Goal: Transaction & Acquisition: Register for event/course

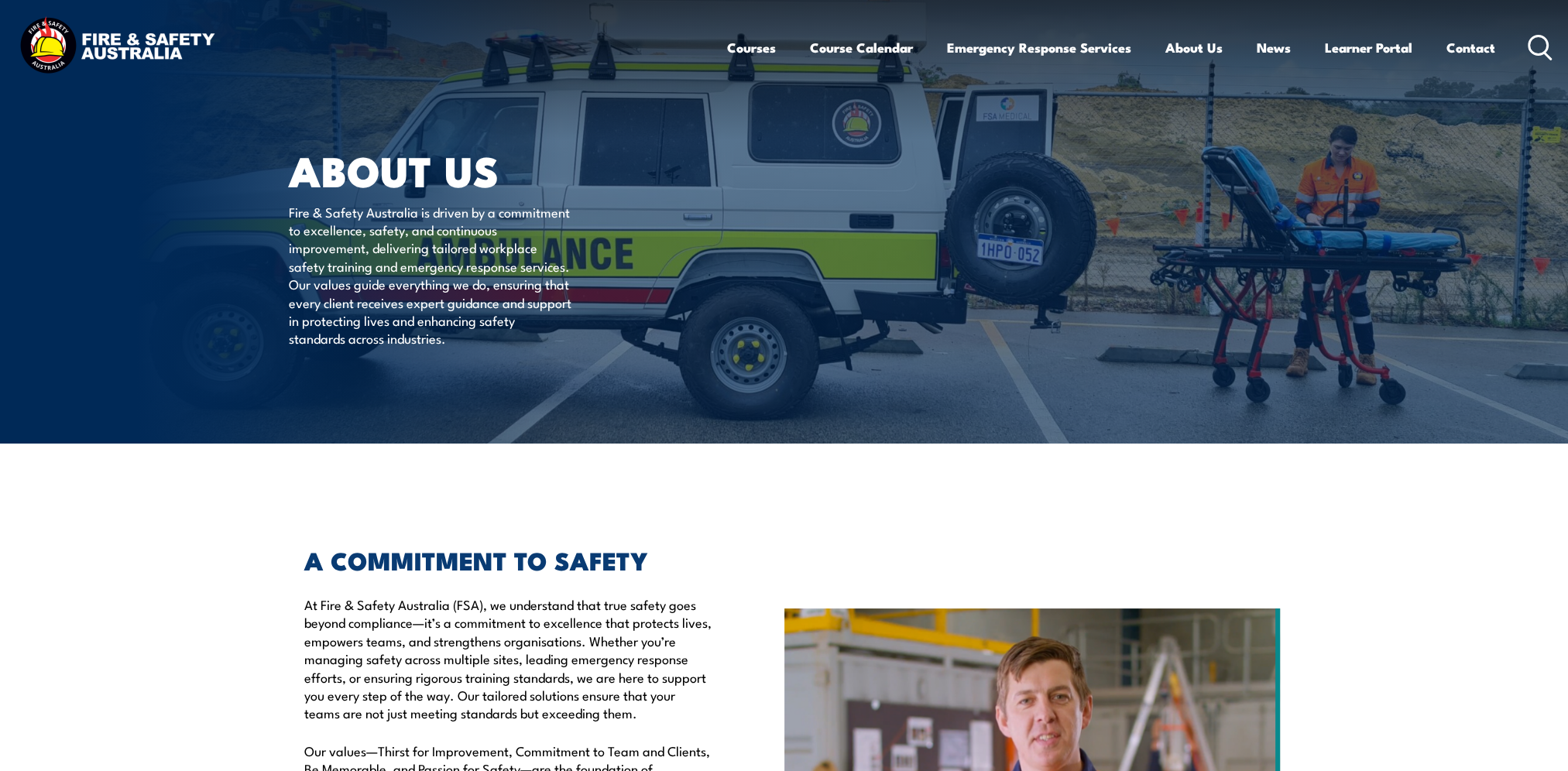
click at [839, 45] on link "Course Calendar" at bounding box center [861, 47] width 103 height 41
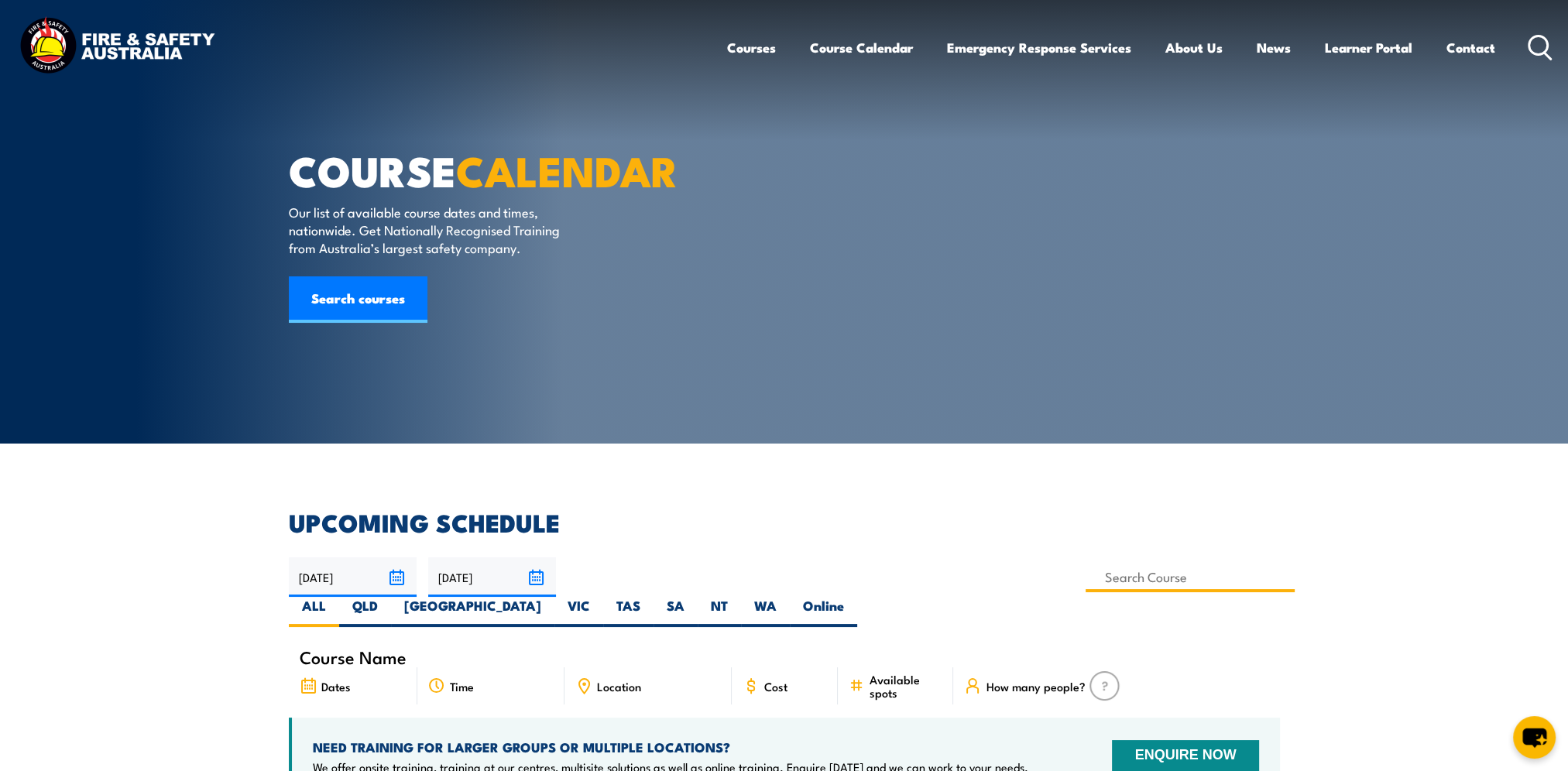
click at [1086, 579] on input at bounding box center [1190, 577] width 210 height 30
type input "Fire warden"
click at [604, 597] on label "VIC" at bounding box center [579, 612] width 49 height 30
click at [601, 597] on input "VIC" at bounding box center [595, 602] width 10 height 10
radio input "true"
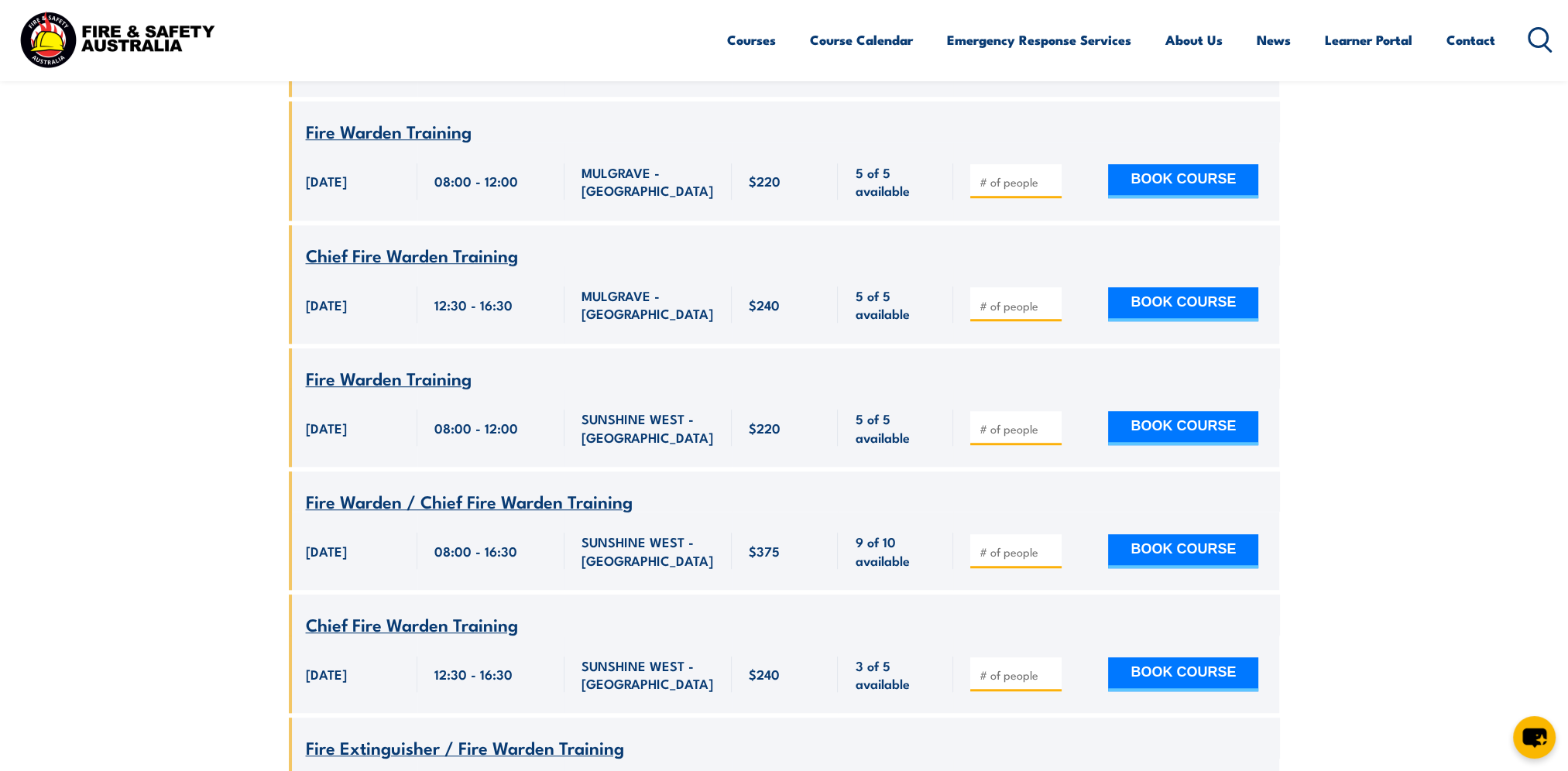
scroll to position [1440, 0]
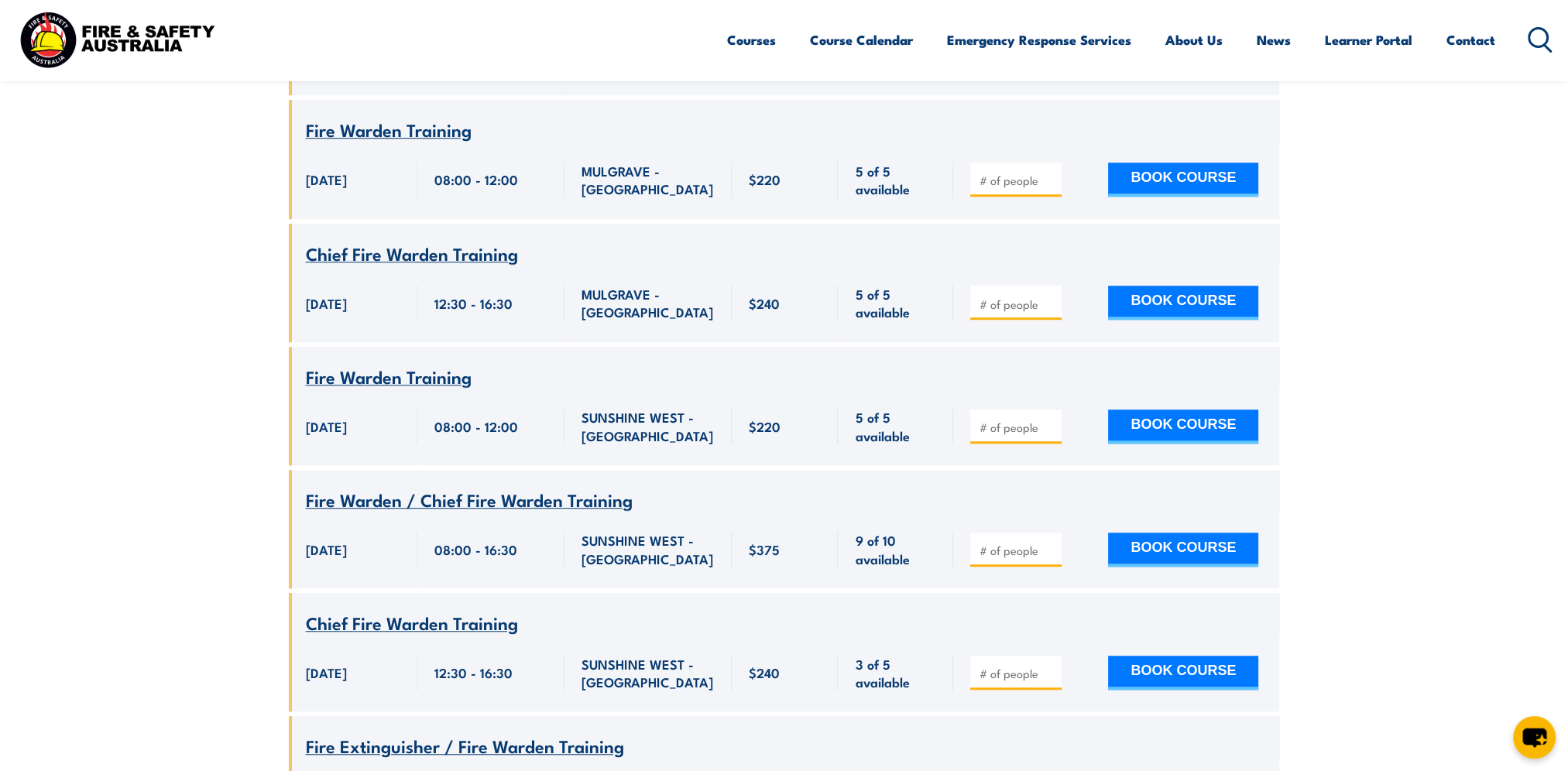
click at [1018, 419] on input "number" at bounding box center [1018, 427] width 78 height 16
type input "1"
click at [1051, 419] on input "1" at bounding box center [1018, 427] width 78 height 16
click at [1181, 409] on button "BOOK COURSE" at bounding box center [1183, 426] width 150 height 34
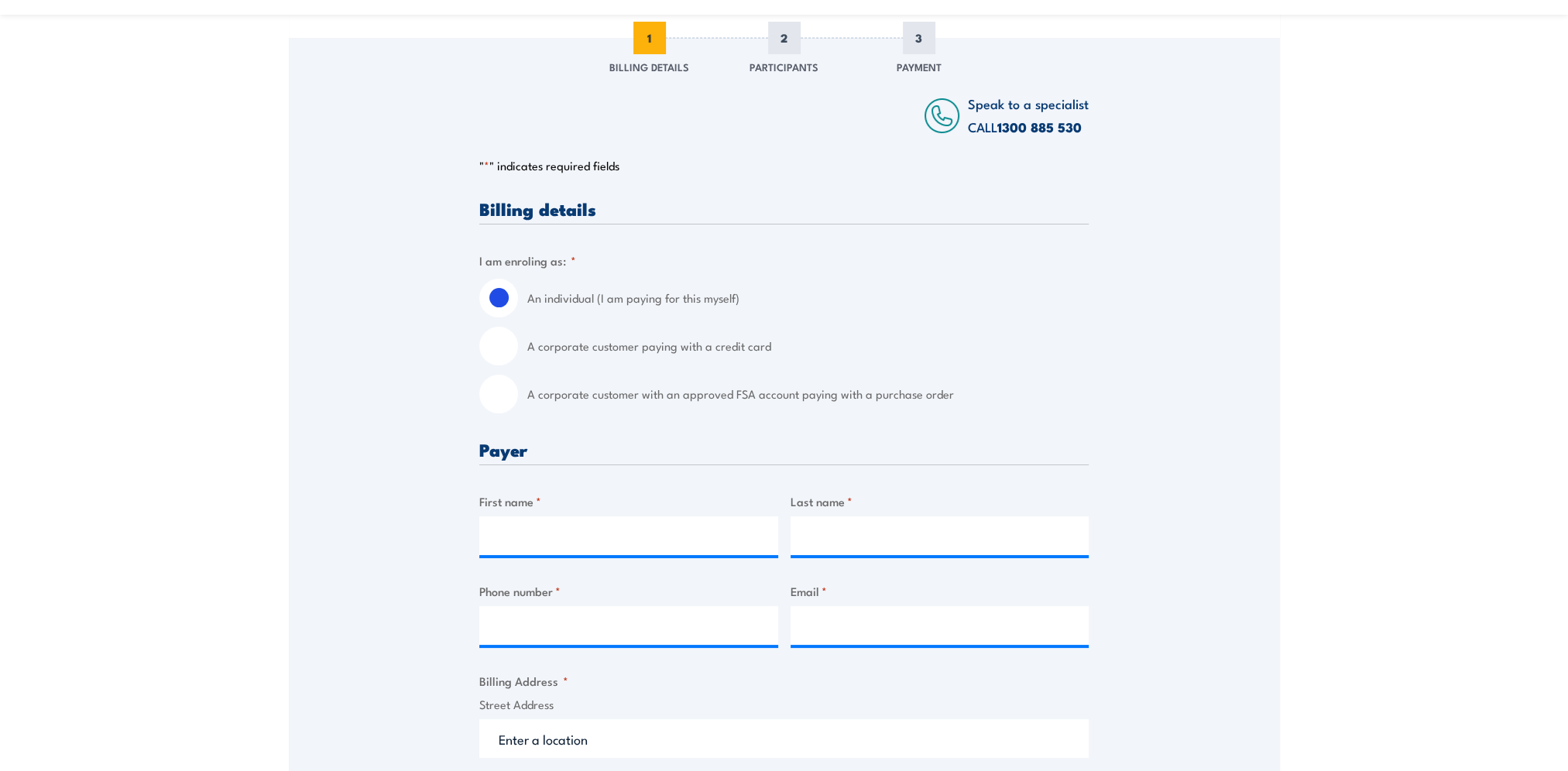
scroll to position [232, 0]
click at [490, 384] on input "A corporate customer with an approved FSA account paying with a purchase order" at bounding box center [498, 392] width 39 height 39
radio input "true"
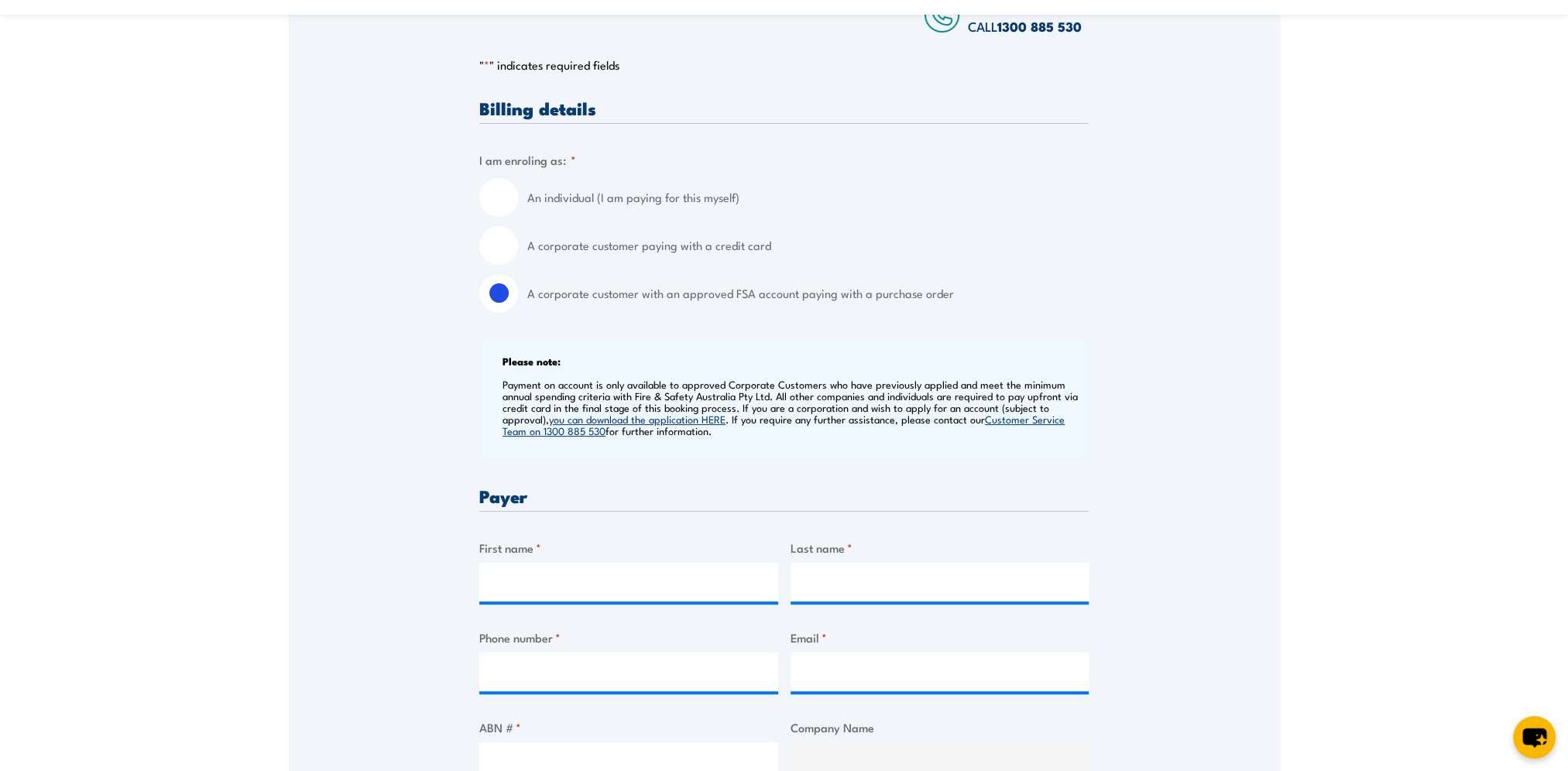
scroll to position [542, 0]
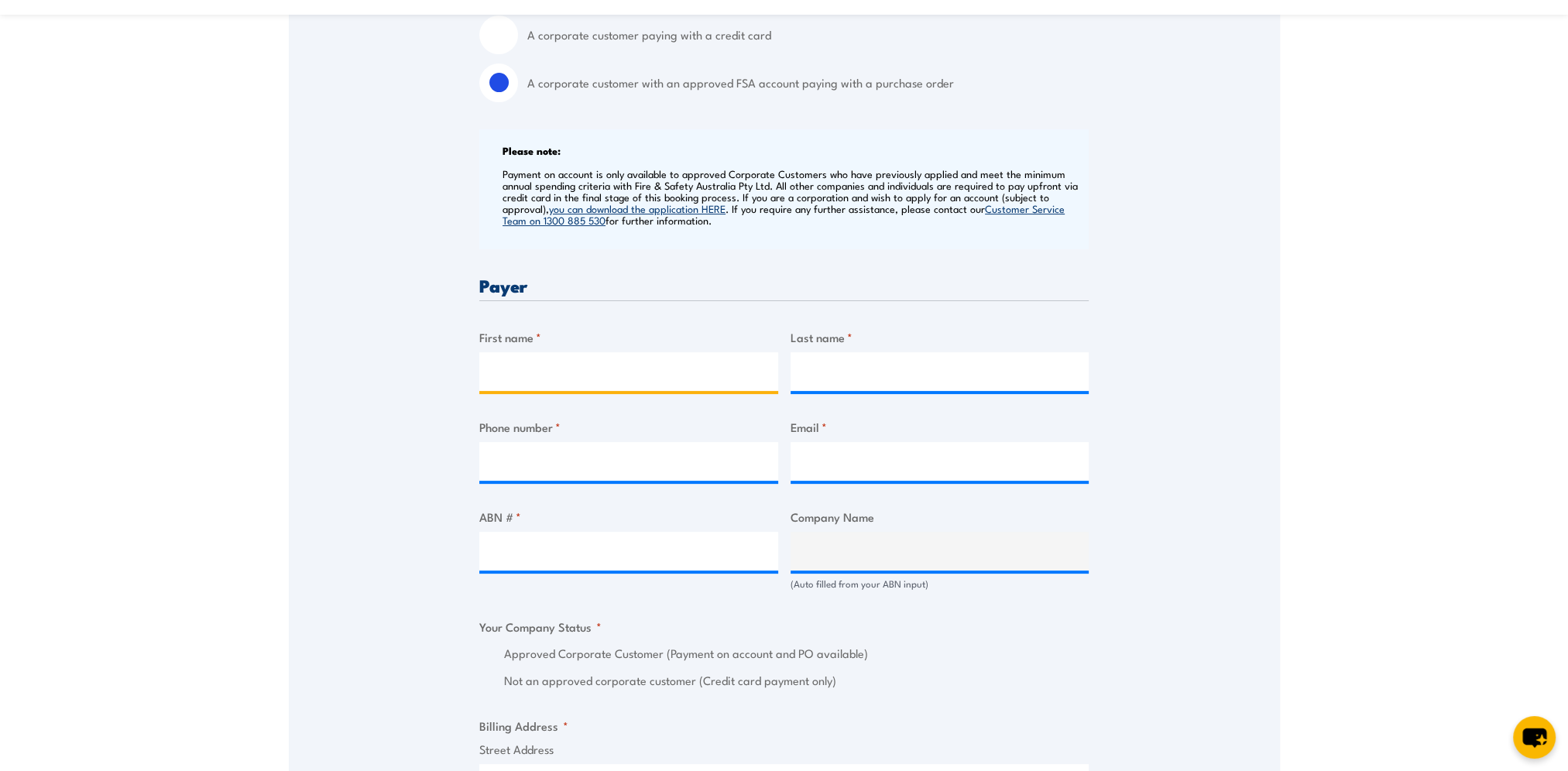
click at [518, 353] on input "First name *" at bounding box center [629, 372] width 299 height 39
type input "Lisa"
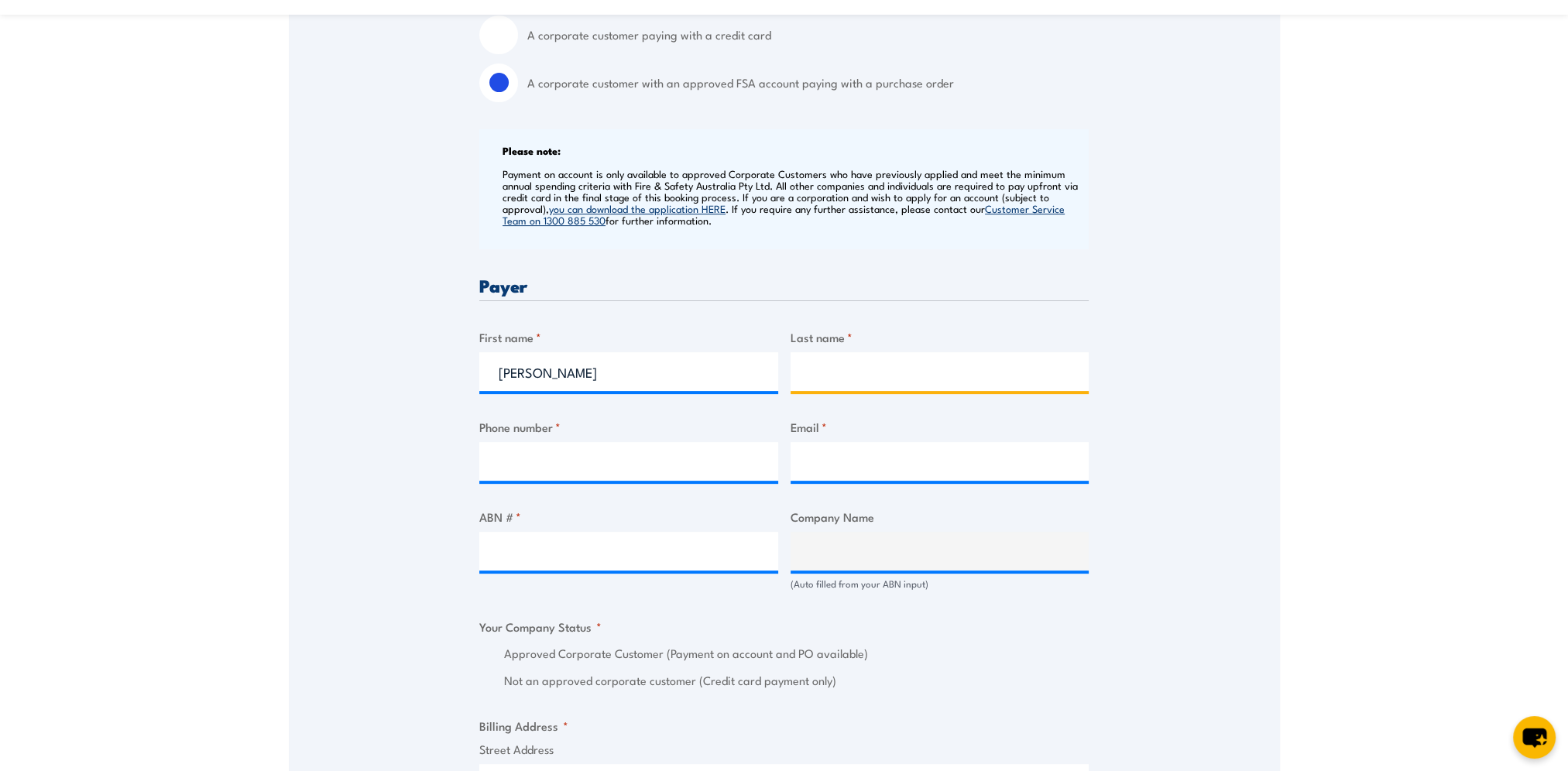
type input "Nicholson"
type input "0415944078"
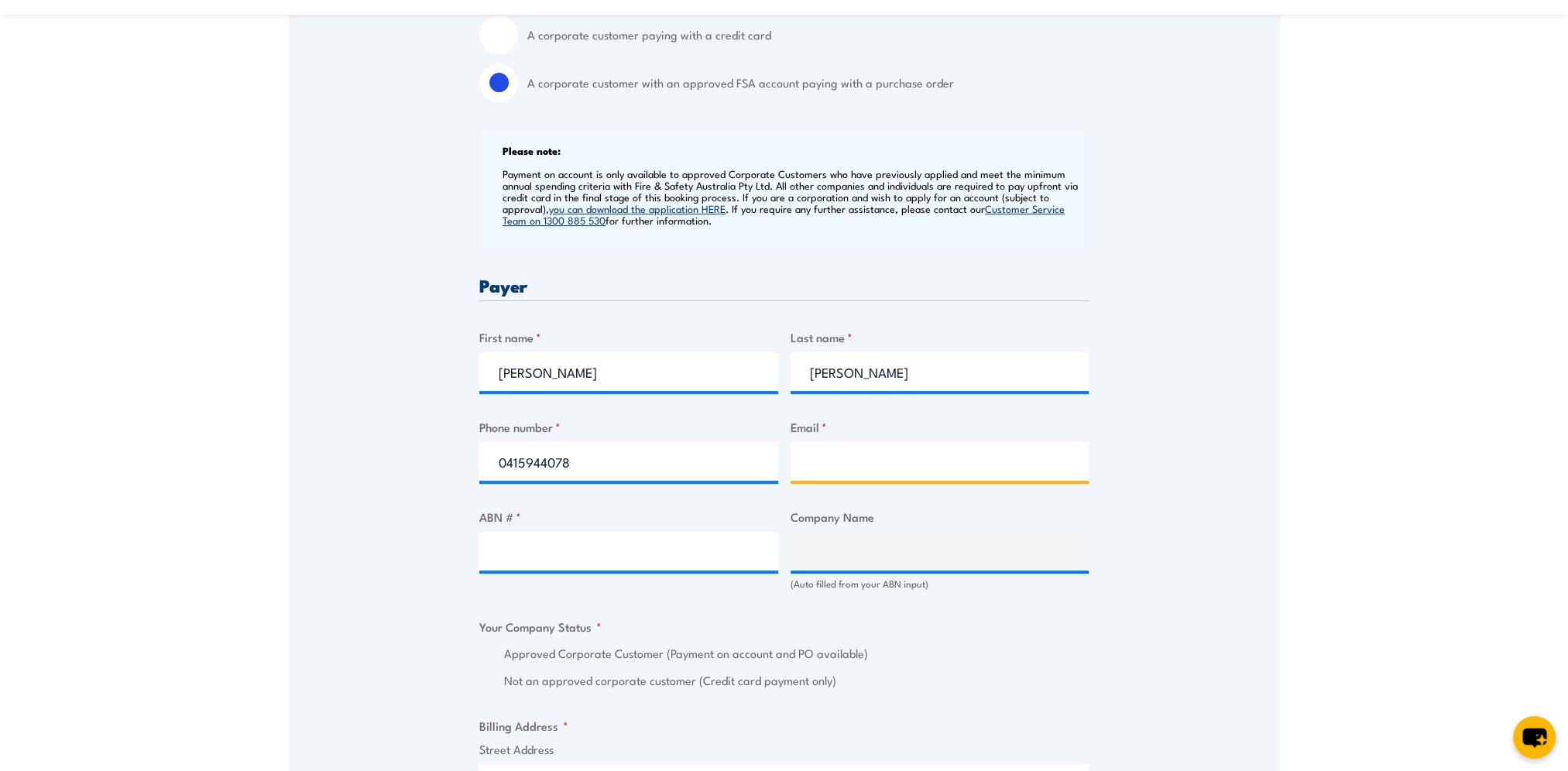
type input "lisa.nicholson@bunnings.com.au"
drag, startPoint x: 580, startPoint y: 476, endPoint x: 459, endPoint y: 464, distance: 121.6
click at [460, 464] on div "Speak to a specialist CALL 1300 885 530 CALL 1300 885 530 " * " indicates requi…" at bounding box center [784, 582] width 991 height 1709
type input "0383470300"
click at [1189, 522] on div "Speak to a specialist CALL 1300 885 530 CALL 1300 885 530 " * " indicates requi…" at bounding box center [784, 582] width 991 height 1709
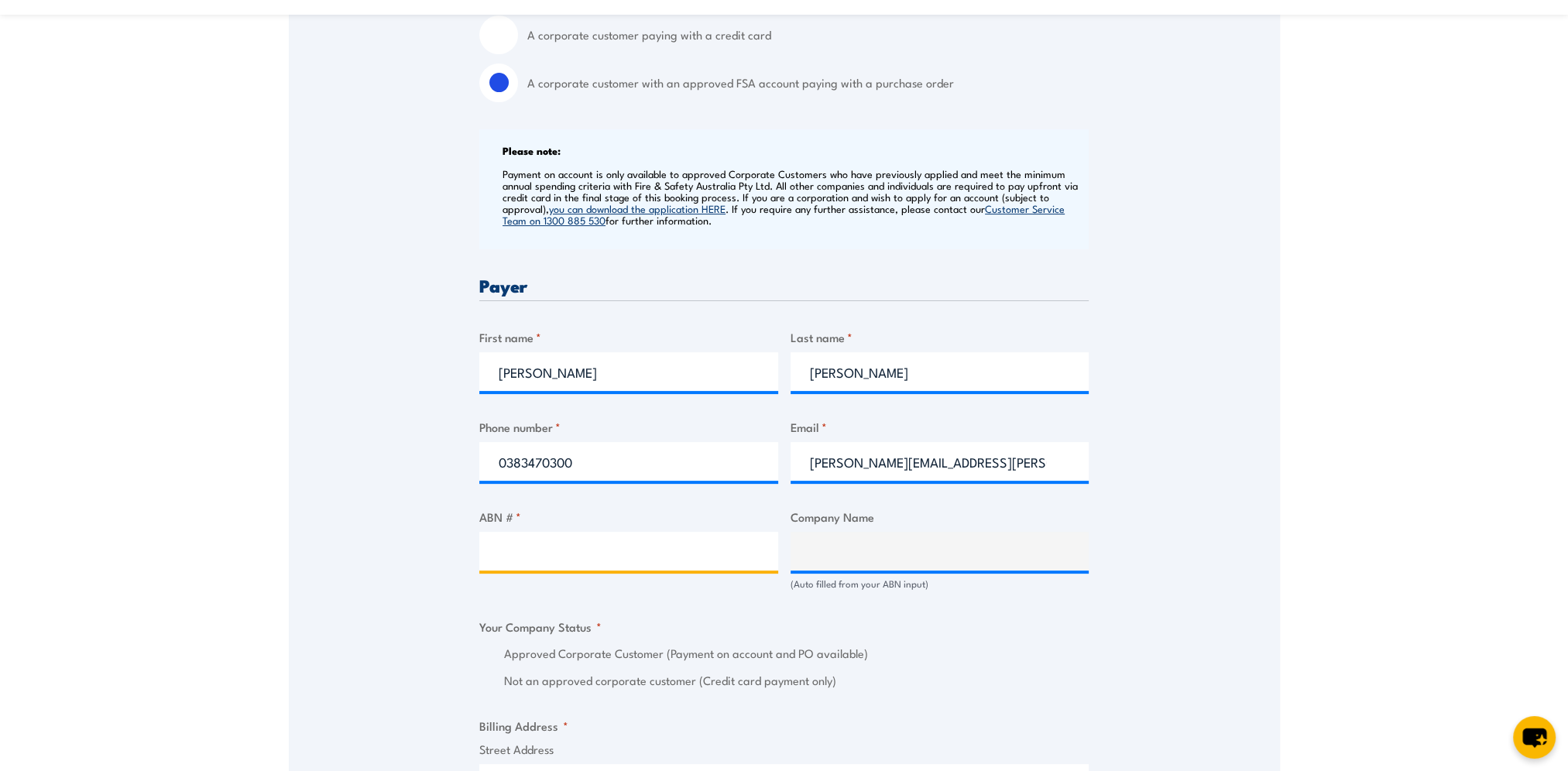
drag, startPoint x: 576, startPoint y: 544, endPoint x: 569, endPoint y: 548, distance: 8.1
click at [573, 545] on input "ABN # *" at bounding box center [629, 551] width 299 height 39
type input "26008672179"
type input "BUNNINGS GROUP LIMITED"
radio input "true"
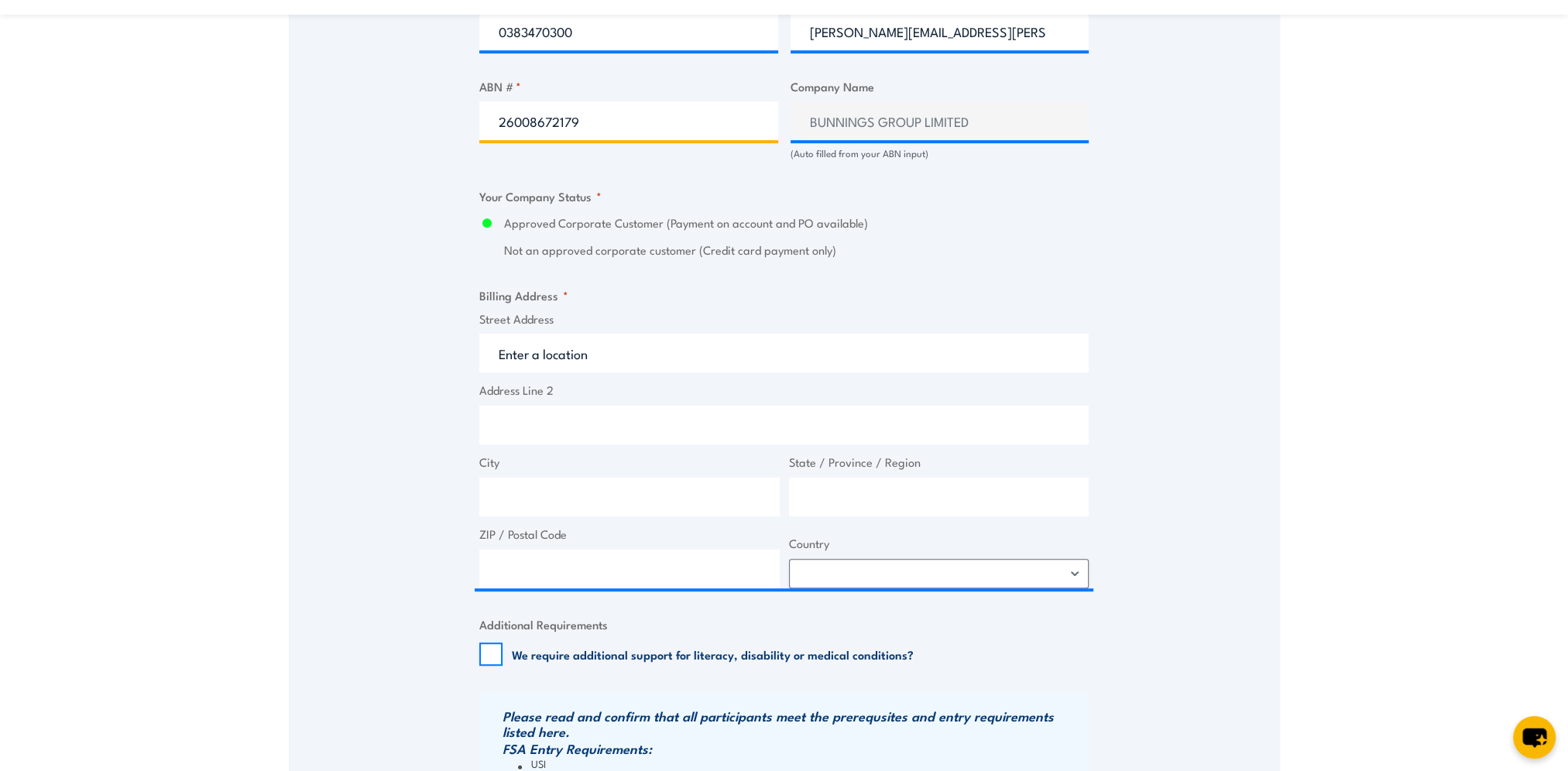
scroll to position [1007, 0]
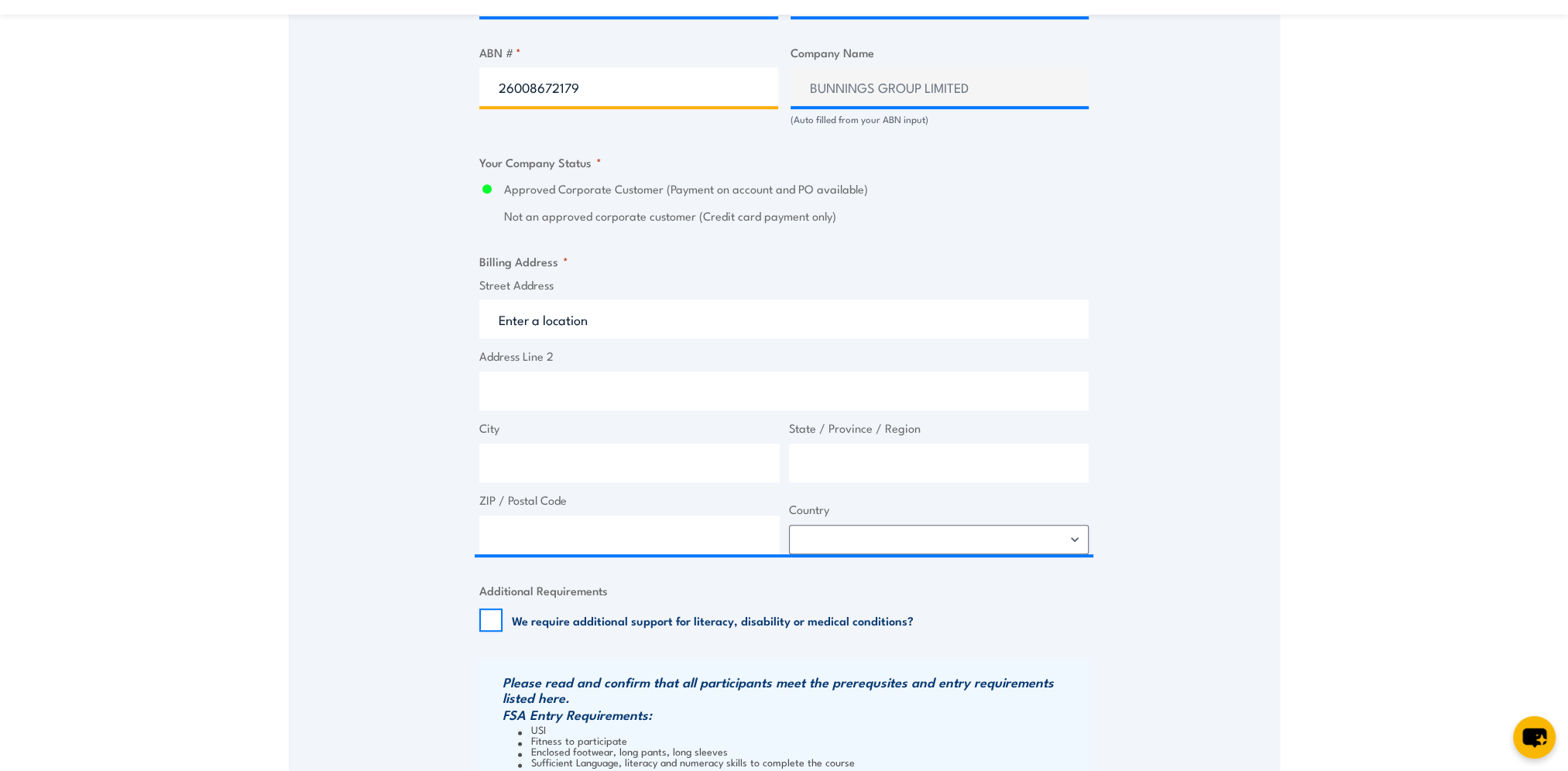
type input "26008672179"
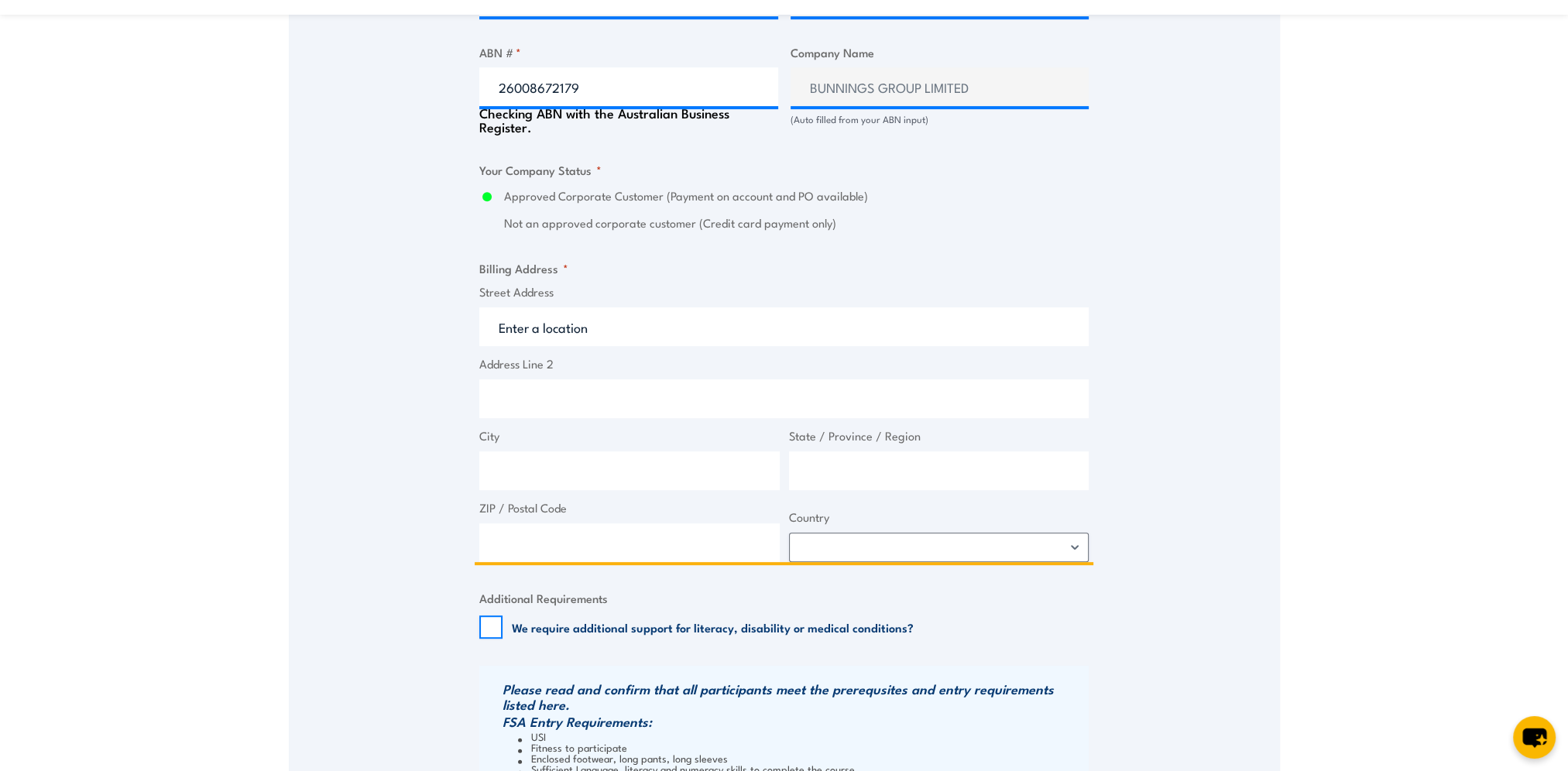
drag, startPoint x: 517, startPoint y: 321, endPoint x: 492, endPoint y: 319, distance: 25.1
click at [516, 321] on input "Street Address" at bounding box center [784, 327] width 610 height 39
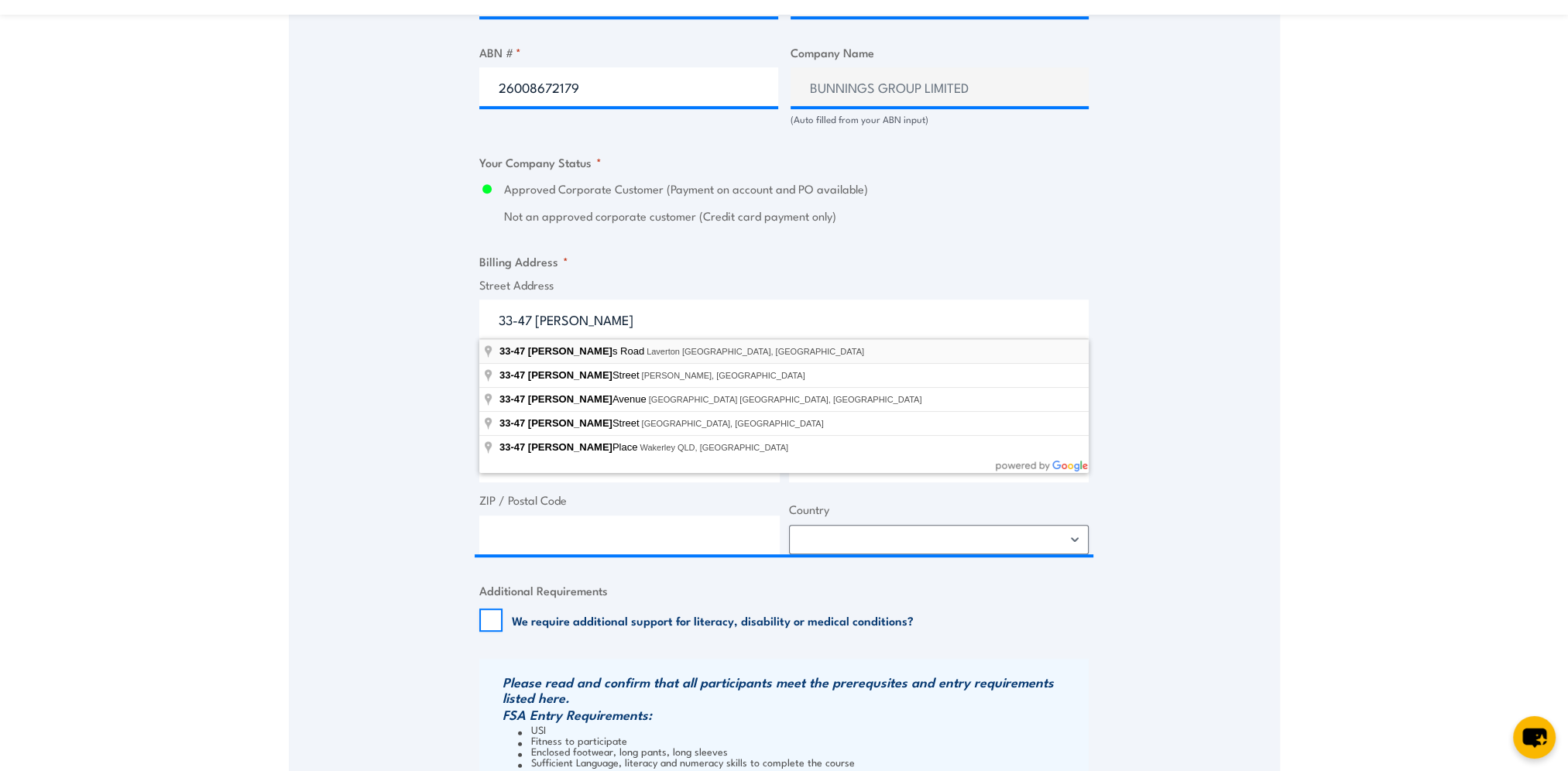
type input "33-47 Dohertys Road, Laverton North VIC, Australia"
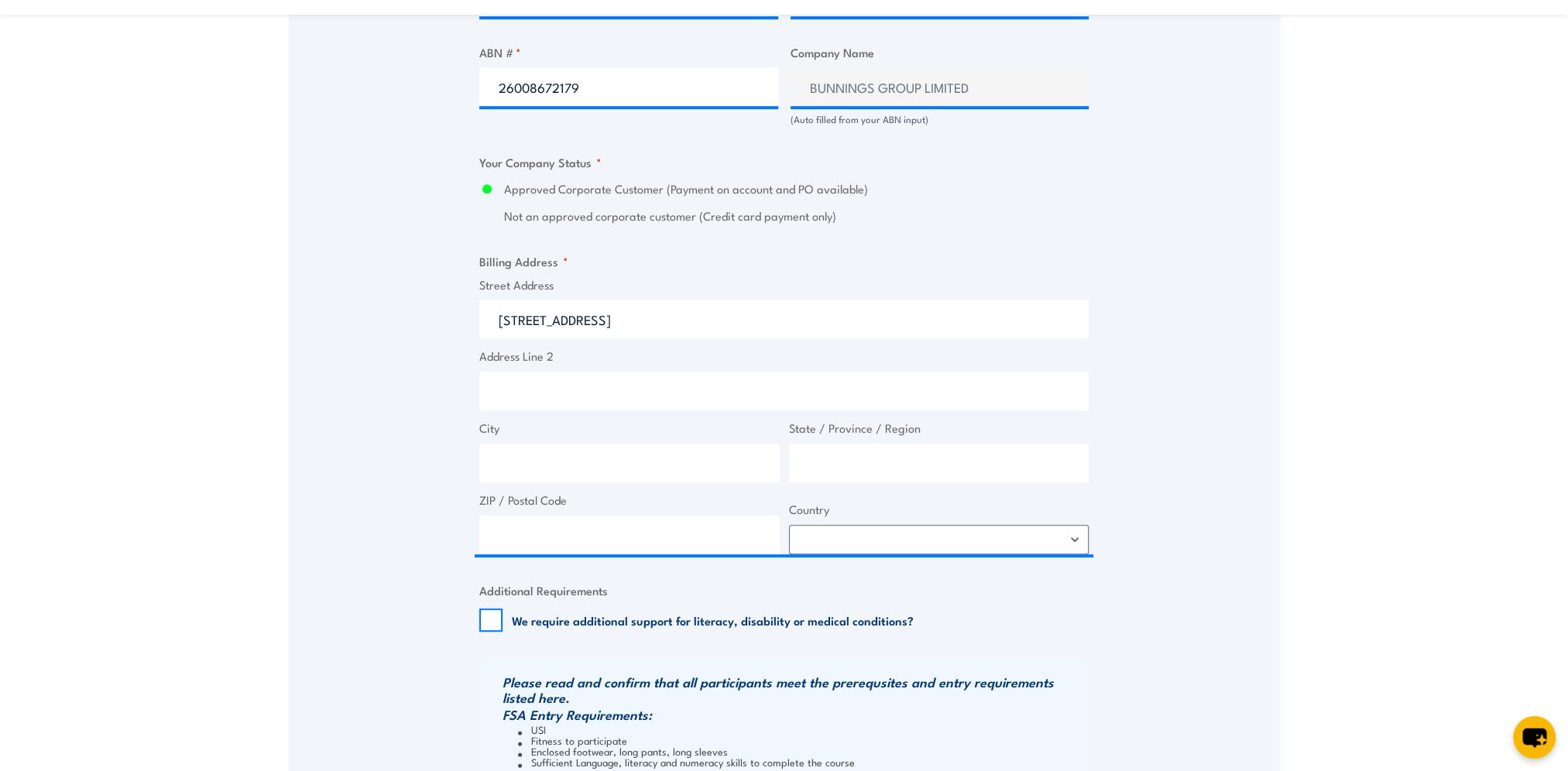
type input "33-47 Dohertys Rd"
type input "Laverton North"
type input "Victoria"
type input "3026"
select select "Australia"
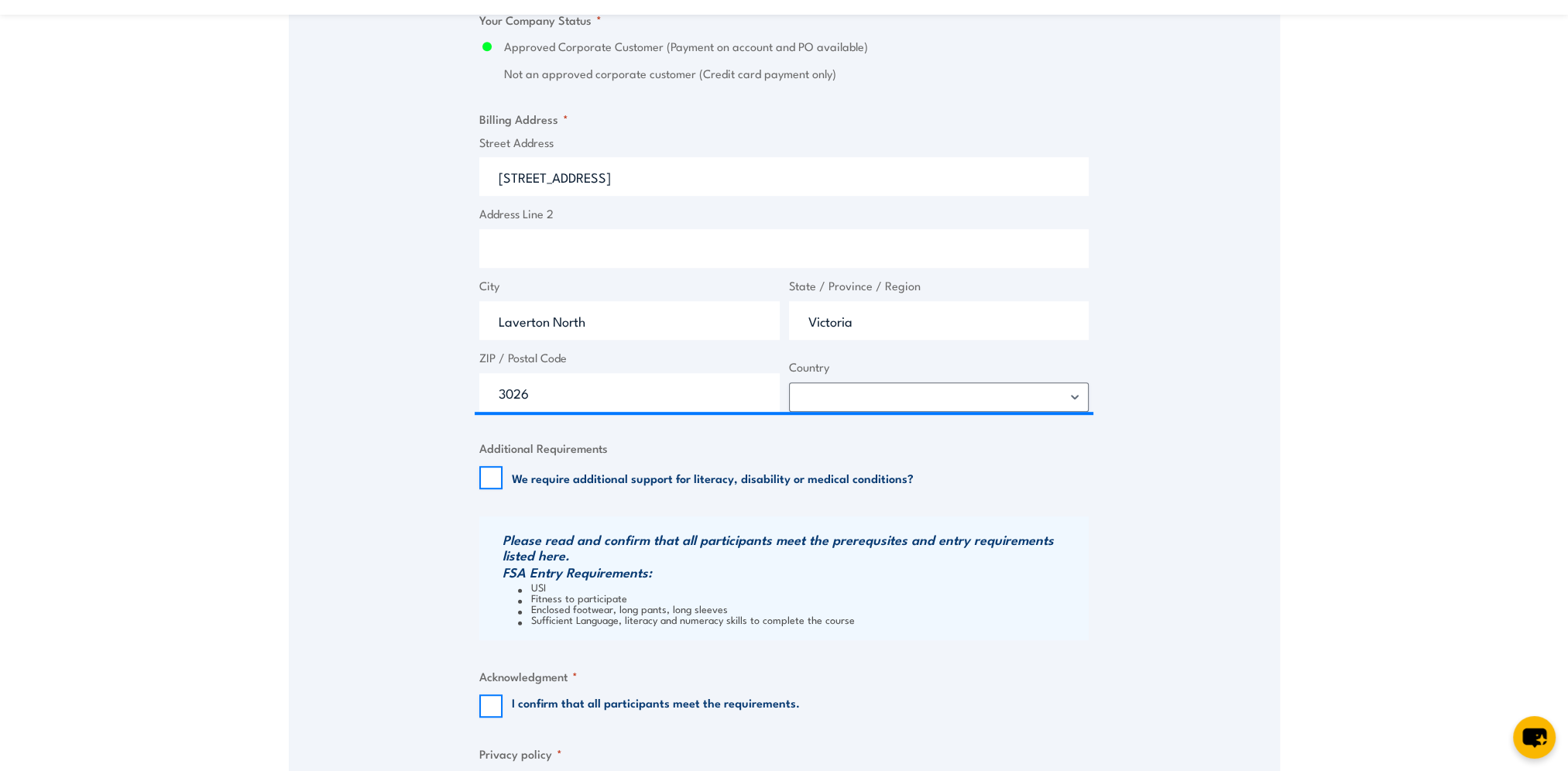
scroll to position [1239, 0]
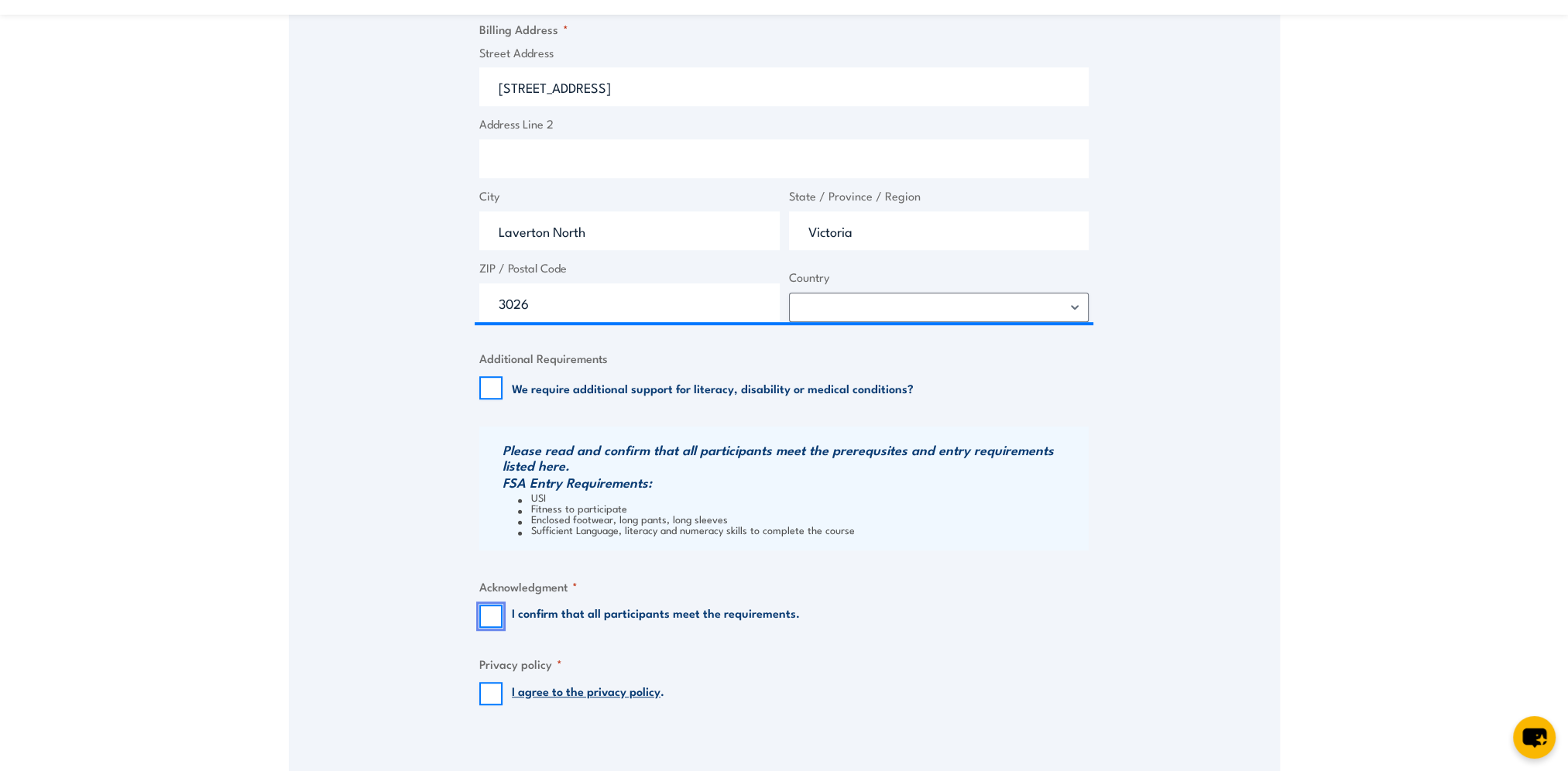
click at [496, 618] on input "I confirm that all participants meet the requirements." at bounding box center [490, 616] width 23 height 23
checkbox input "true"
drag, startPoint x: 491, startPoint y: 697, endPoint x: 496, endPoint y: 684, distance: 13.9
click at [492, 697] on input "I agree to the privacy policy ." at bounding box center [490, 693] width 23 height 23
checkbox input "true"
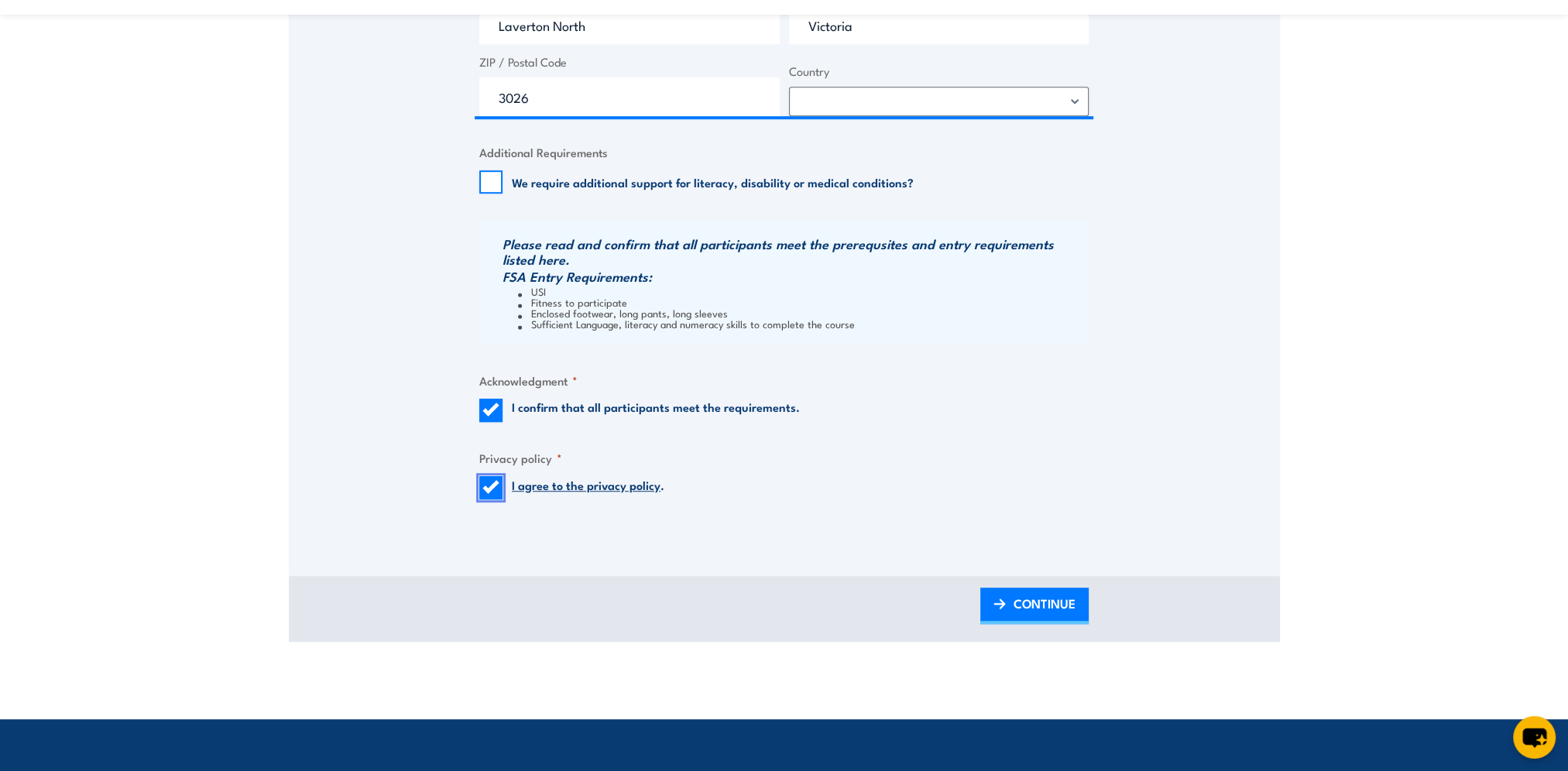
scroll to position [1549, 0]
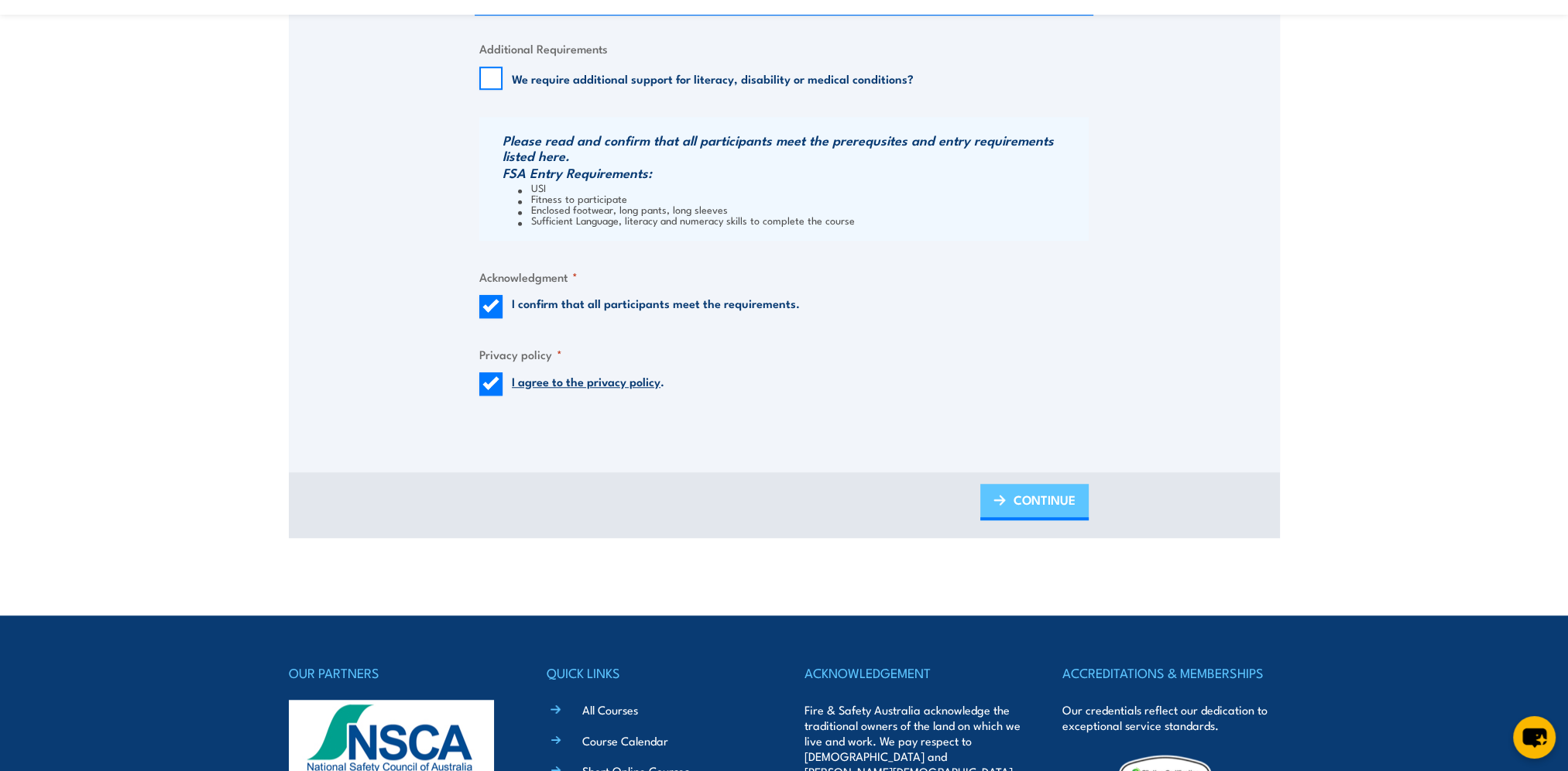
drag, startPoint x: 1026, startPoint y: 497, endPoint x: 1019, endPoint y: 486, distance: 13.0
click at [1025, 498] on span "CONTINUE" at bounding box center [1045, 499] width 62 height 41
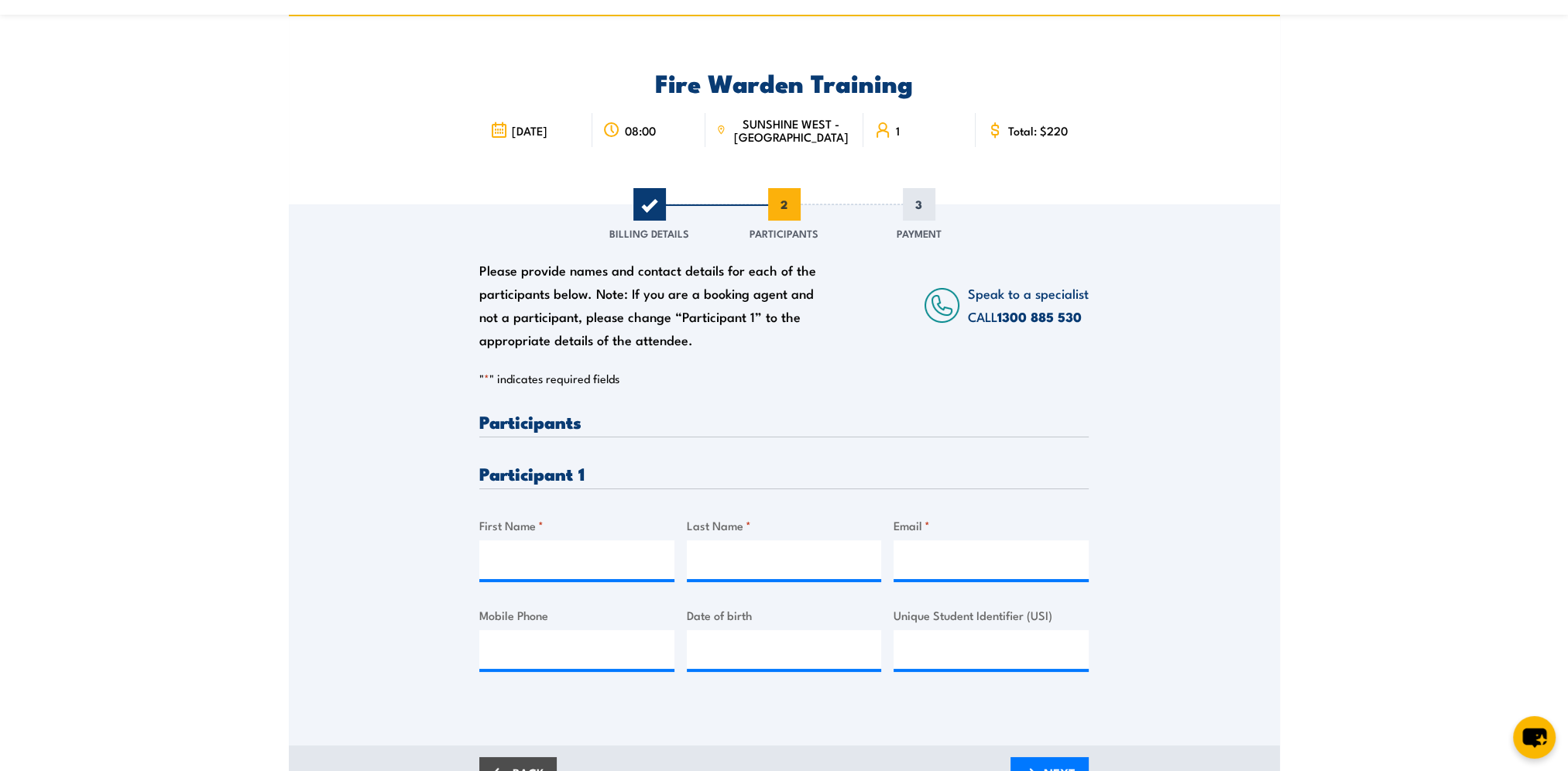
scroll to position [0, 0]
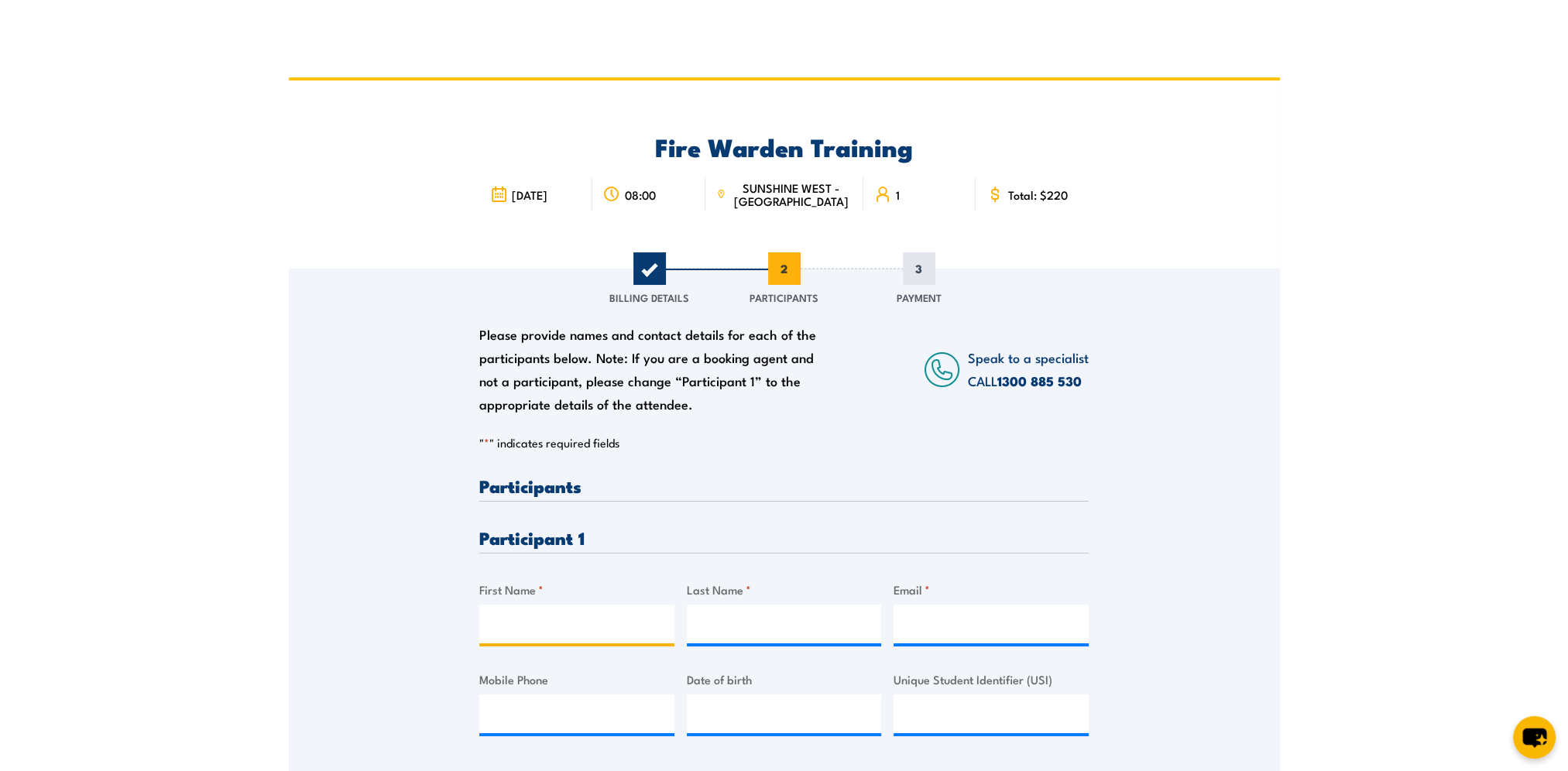
click at [503, 636] on input "First Name *" at bounding box center [577, 624] width 195 height 39
type input "Jeyson"
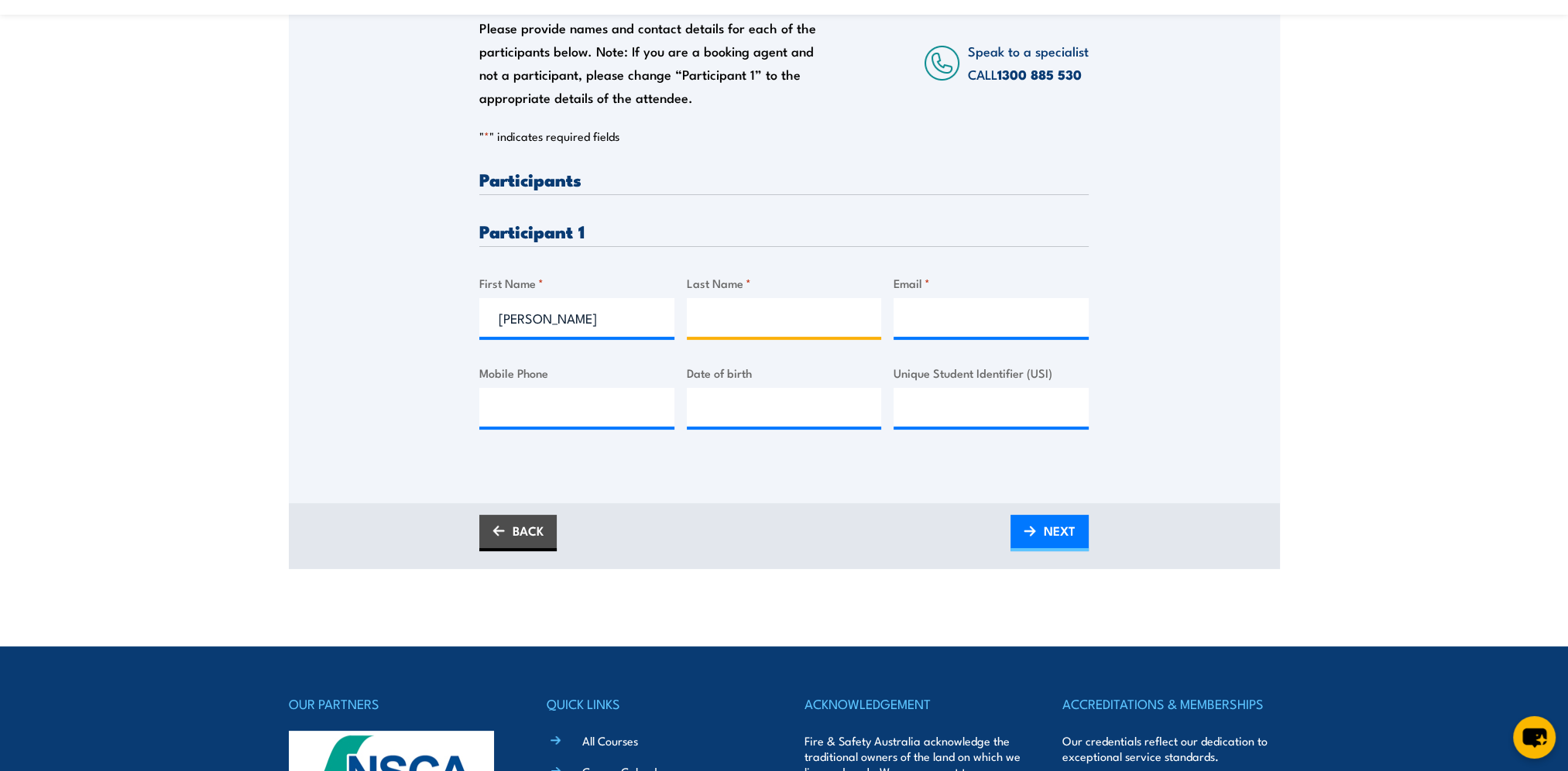
scroll to position [310, 0]
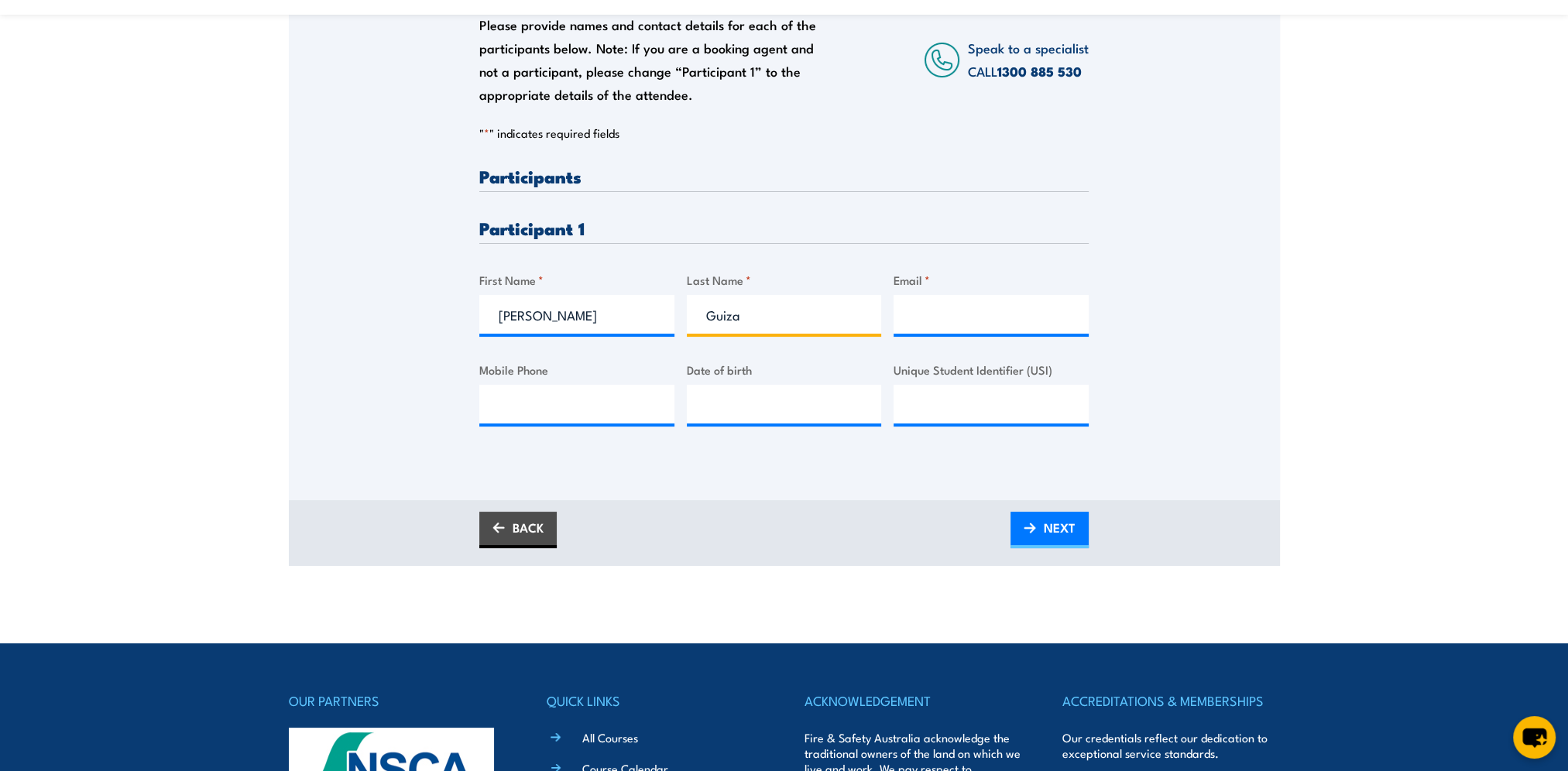
click at [696, 312] on input "Guiza" at bounding box center [785, 314] width 195 height 39
click at [703, 309] on input "Guiza" at bounding box center [785, 314] width 195 height 39
type input "a"
paste input "Uriel Gonzalez Guiza"
type input "Uriel Gonzalez Guiza"
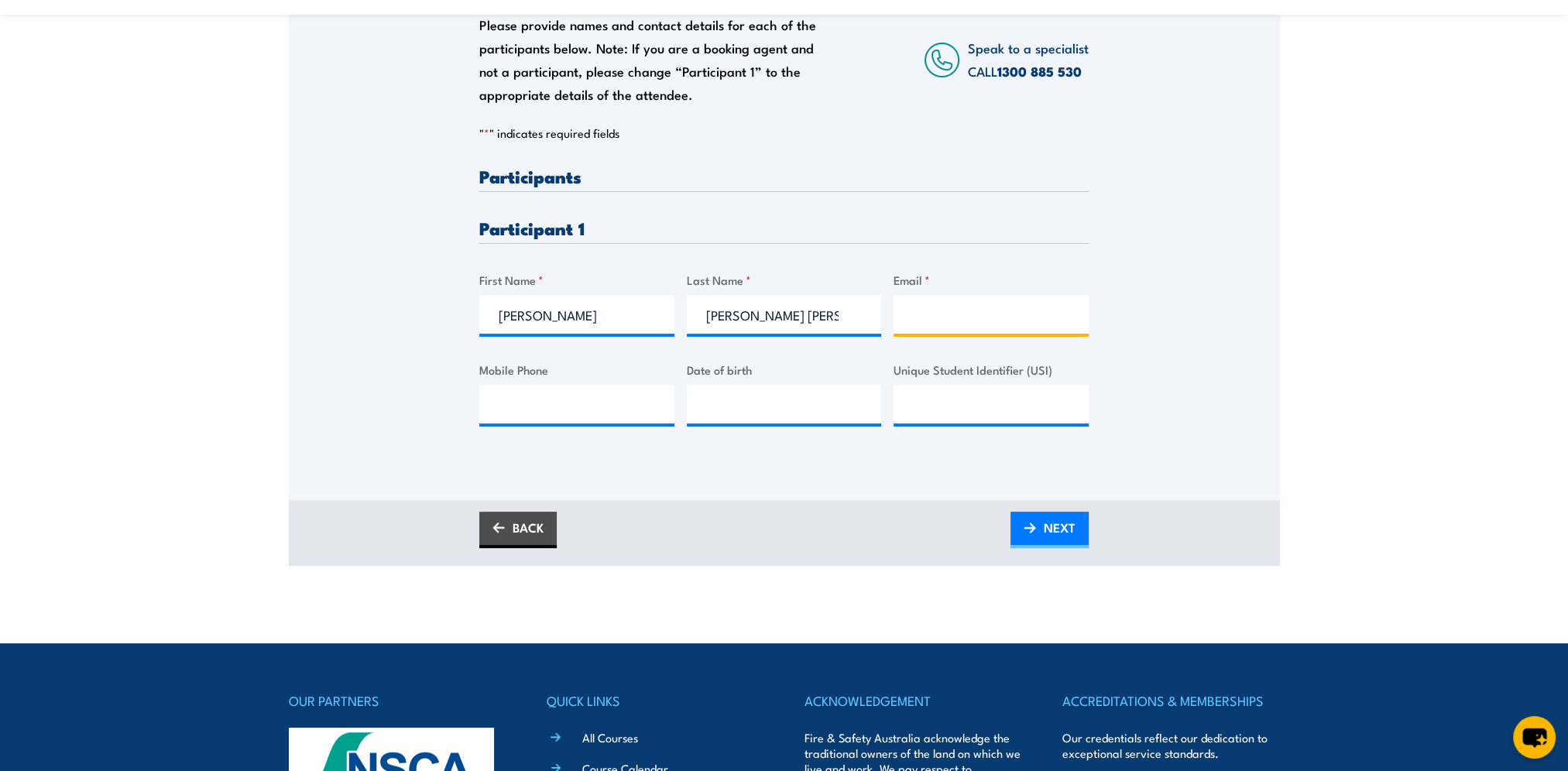
click at [929, 307] on input "Email *" at bounding box center [991, 314] width 195 height 39
paste input "jeyssongg@gmail.com"
type input "jeyssongg@gmail.com"
click at [601, 416] on input "Mobile Phone" at bounding box center [577, 403] width 195 height 39
click at [514, 410] on input "Mobile Phone" at bounding box center [577, 403] width 195 height 39
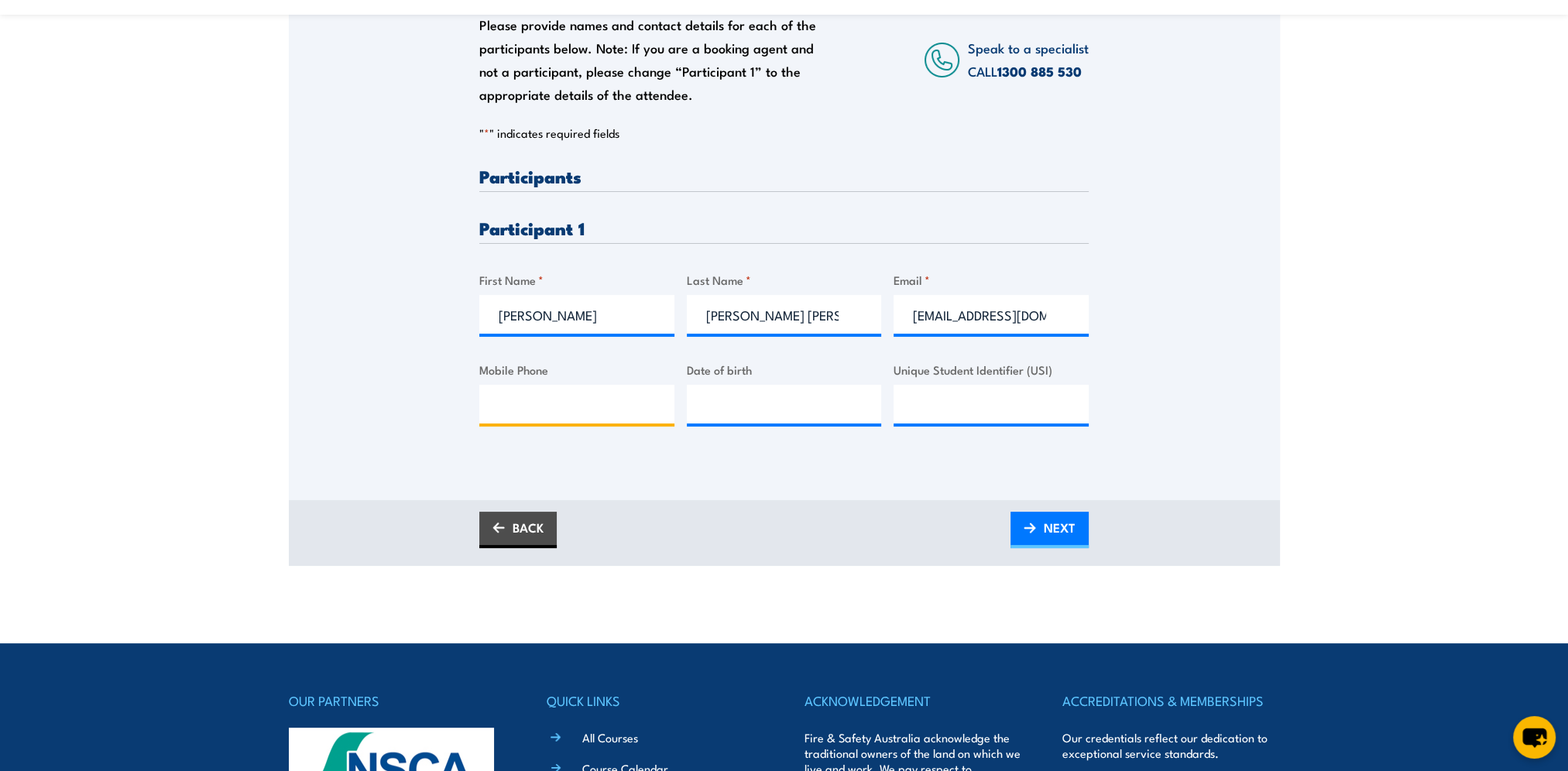
paste input "0472 517 044"
type input "0472 517 044"
type input "__/__/____"
click at [749, 398] on input "__/__/____" at bounding box center [785, 403] width 195 height 39
click at [734, 407] on input "__/__/____" at bounding box center [785, 403] width 195 height 39
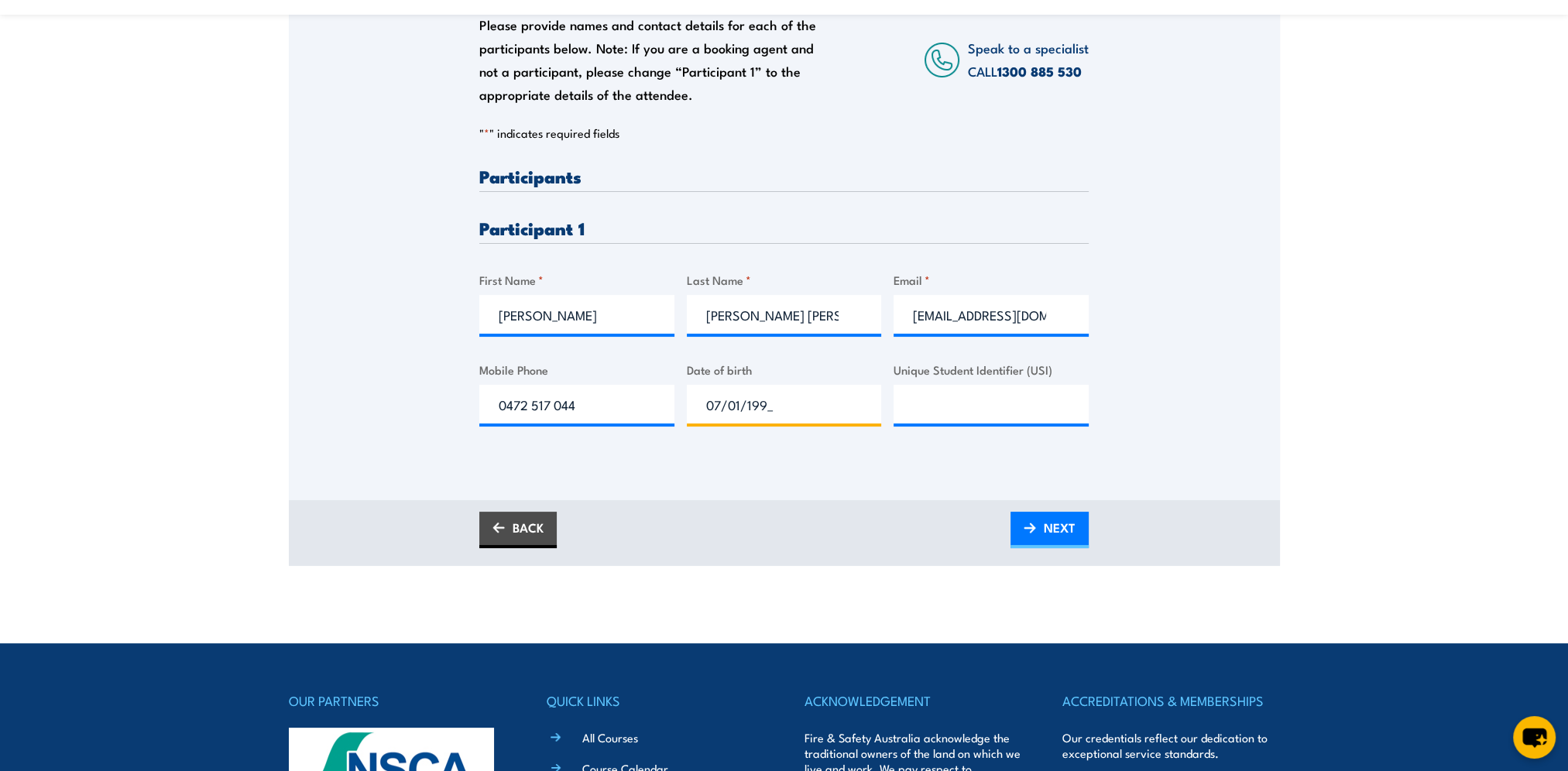
type input "07/01/1990"
click at [956, 412] on input "Unique Student Identifier (USI)" at bounding box center [991, 403] width 195 height 39
click at [1039, 536] on link "NEXT" at bounding box center [1050, 530] width 79 height 37
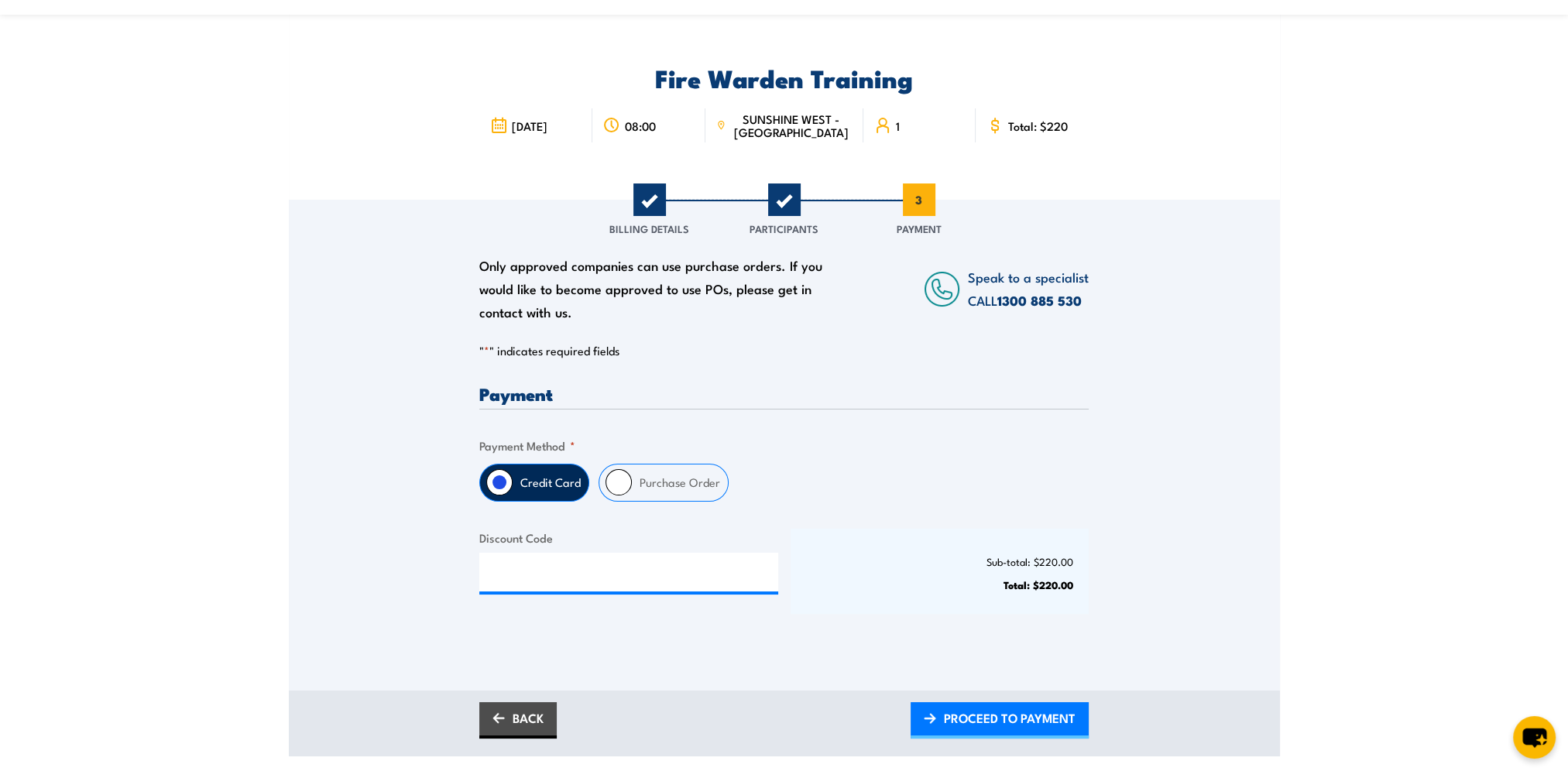
scroll to position [0, 0]
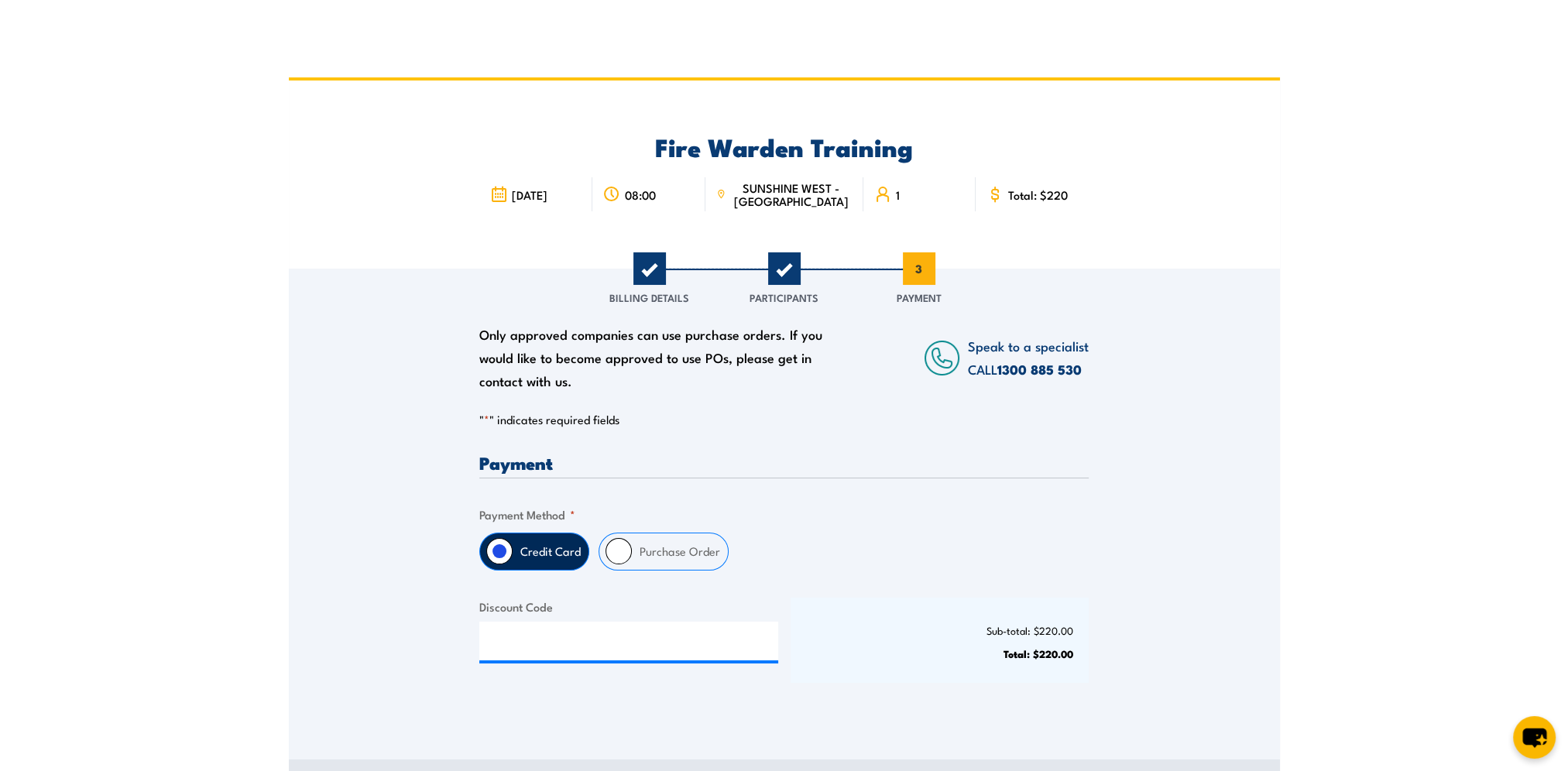
click at [620, 550] on input "Purchase Order" at bounding box center [619, 551] width 26 height 26
radio input "true"
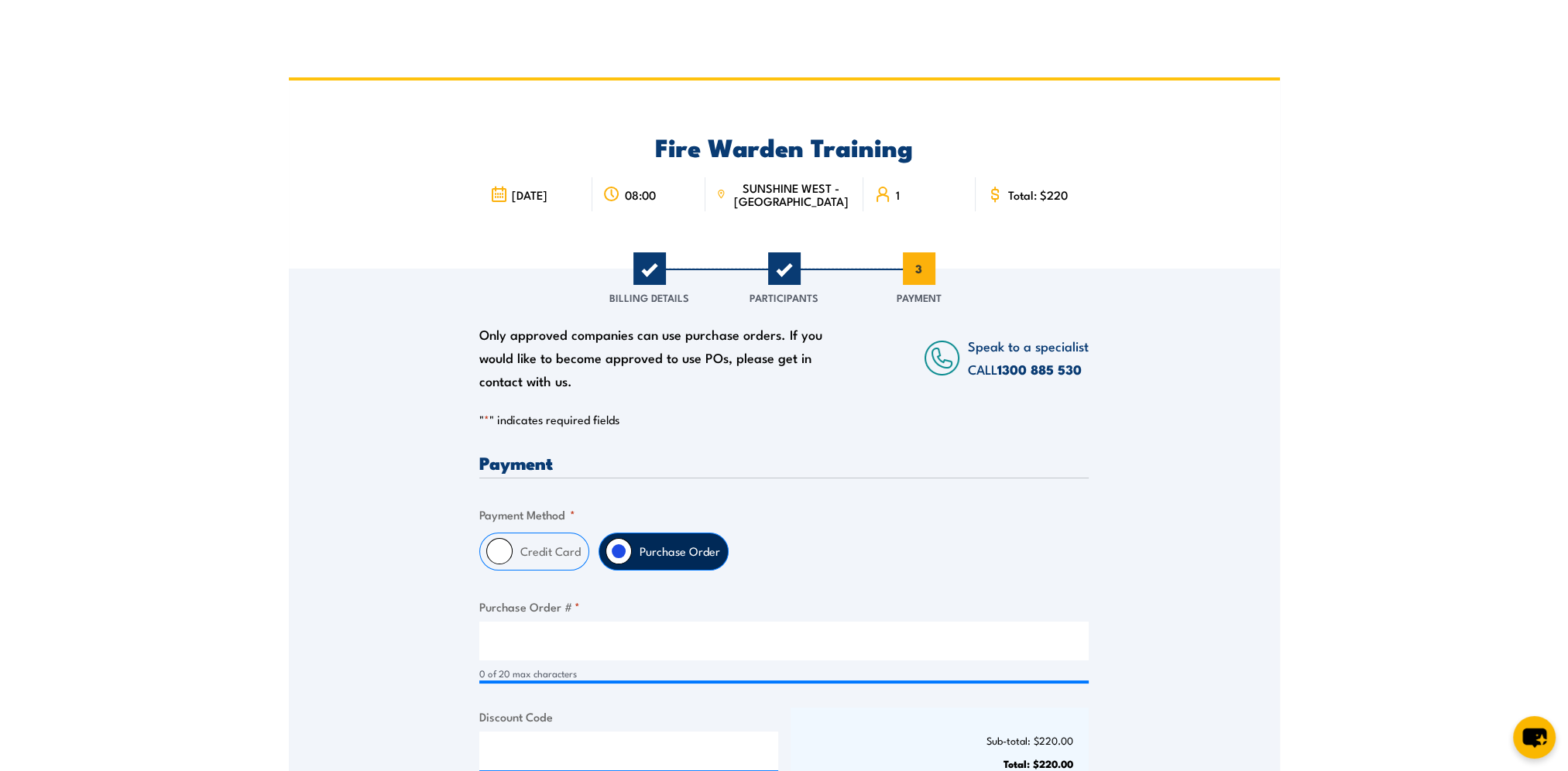
click at [538, 660] on div "0 of 20 max characters" at bounding box center [784, 651] width 610 height 60
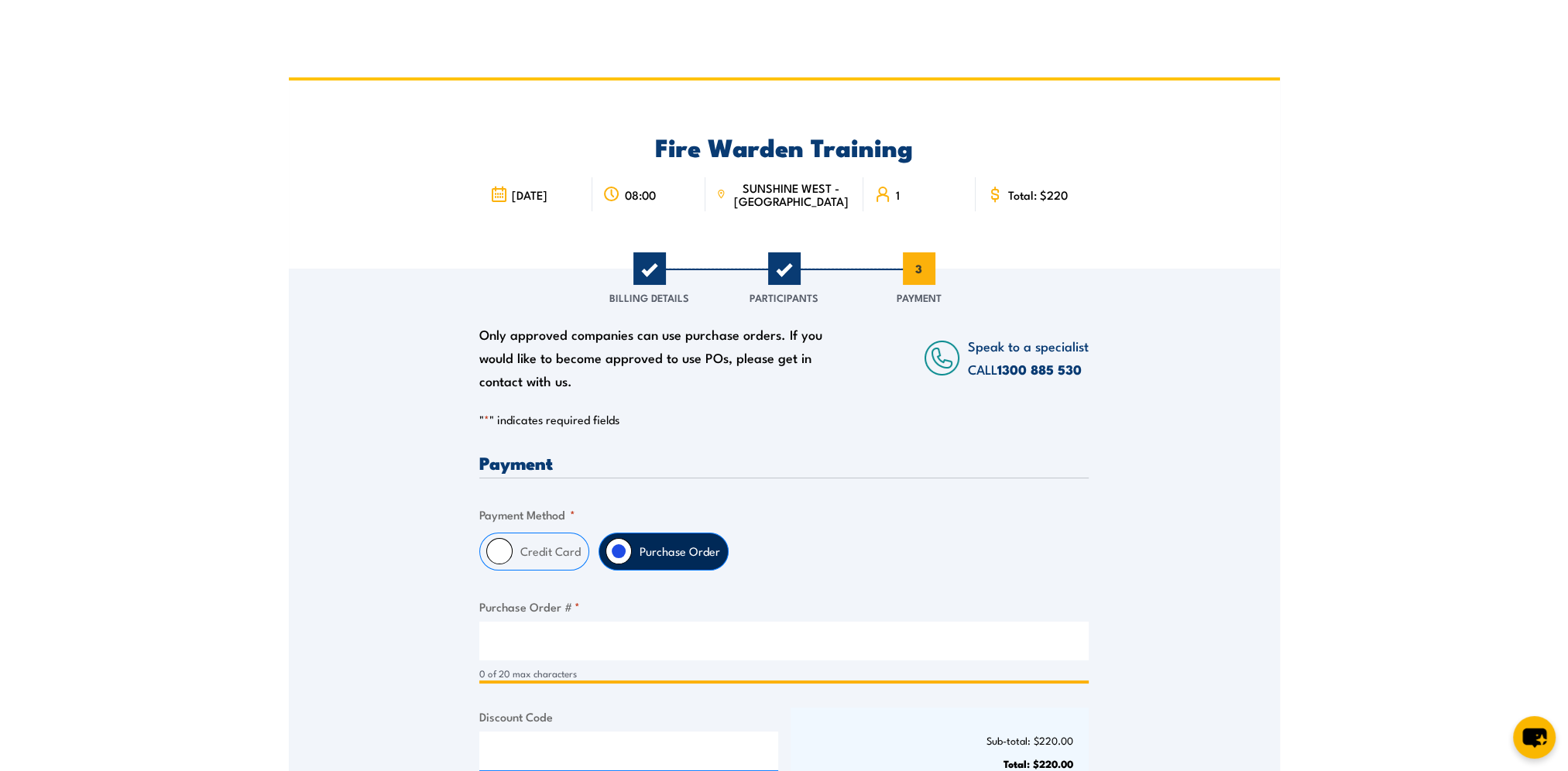
click at [533, 640] on input "Purchase Order # *" at bounding box center [784, 641] width 610 height 39
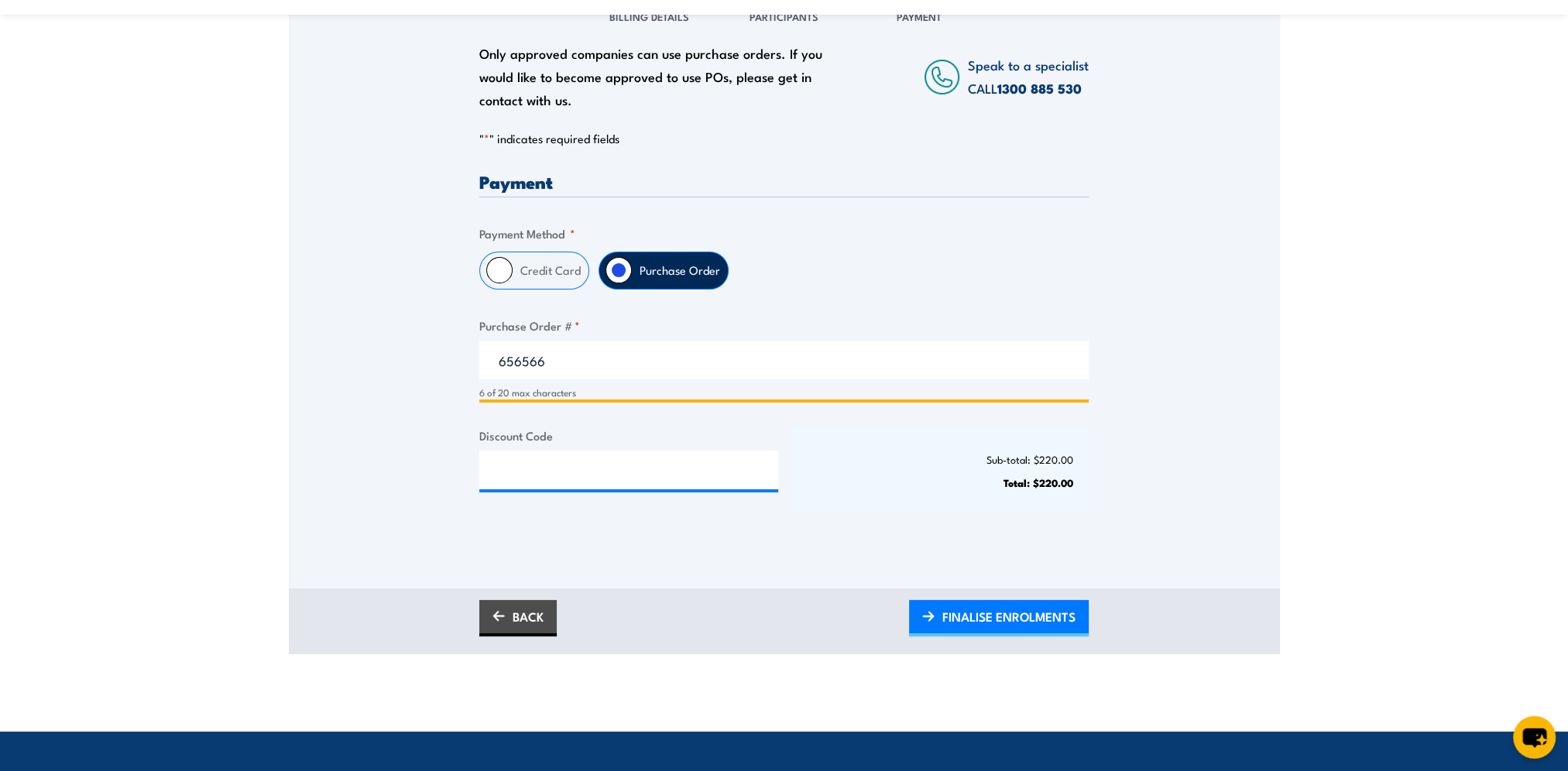
scroll to position [310, 0]
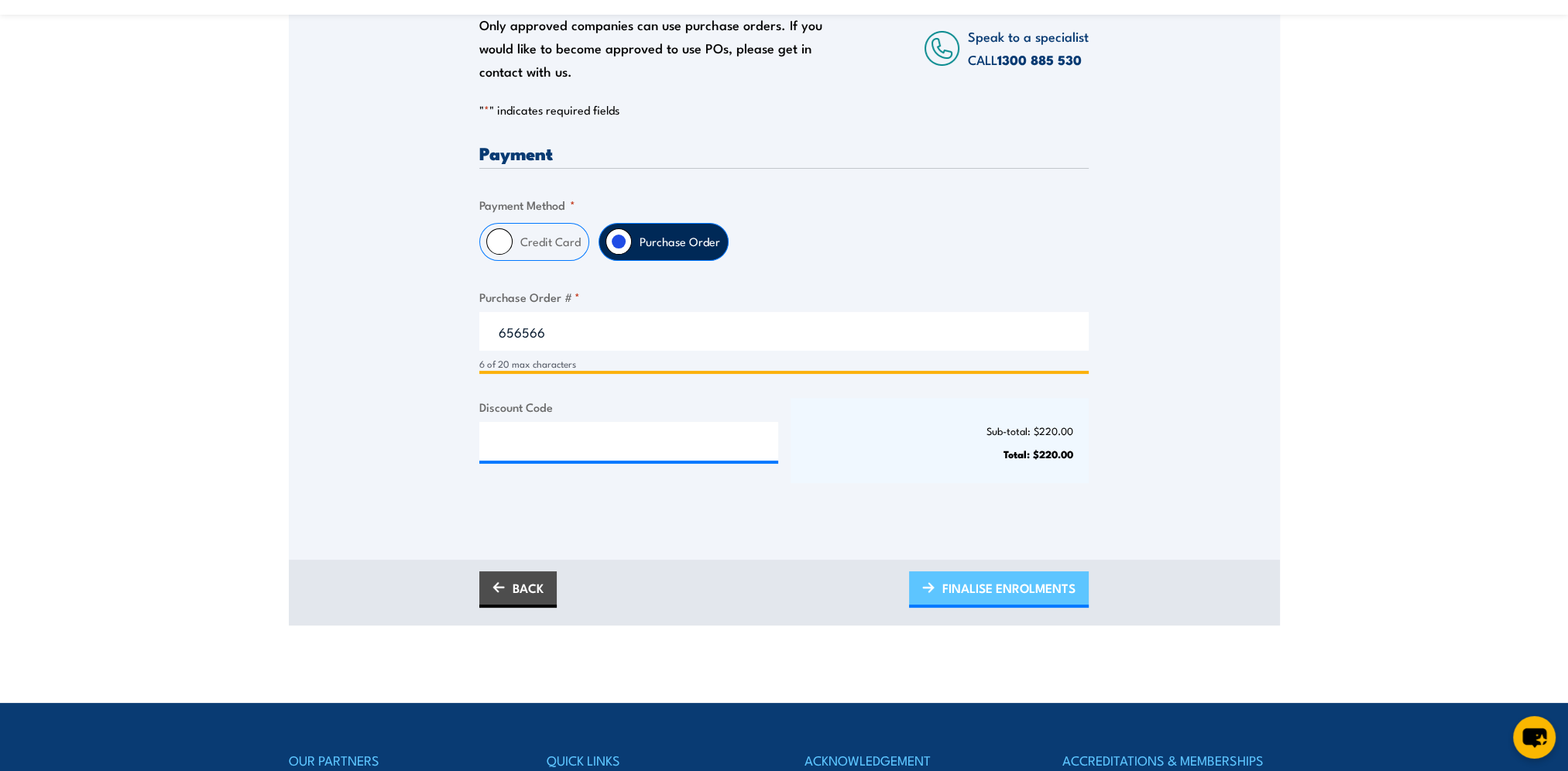
type input "656566"
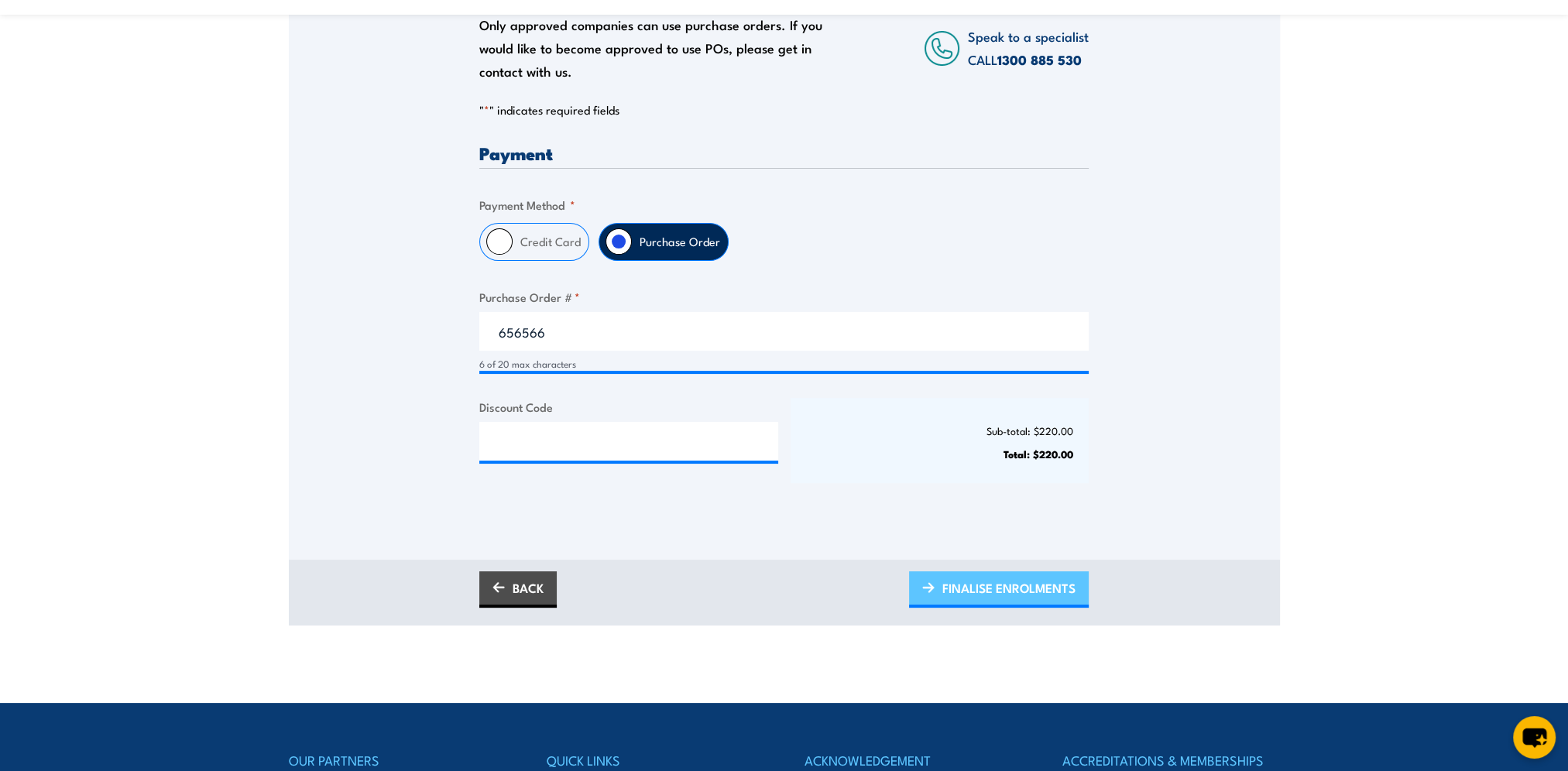
click at [1025, 580] on span "FINALISE ENROLMENTS" at bounding box center [1009, 588] width 133 height 41
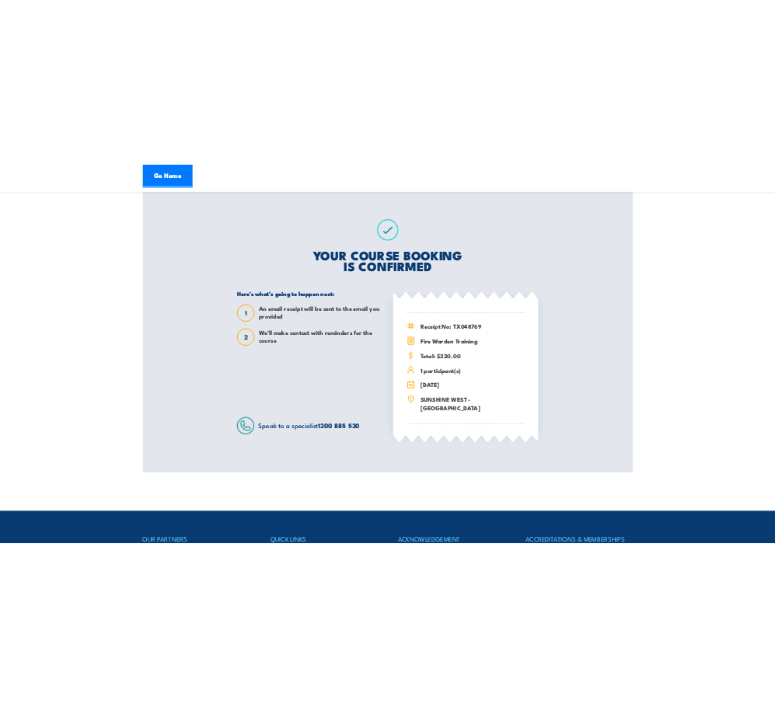
scroll to position [233, 0]
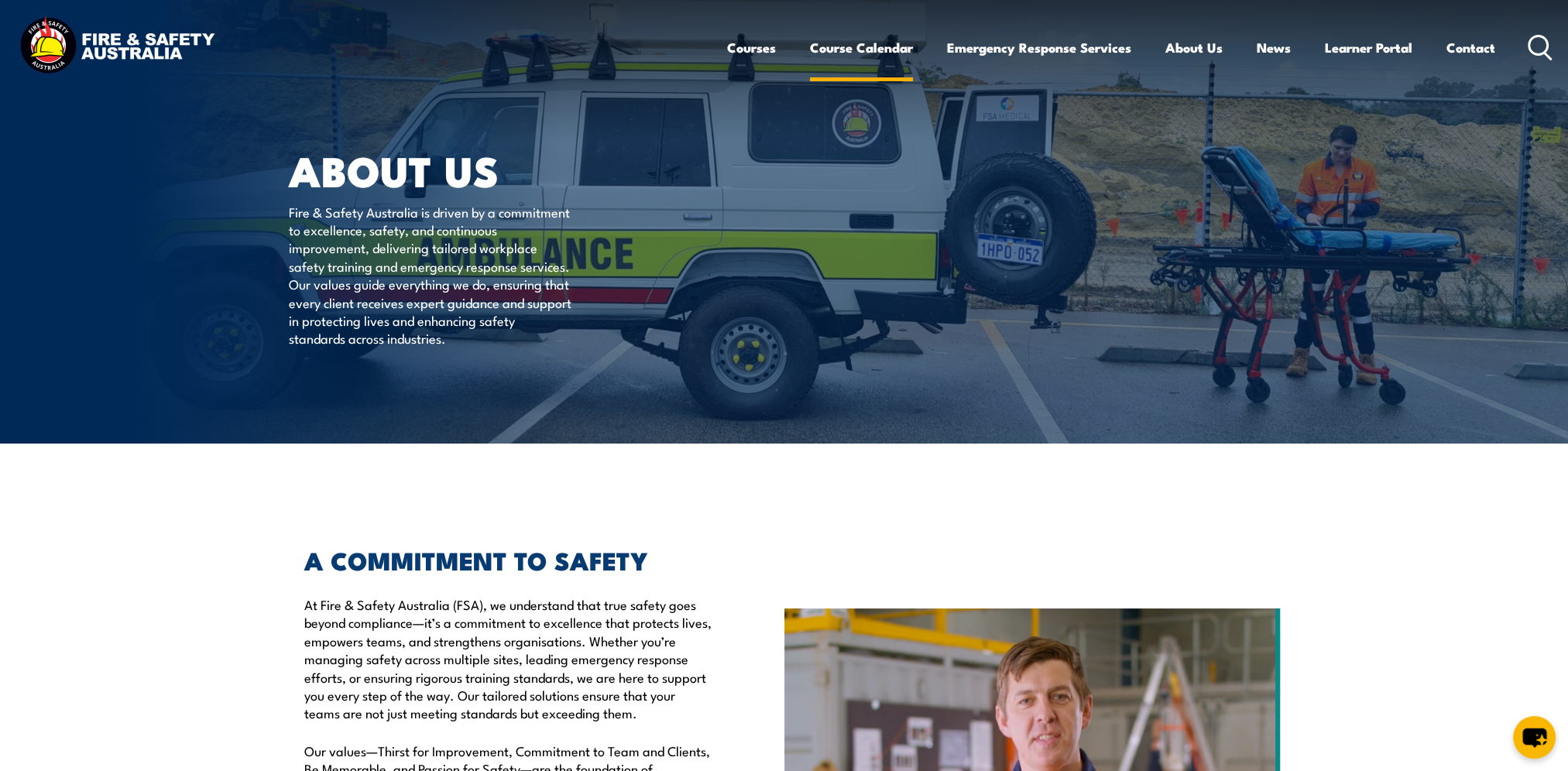
click at [841, 51] on link "Course Calendar" at bounding box center [861, 47] width 103 height 41
click at [842, 50] on link "Course Calendar" at bounding box center [861, 47] width 103 height 41
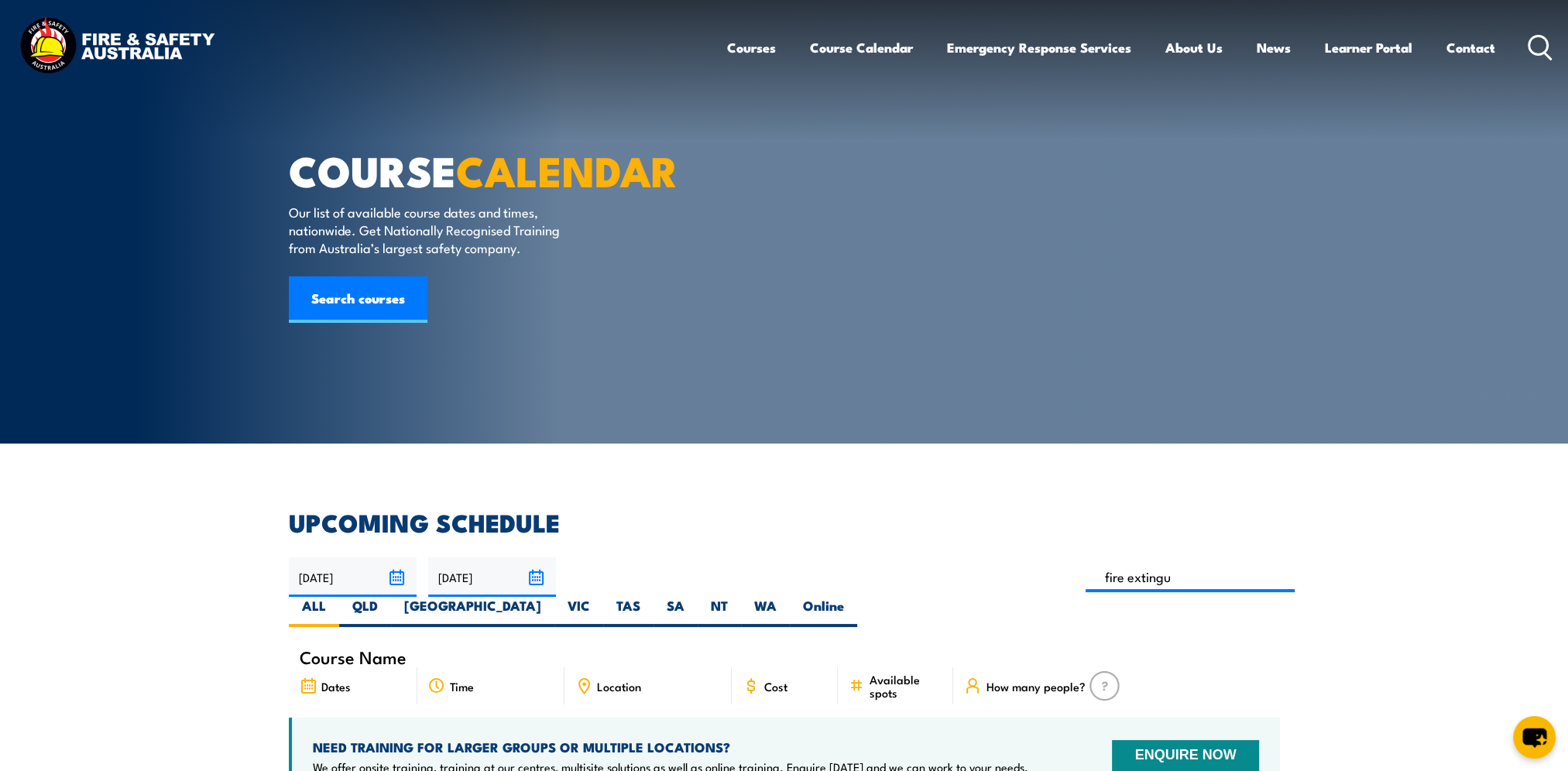
type input "Fire Extinguisher / Fire Warden Training"
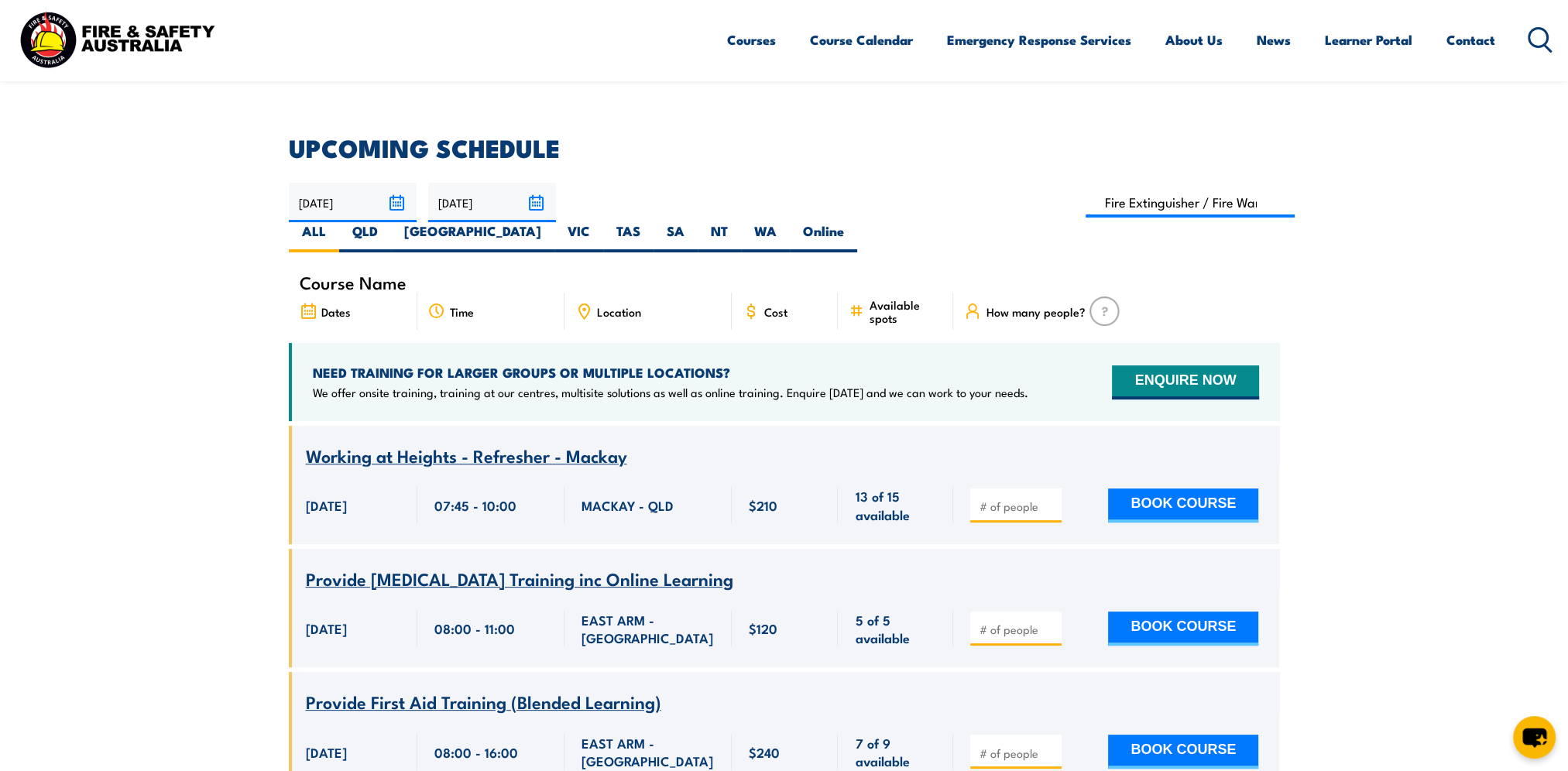
scroll to position [387, 0]
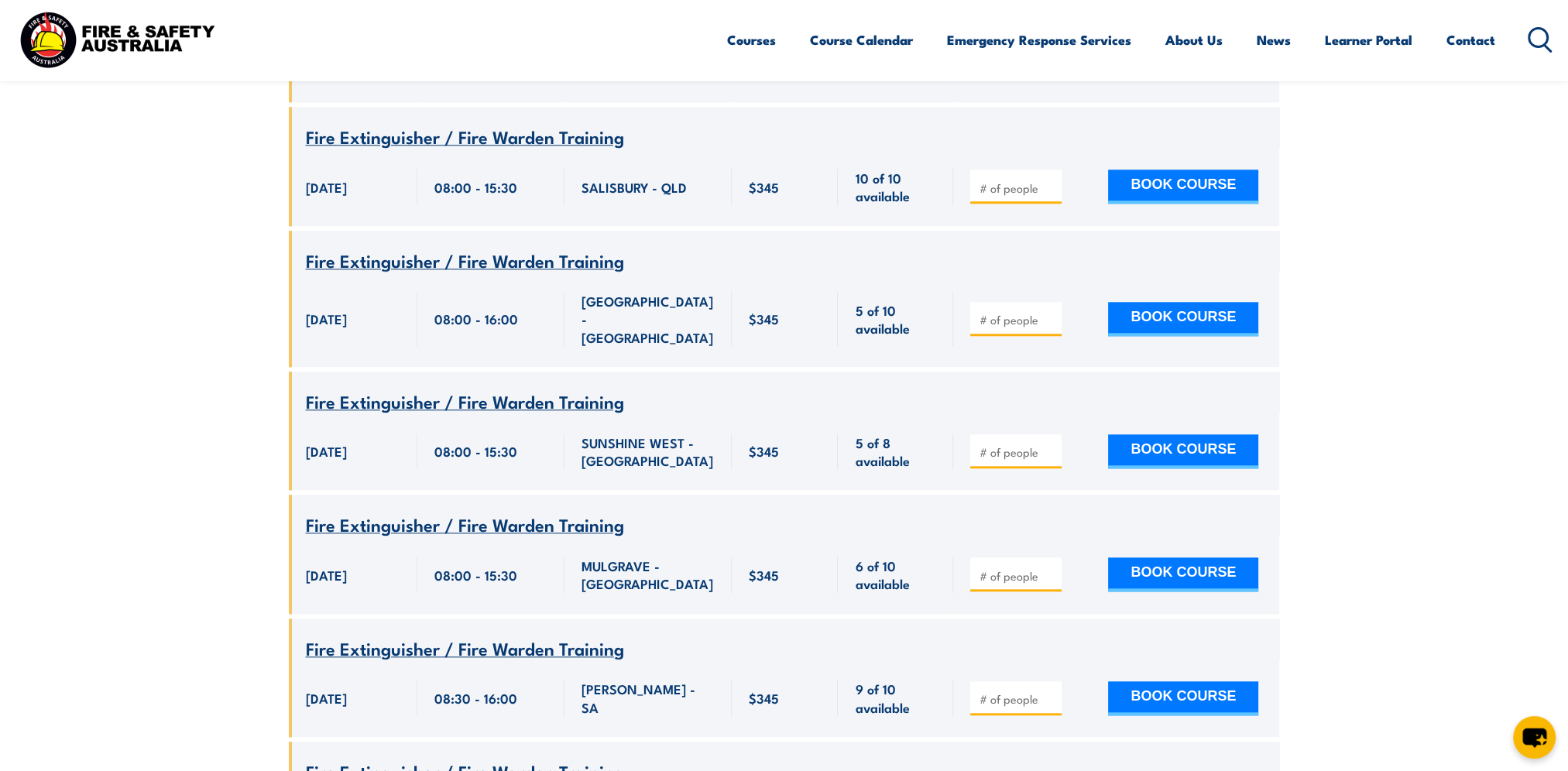
scroll to position [1982, 0]
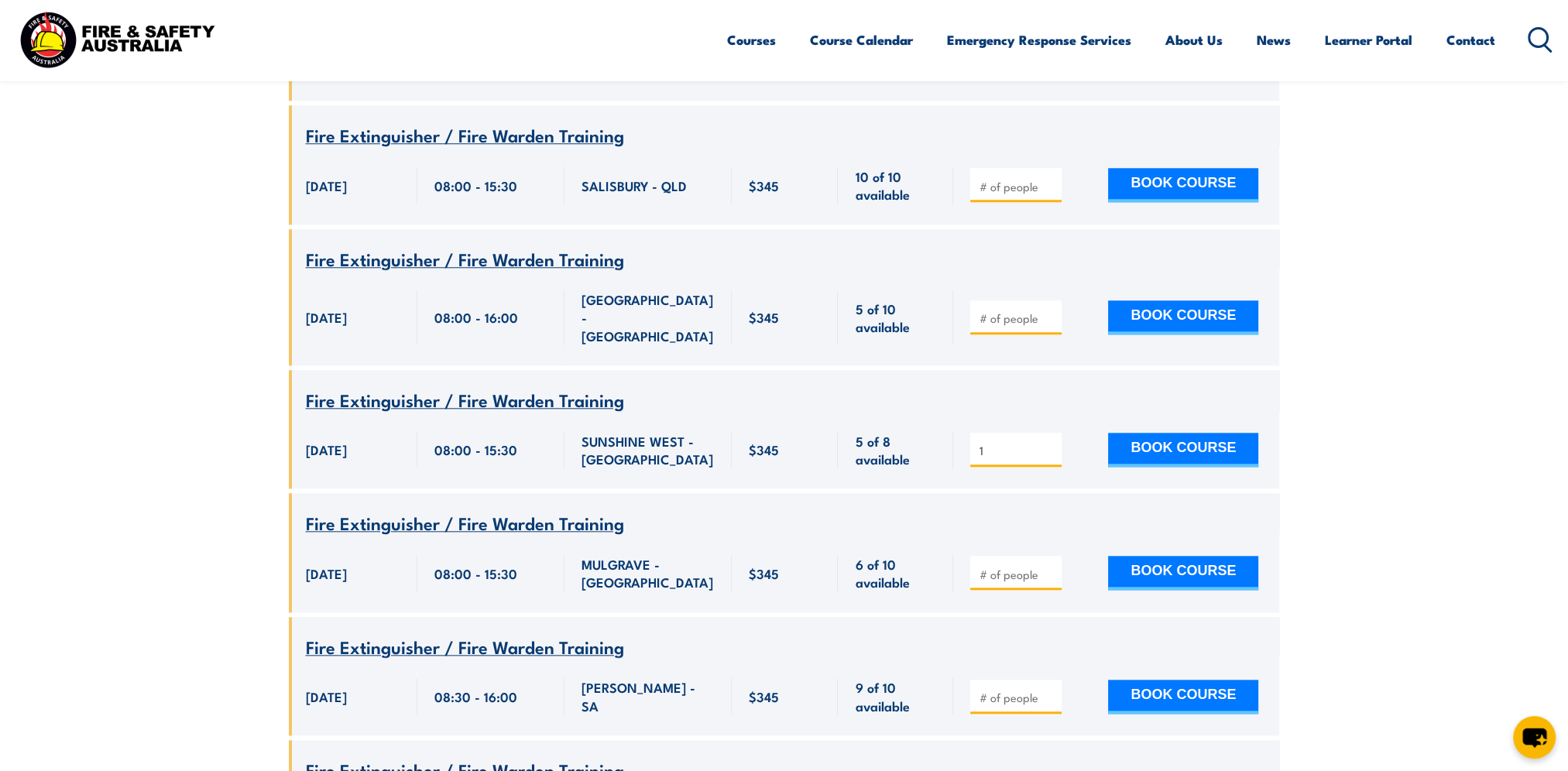
click at [1048, 443] on input "1" at bounding box center [1018, 451] width 78 height 16
type input "2"
click at [1048, 443] on input "2" at bounding box center [1018, 451] width 78 height 16
click at [1210, 433] on button "BOOK COURSE" at bounding box center [1183, 450] width 150 height 34
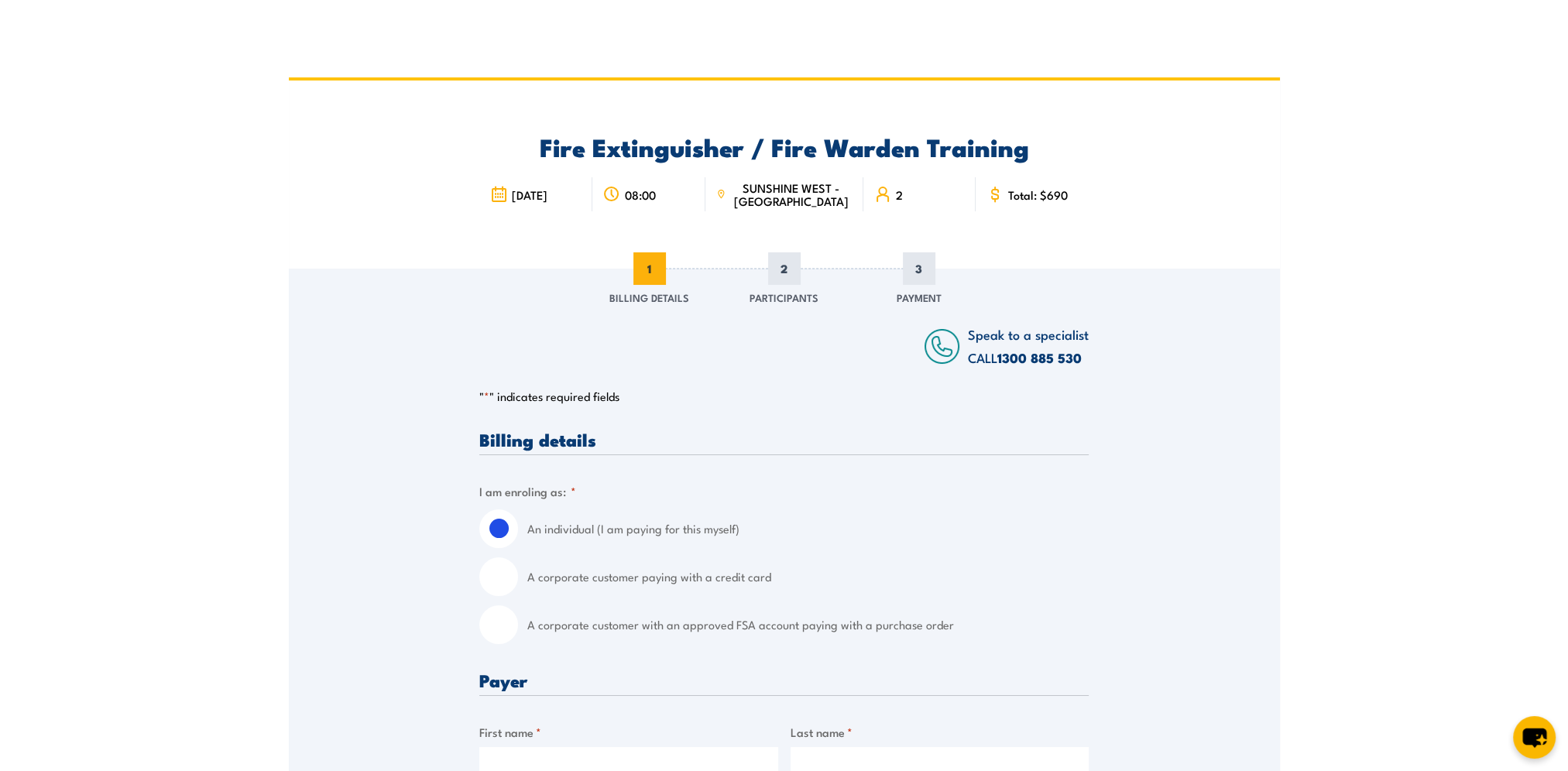
click at [496, 620] on input "A corporate customer with an approved FSA account paying with a purchase order" at bounding box center [498, 625] width 39 height 39
radio input "true"
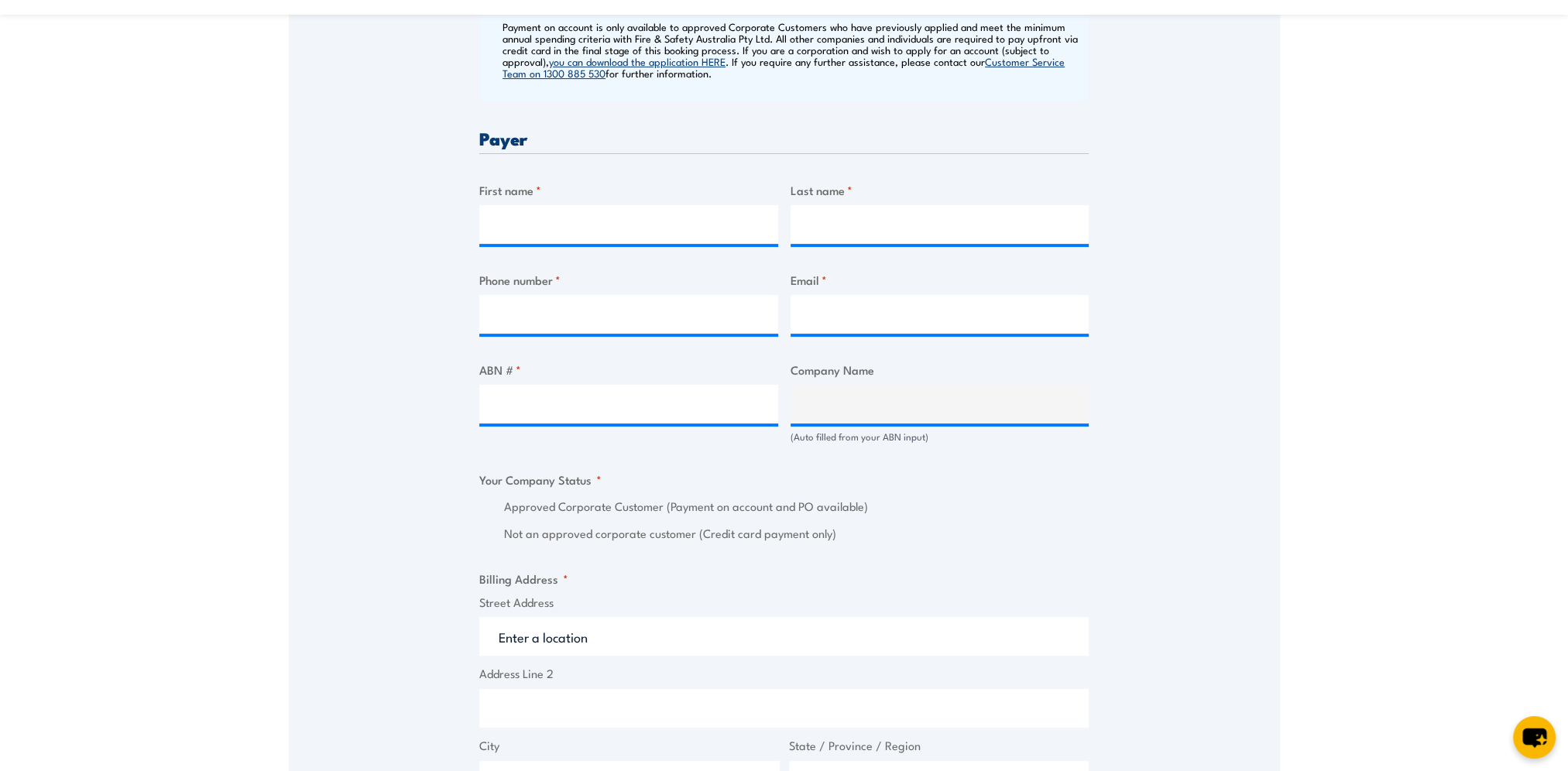
scroll to position [697, 0]
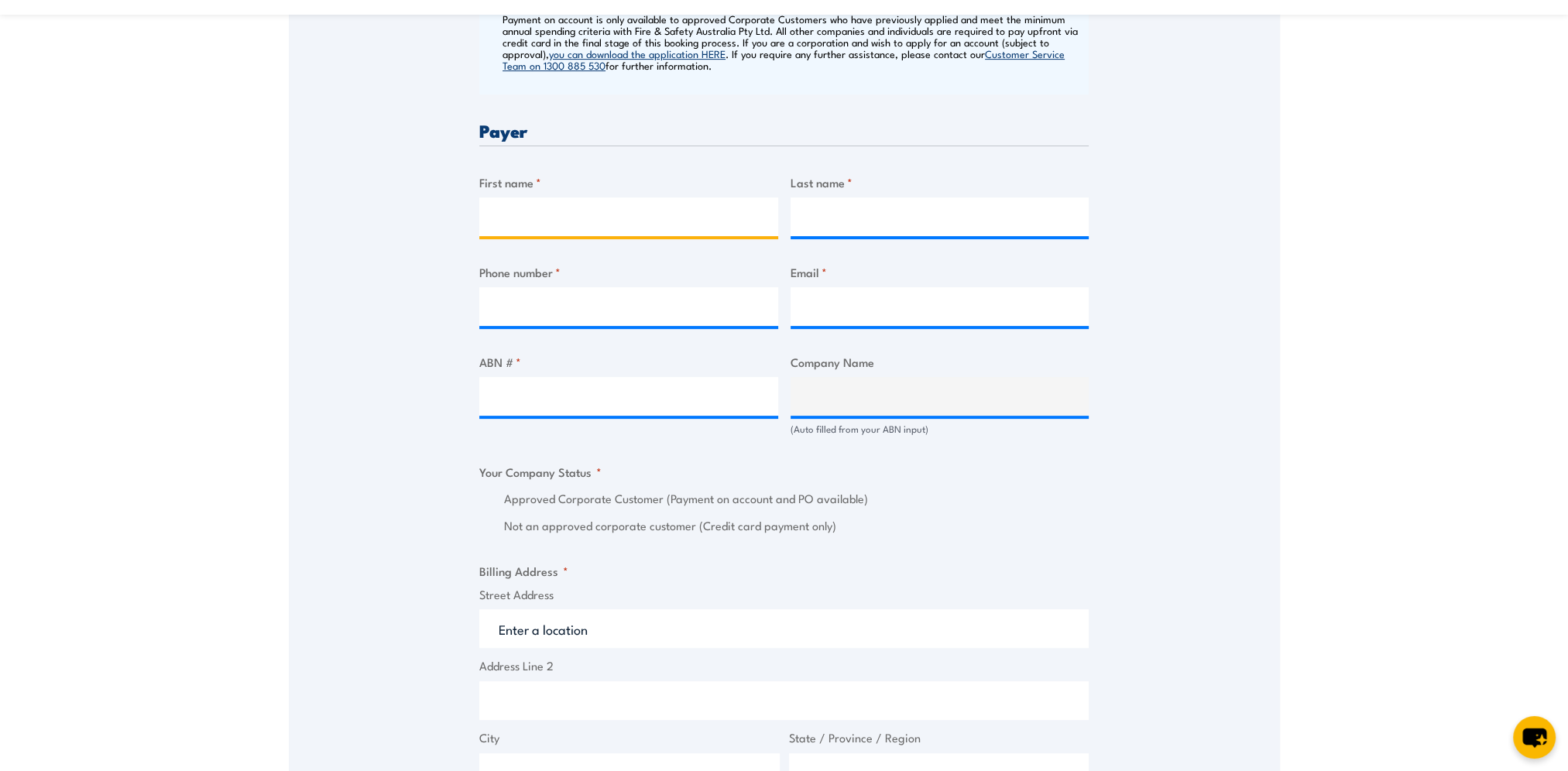
drag, startPoint x: 563, startPoint y: 226, endPoint x: 544, endPoint y: 226, distance: 19.0
click at [562, 226] on input "First name *" at bounding box center [629, 216] width 299 height 39
type input "[PERSON_NAME]"
type input "0415944078"
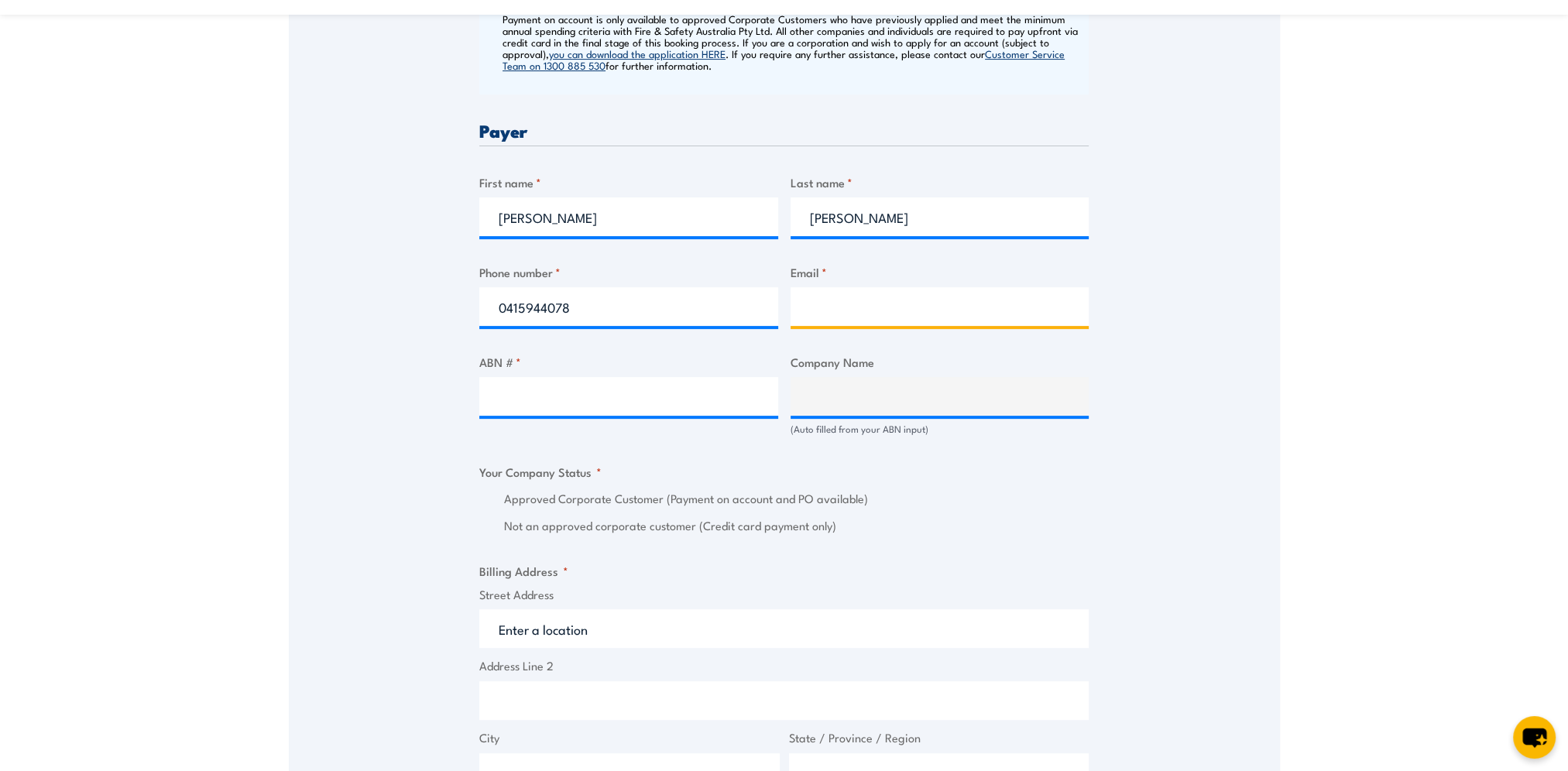
type input "[PERSON_NAME][EMAIL_ADDRESS][PERSON_NAME][DOMAIN_NAME]"
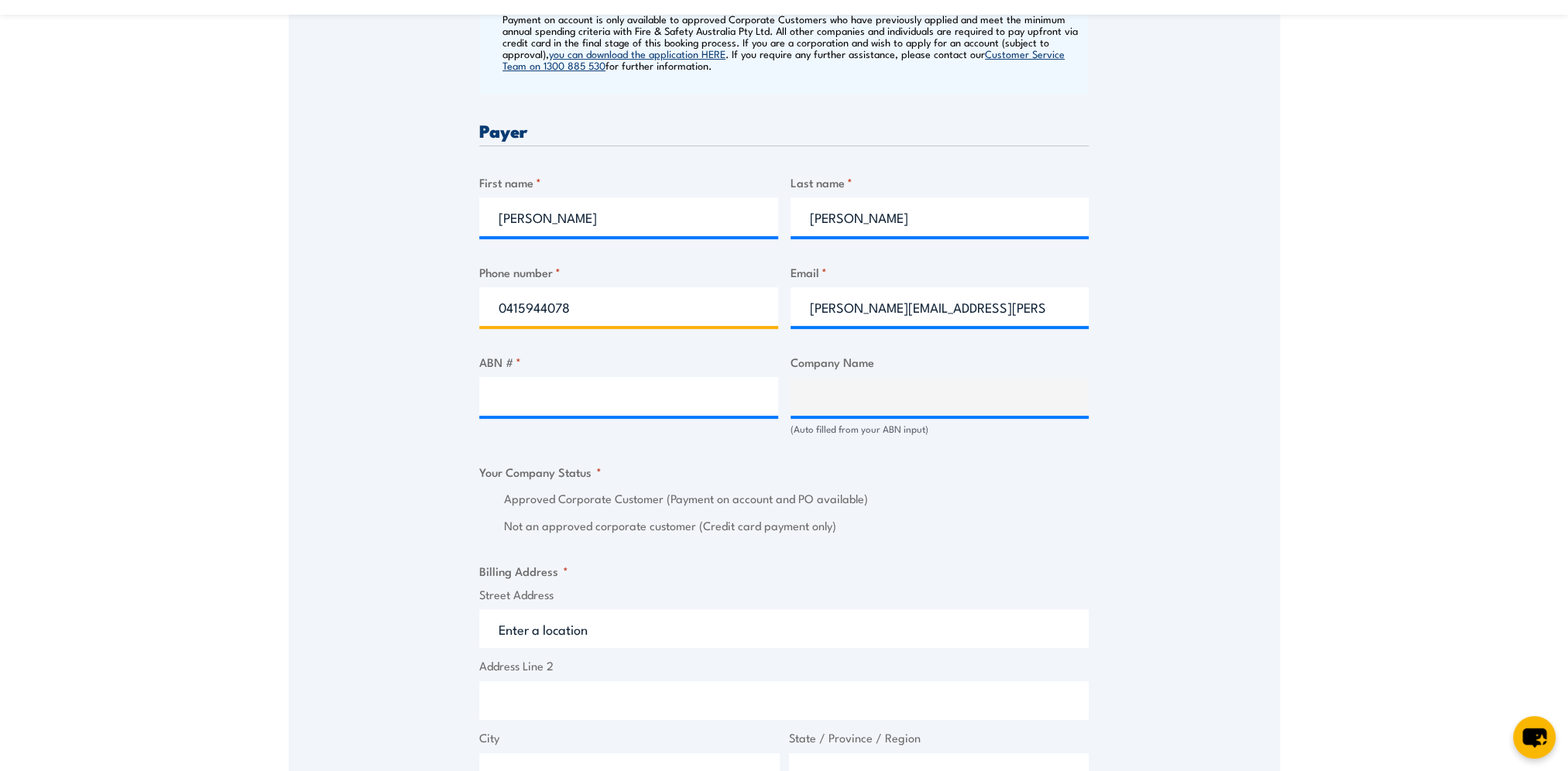
drag, startPoint x: 580, startPoint y: 306, endPoint x: 409, endPoint y: 298, distance: 171.2
click at [427, 307] on div "Speak to a specialist CALL [PHONE_NUMBER] CALL [PHONE_NUMBER] " * " indicates r…" at bounding box center [784, 426] width 991 height 1709
type input "0383470300"
click at [377, 312] on div "Speak to a specialist CALL [PHONE_NUMBER] CALL [PHONE_NUMBER] " * " indicates r…" at bounding box center [784, 426] width 991 height 1709
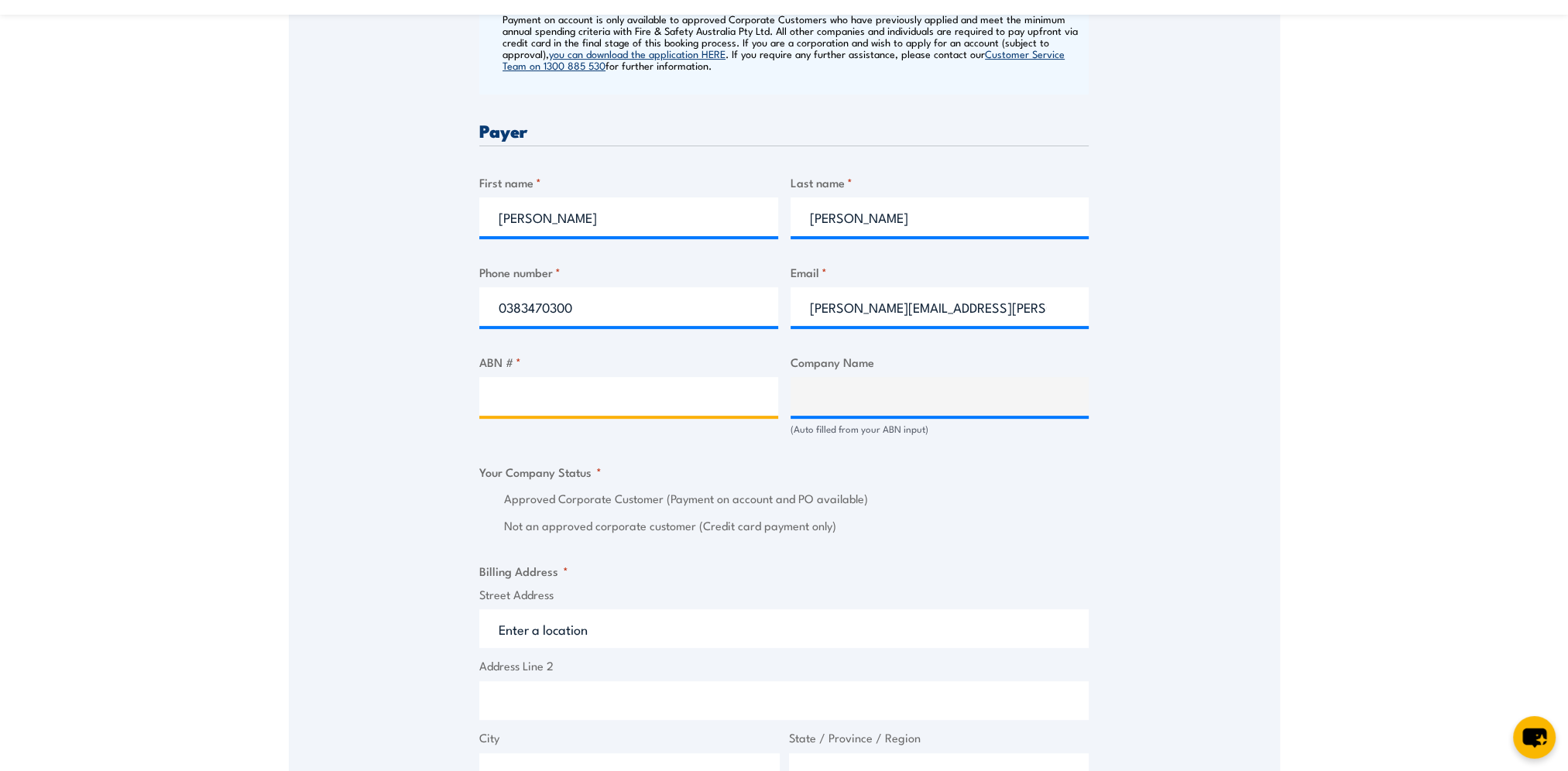
click at [566, 391] on input "ABN # *" at bounding box center [629, 396] width 299 height 39
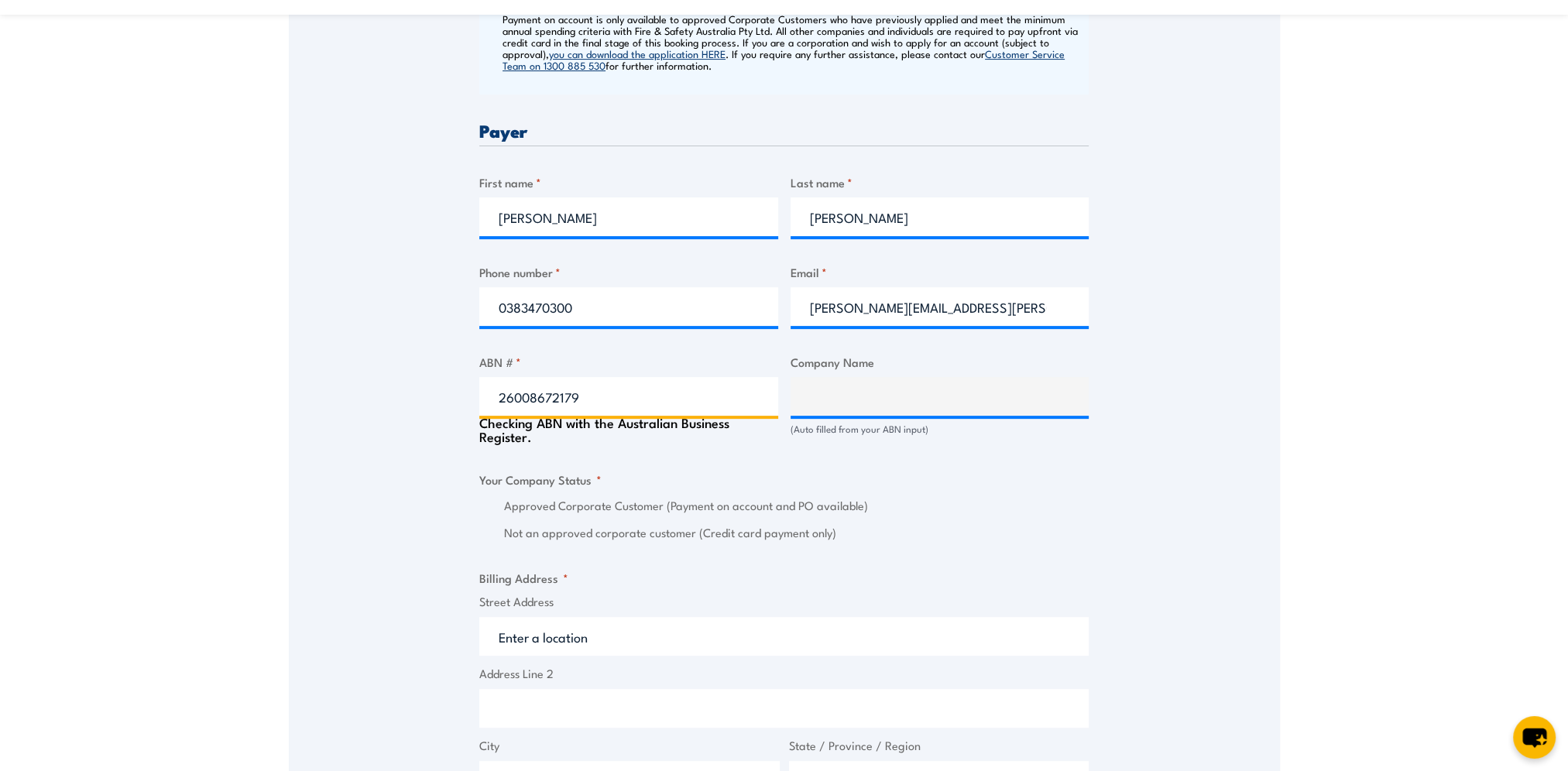
type input "26008672179"
click at [396, 384] on div "Speak to a specialist CALL [PHONE_NUMBER] CALL [PHONE_NUMBER] " * " indicates r…" at bounding box center [784, 429] width 991 height 1716
type input "BUNNINGS GROUP LIMITED"
radio input "true"
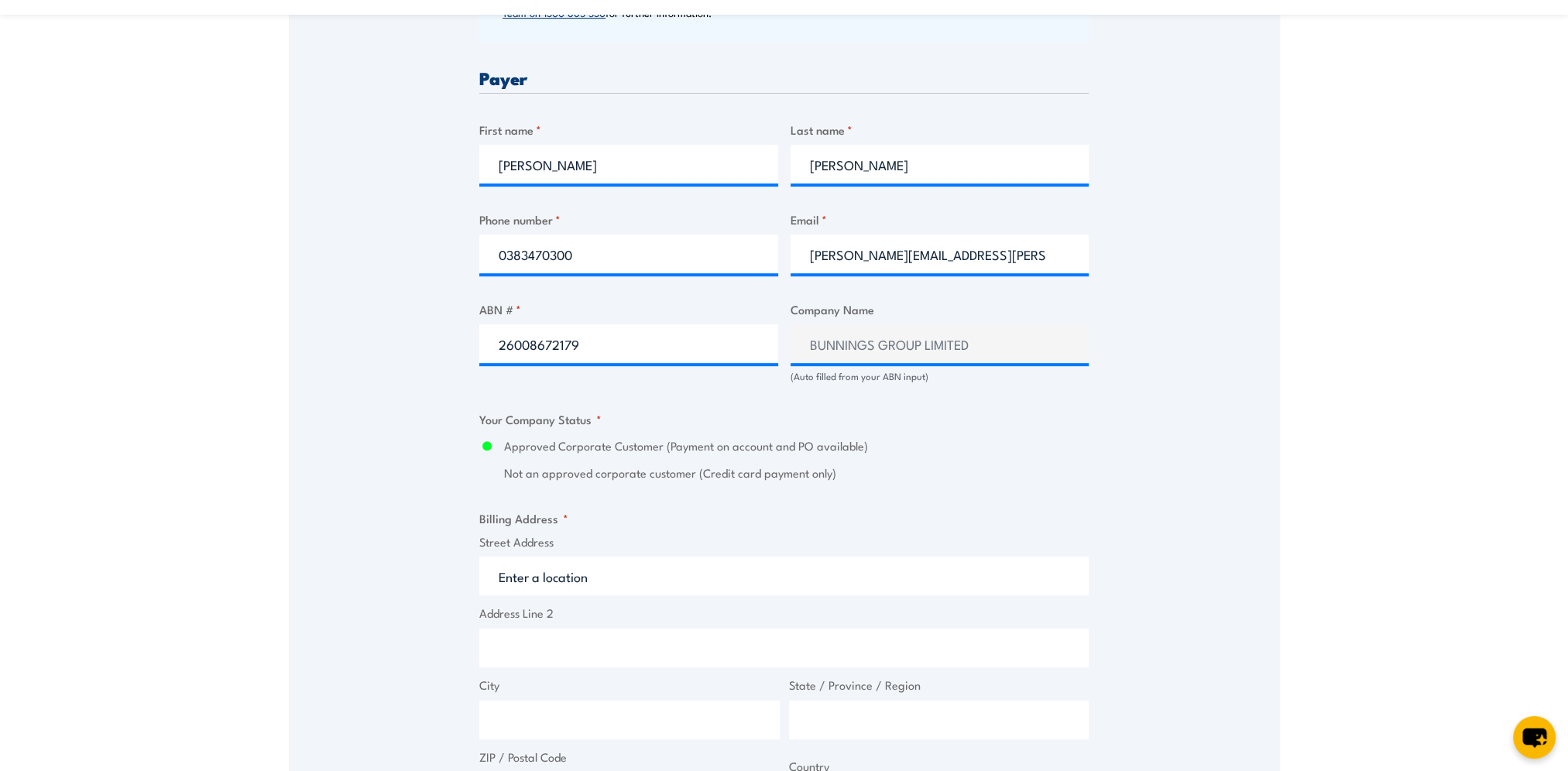
scroll to position [1007, 0]
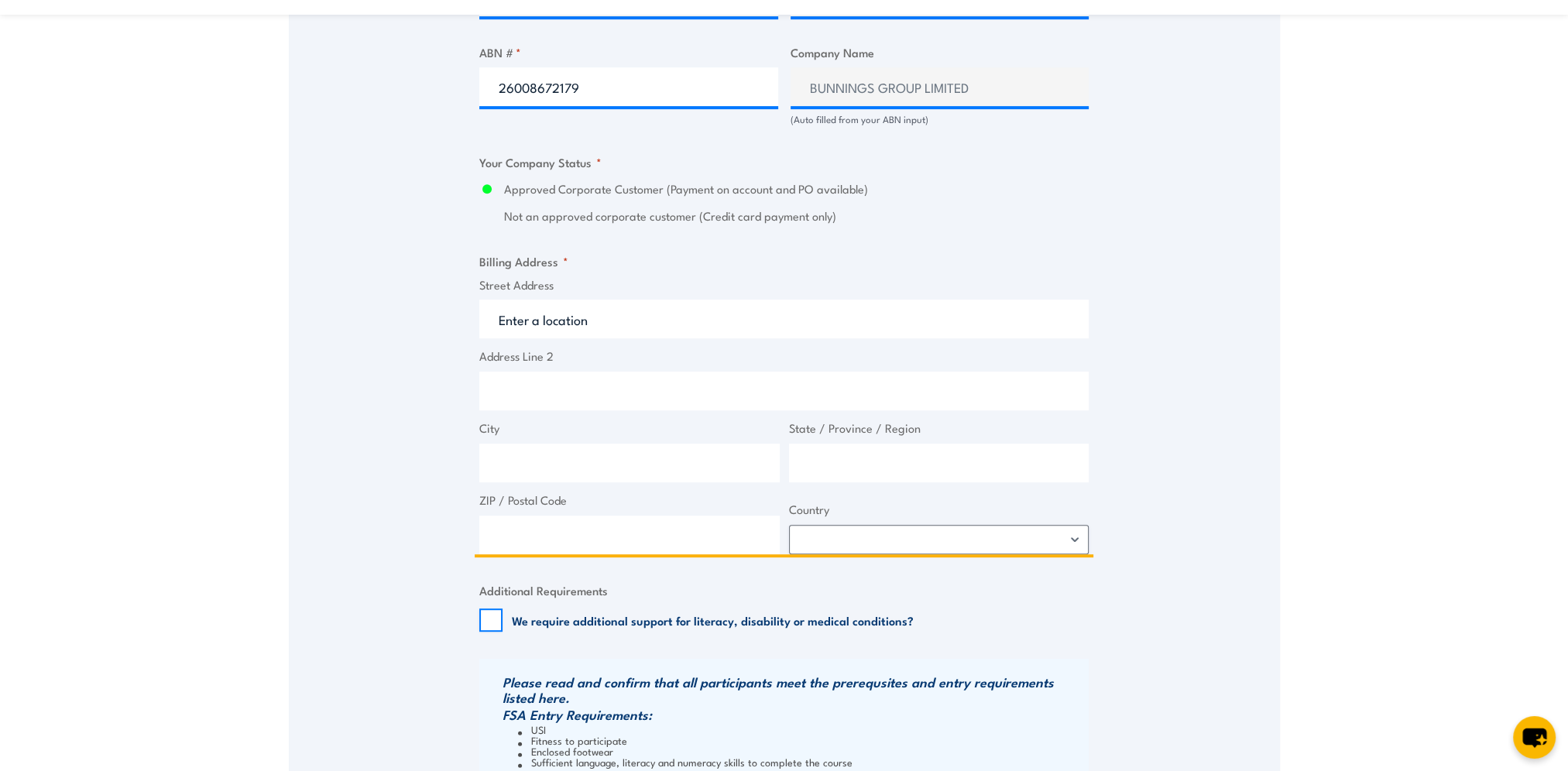
click at [542, 314] on input "Street Address" at bounding box center [784, 319] width 610 height 39
type input "[STREET_ADDRESS]"
type input "Laverton North"
type input "Victoria"
type input "3026"
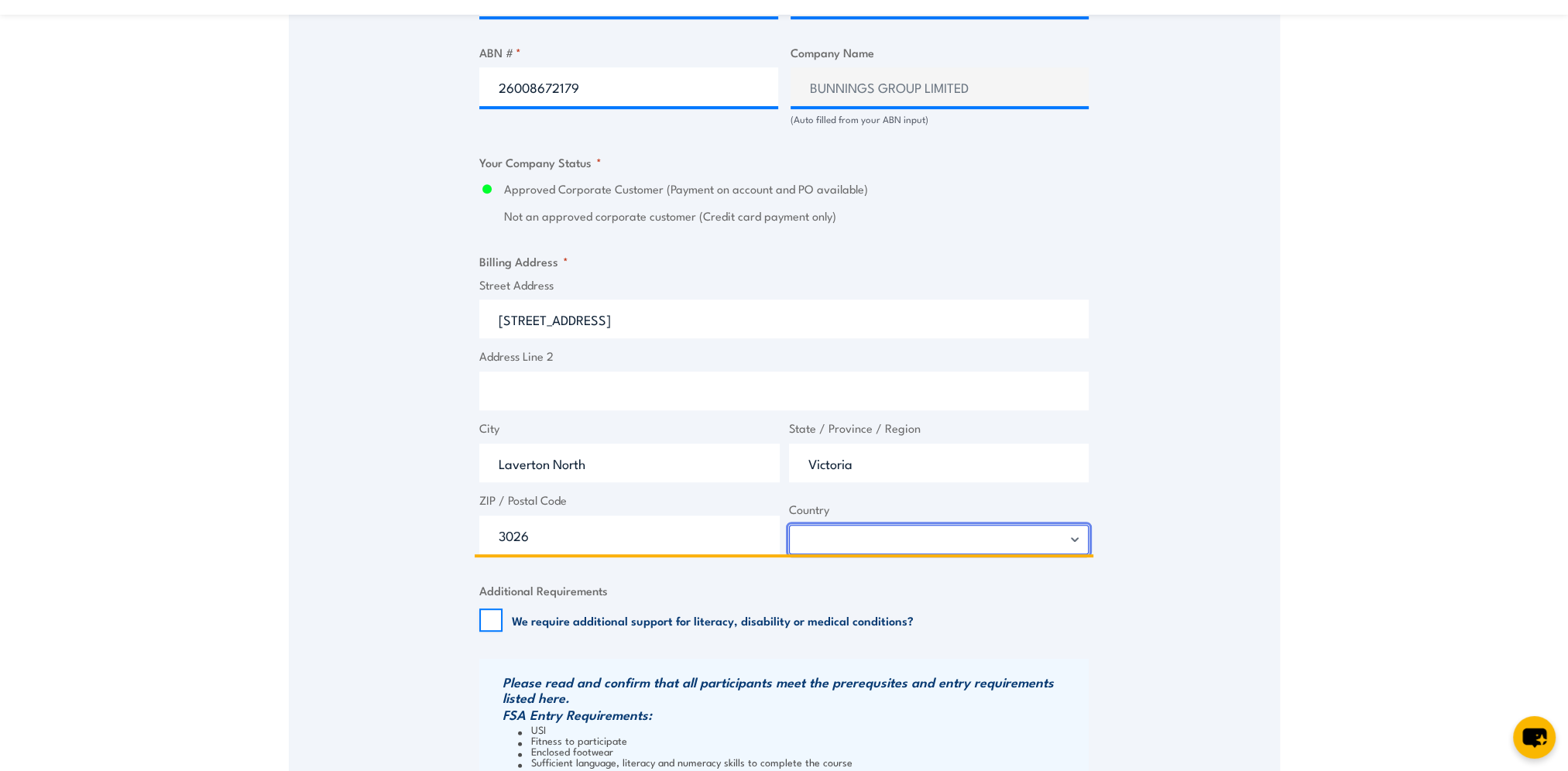
select select "[GEOGRAPHIC_DATA]"
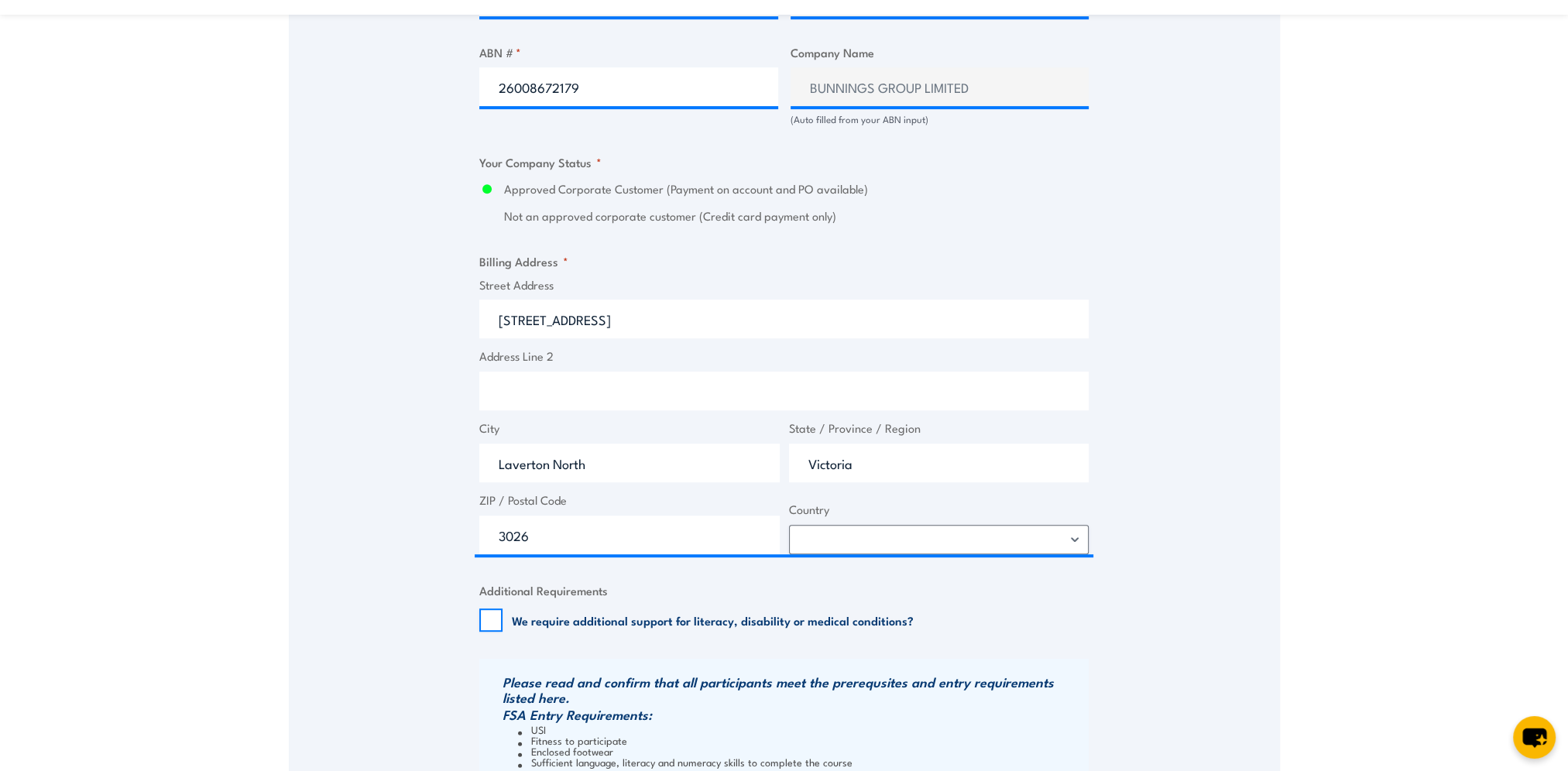
drag, startPoint x: 307, startPoint y: 376, endPoint x: 311, endPoint y: 389, distance: 13.6
click at [310, 388] on div "Speak to a specialist CALL [PHONE_NUMBER] CALL [PHONE_NUMBER] " * " indicates r…" at bounding box center [784, 117] width 991 height 1709
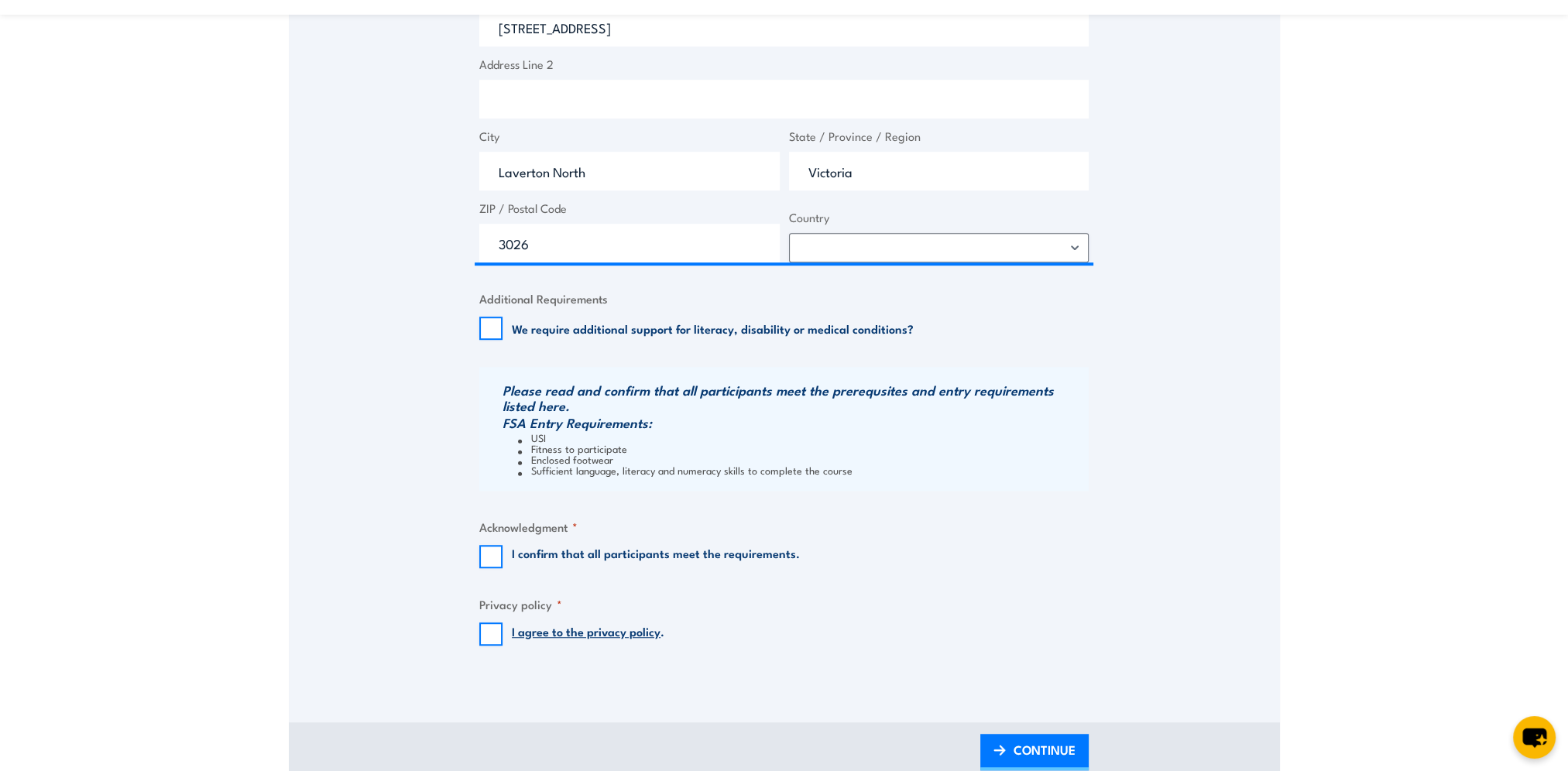
scroll to position [1317, 0]
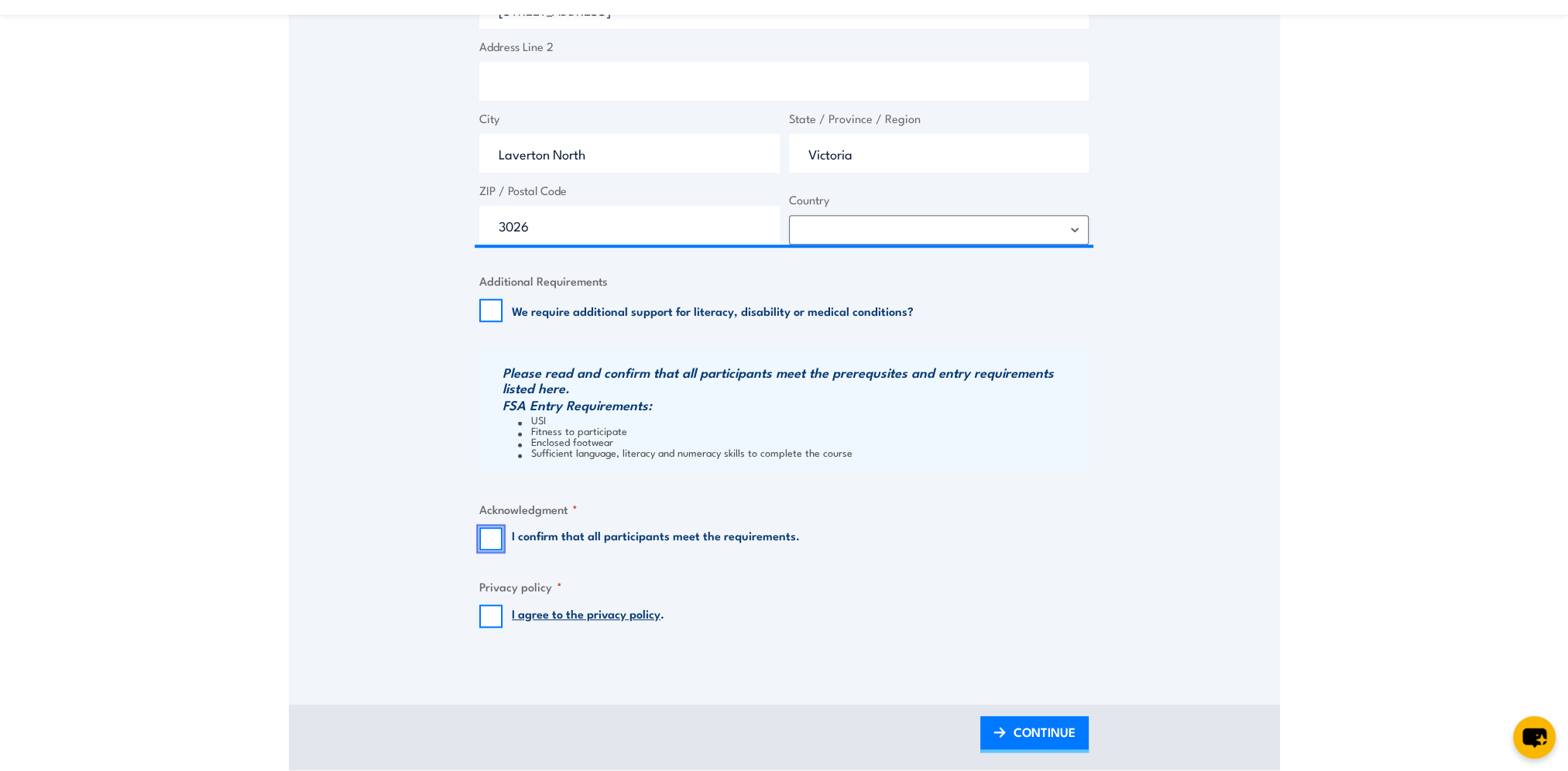
click at [482, 540] on input "I confirm that all participants meet the requirements." at bounding box center [490, 538] width 23 height 23
checkbox input "true"
click at [489, 618] on input "I agree to the privacy policy ." at bounding box center [490, 616] width 23 height 23
checkbox input "true"
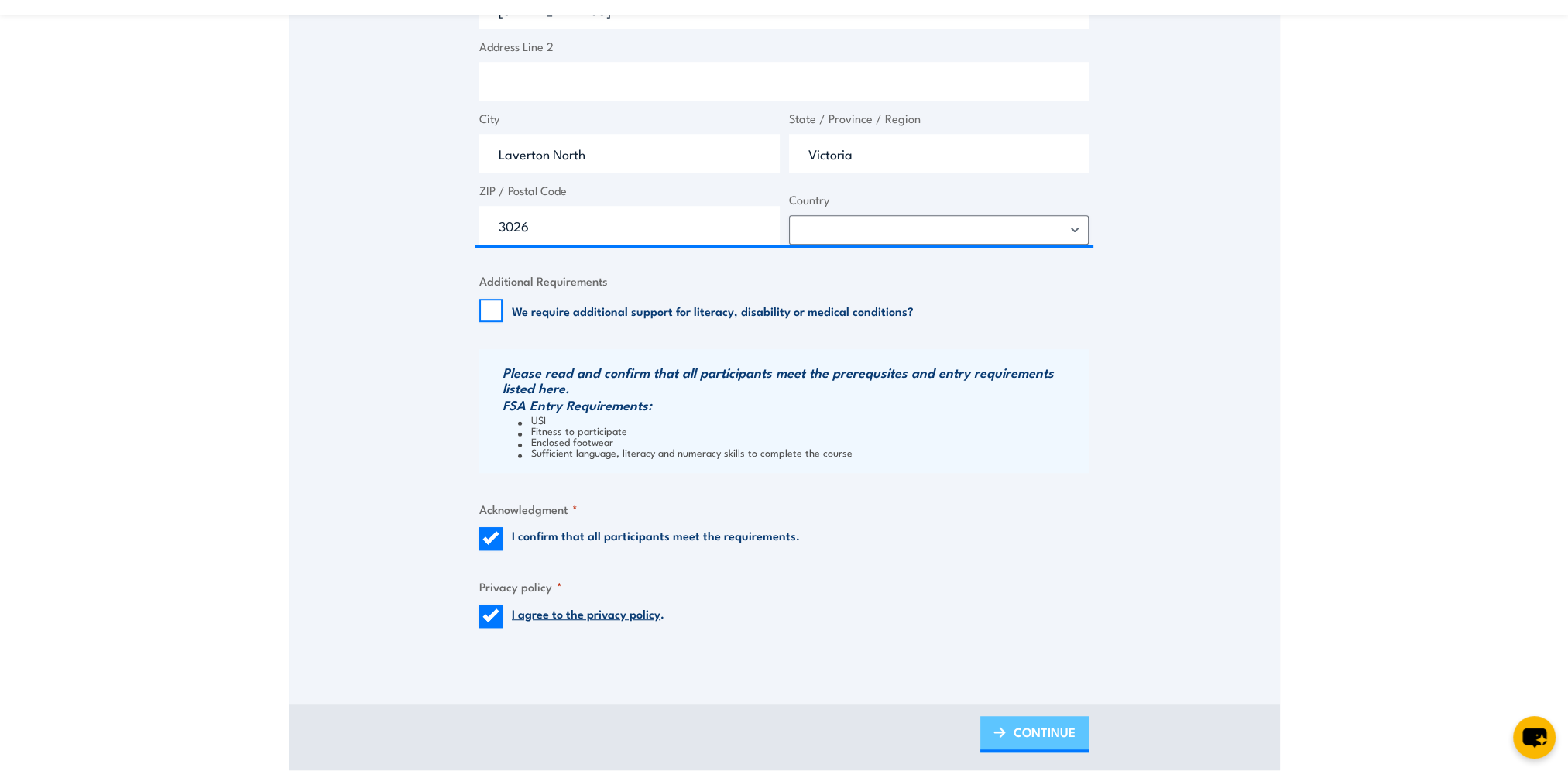
click at [1038, 737] on span "CONTINUE" at bounding box center [1045, 732] width 62 height 41
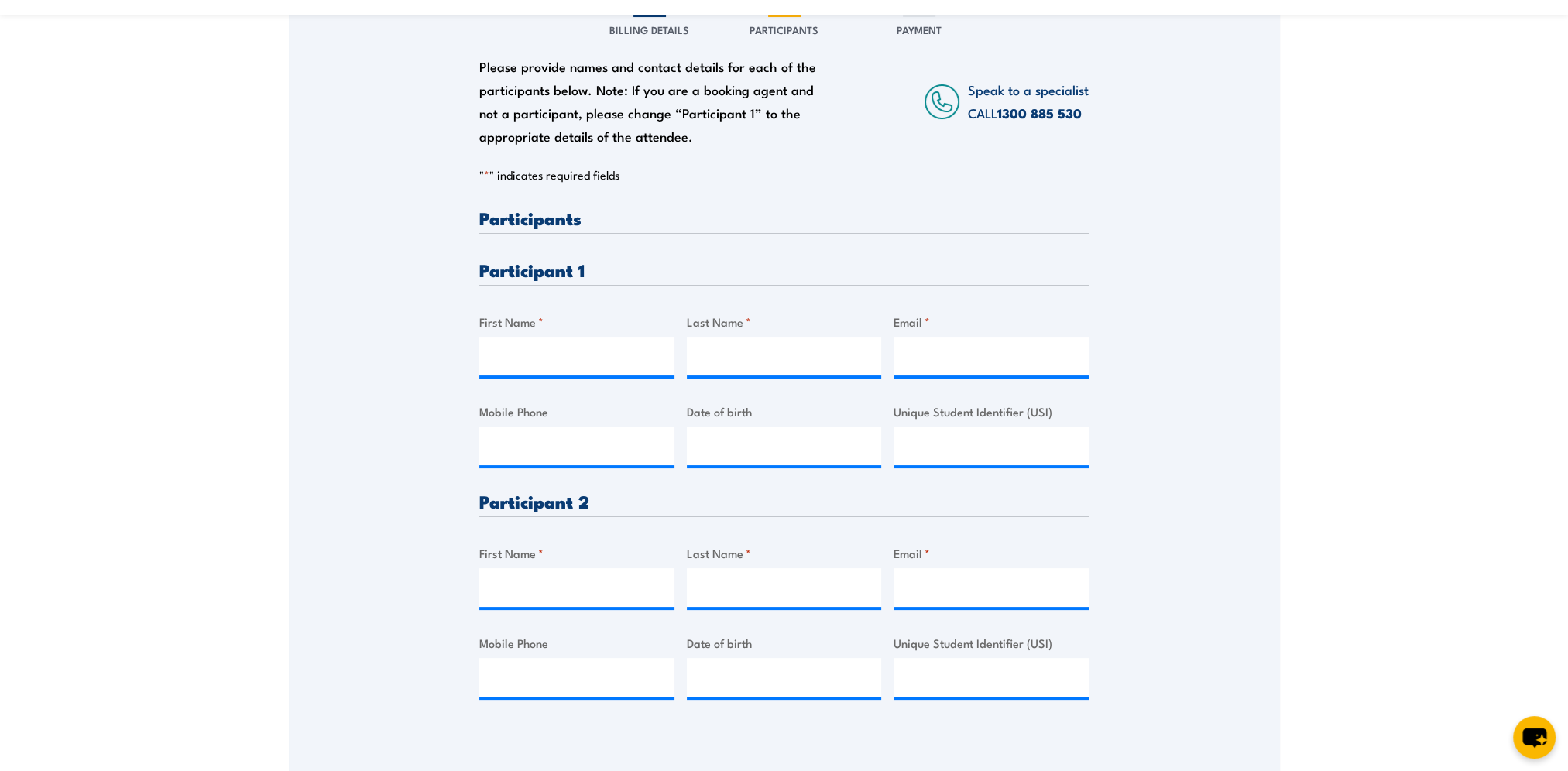
scroll to position [310, 0]
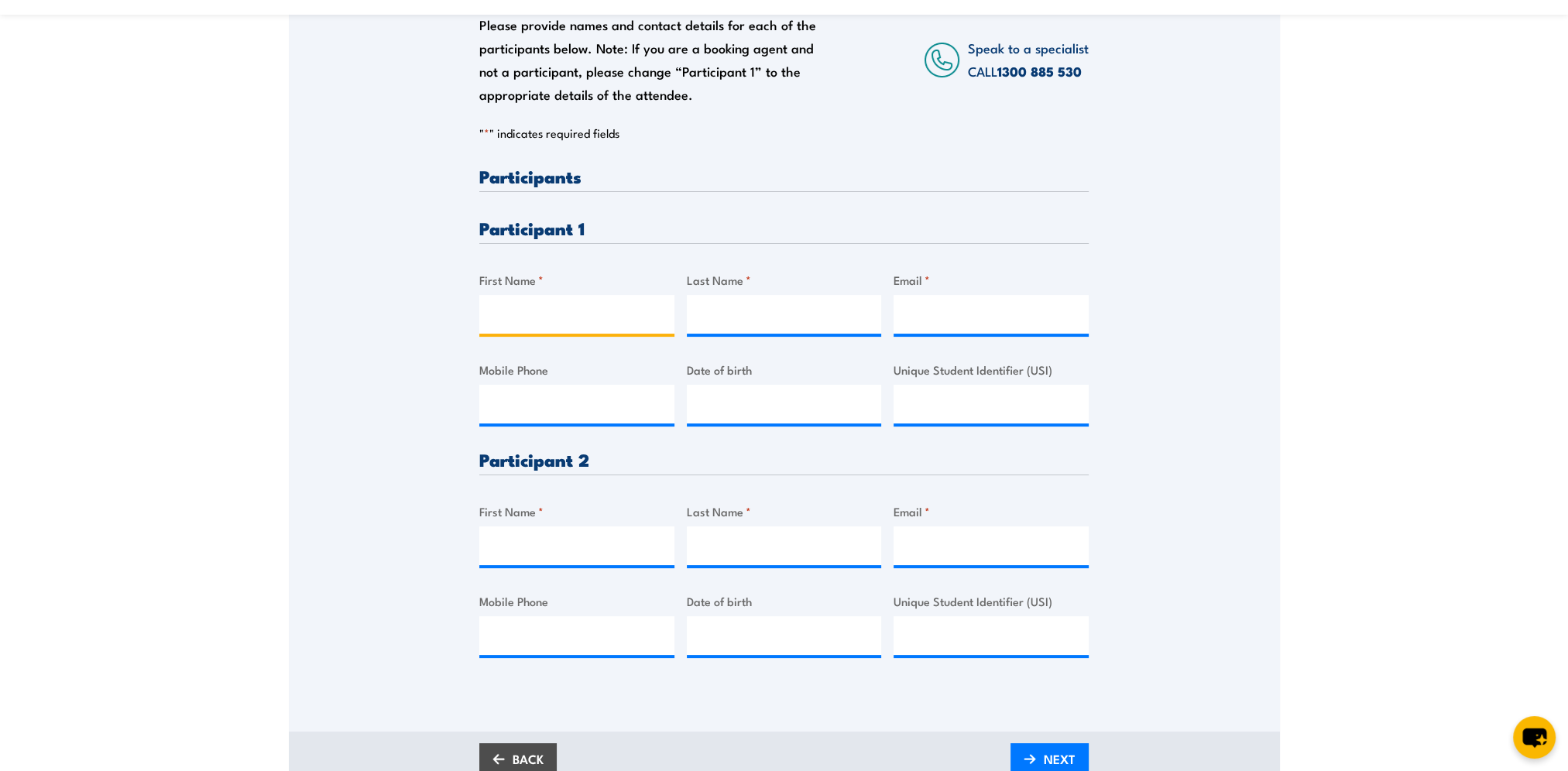
click at [538, 301] on input "First Name *" at bounding box center [577, 314] width 195 height 39
type input "a"
type input "r"
type input "Rachel"
type input "Phyland"
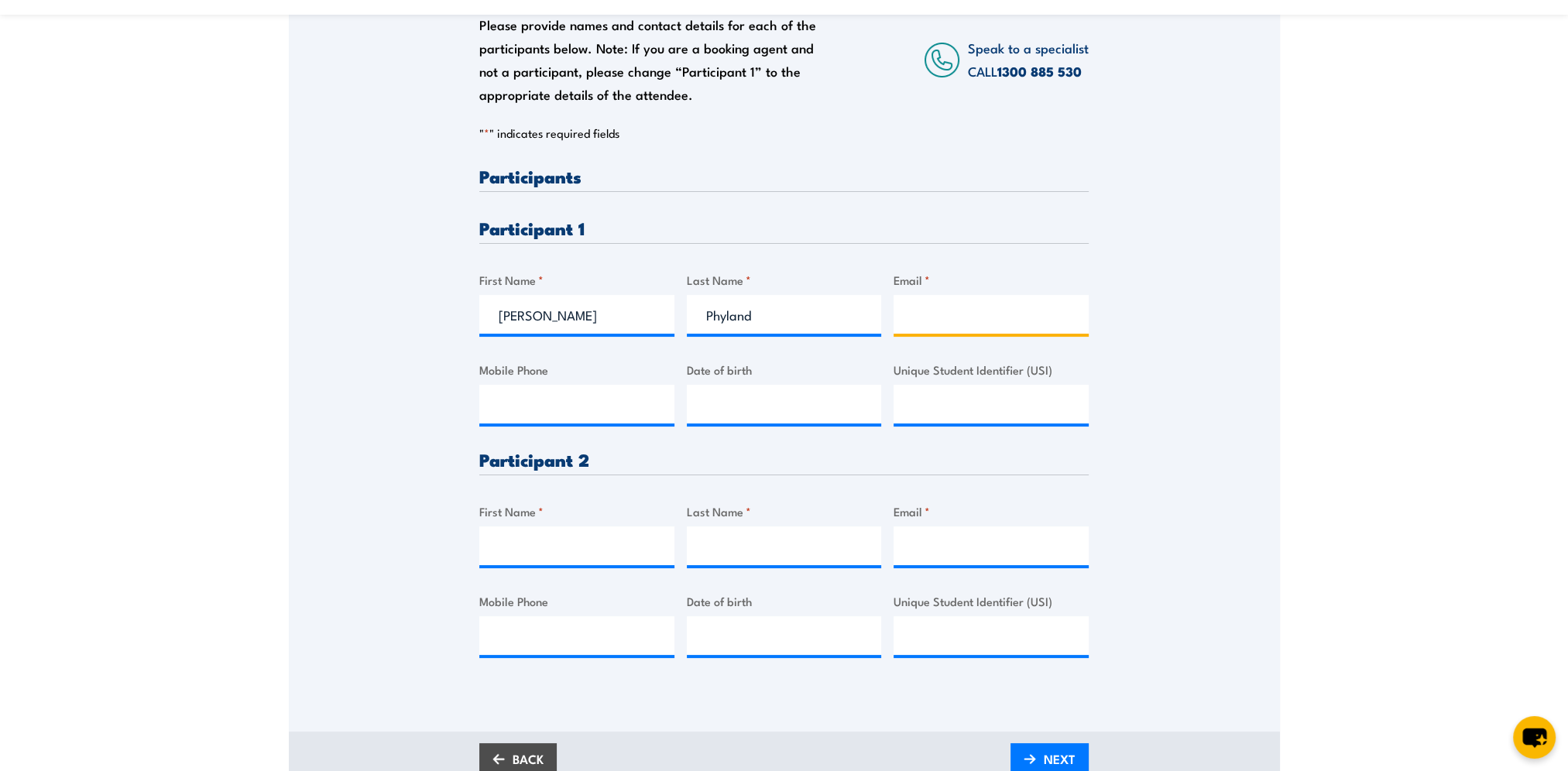
click at [1026, 319] on input "Email *" at bounding box center [991, 314] width 195 height 39
type input "rachelphyland@hotmail.com"
click at [543, 405] on input "Mobile Phone" at bounding box center [577, 403] width 195 height 39
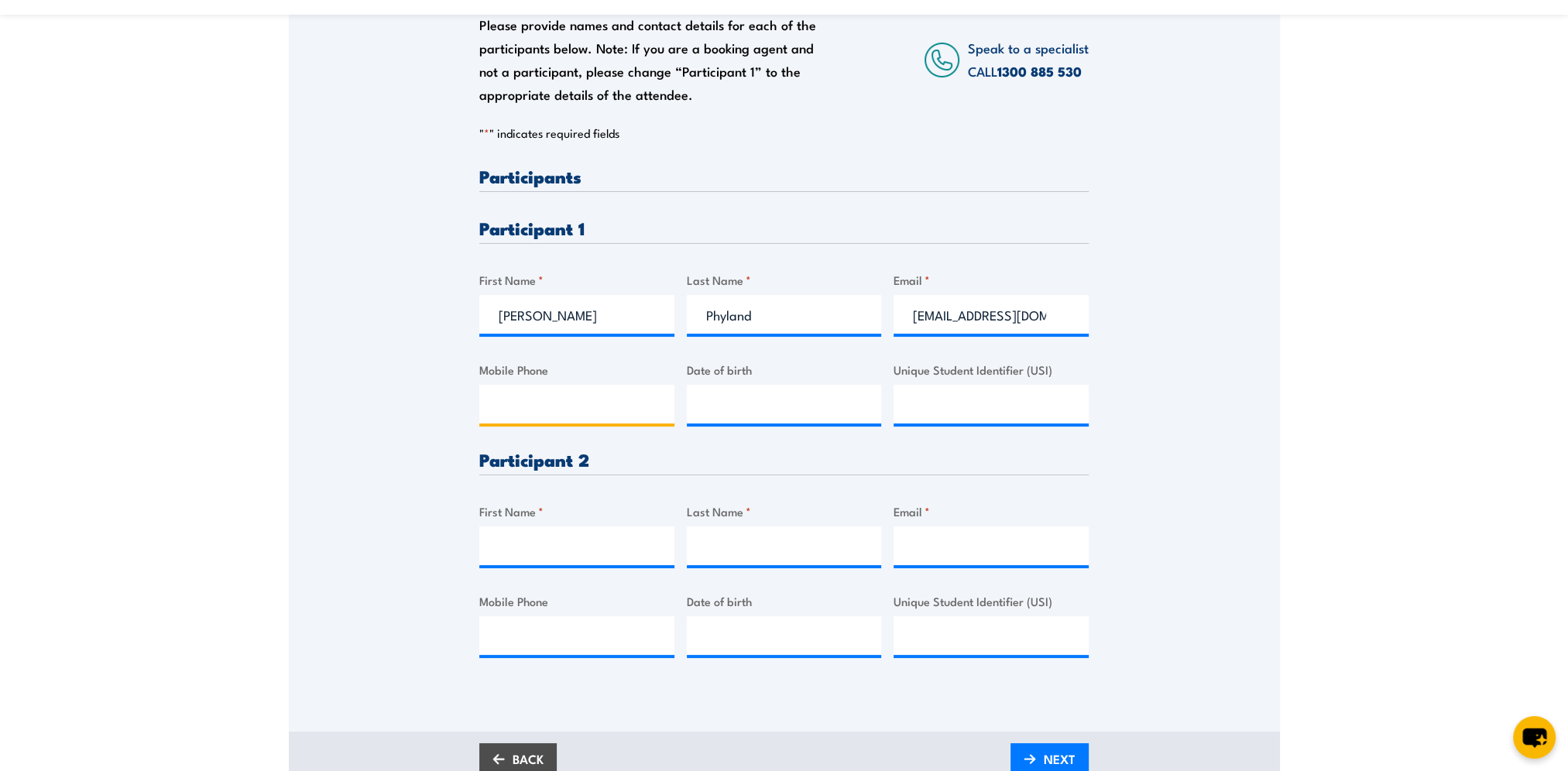
click at [499, 396] on input "Mobile Phone" at bounding box center [577, 403] width 195 height 39
paste input "0434 398 604"
type input "0434 398 604"
click at [722, 409] on input "__/__/____" at bounding box center [785, 403] width 195 height 39
drag, startPoint x: 705, startPoint y: 405, endPoint x: 814, endPoint y: 405, distance: 109.0
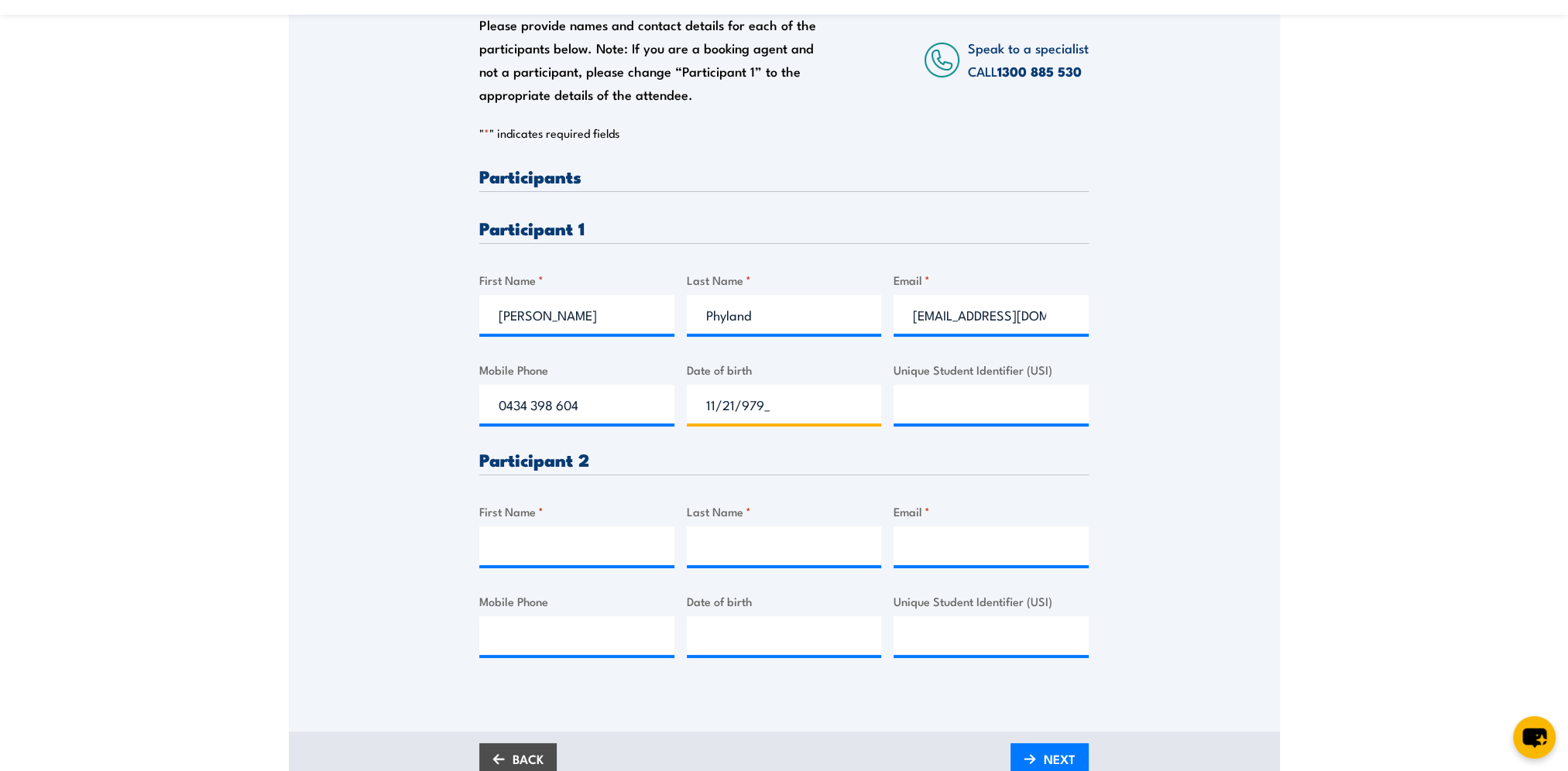
click at [814, 405] on input "11/21/979_" at bounding box center [785, 403] width 195 height 39
type input "01/12/1979"
click at [513, 539] on input "First Name *" at bounding box center [577, 546] width 195 height 39
type input "Kristy"
click at [760, 545] on input "Last Name *" at bounding box center [785, 546] width 195 height 39
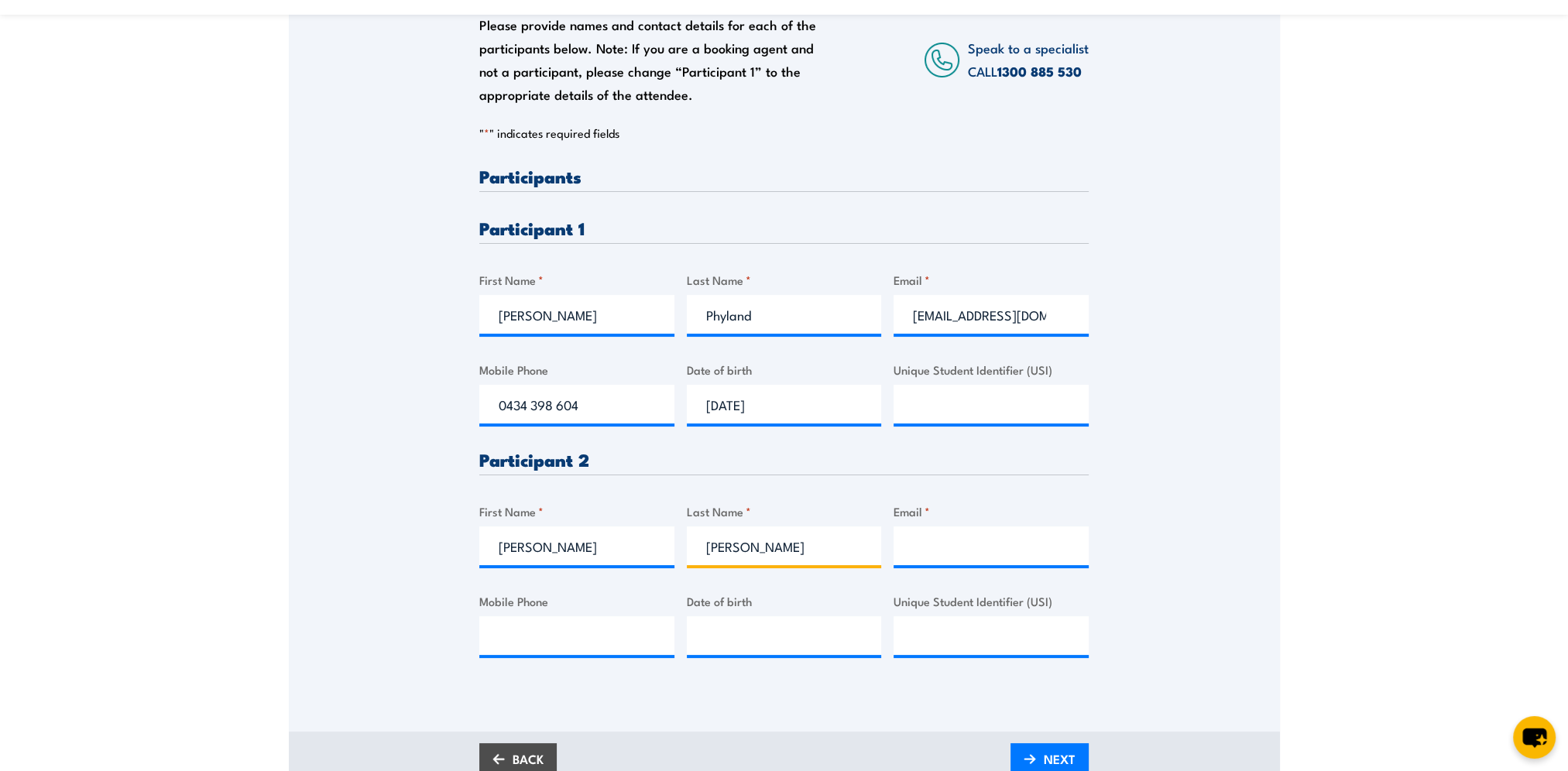
type input "Wright"
click at [926, 550] on input "Email *" at bounding box center [991, 546] width 195 height 39
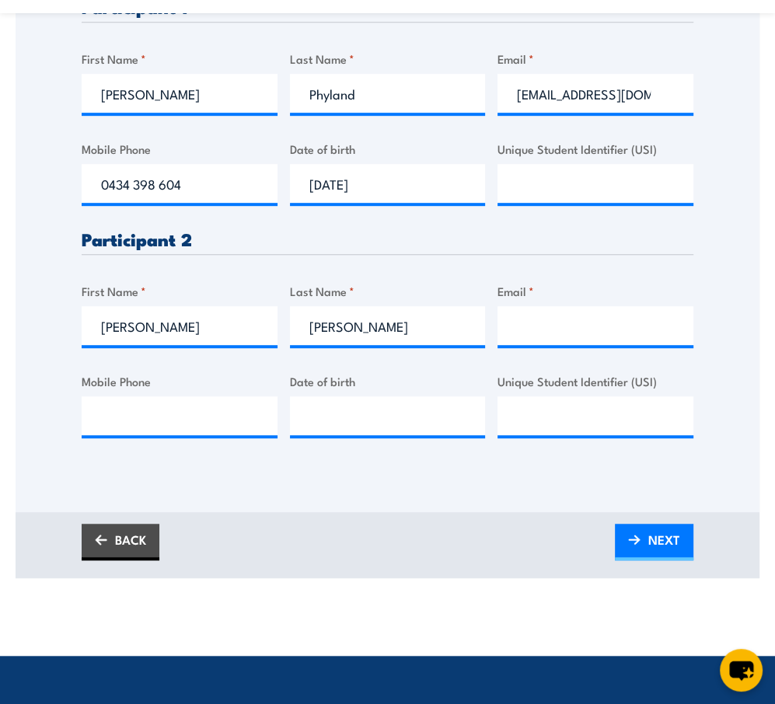
scroll to position [620, 0]
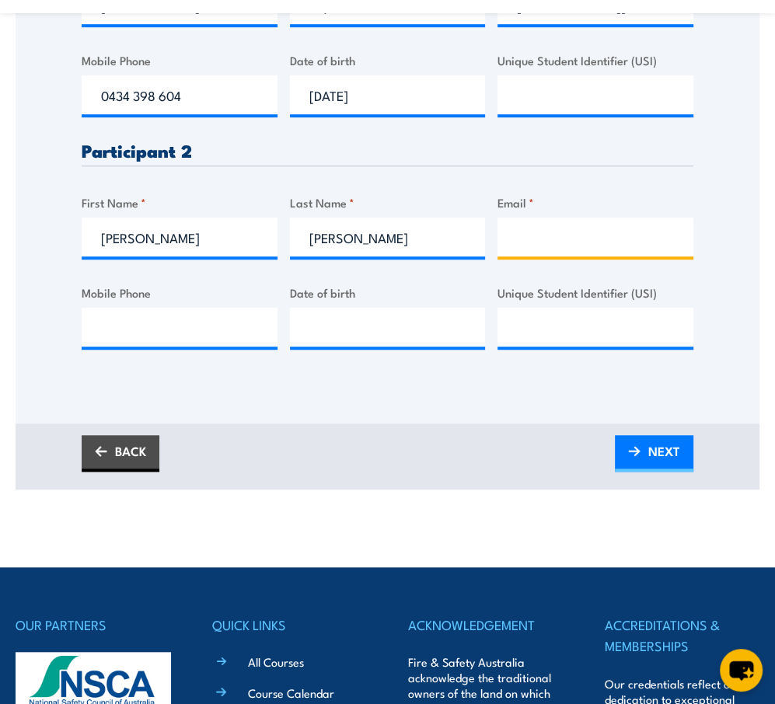
click at [522, 235] on input "Email *" at bounding box center [596, 237] width 196 height 39
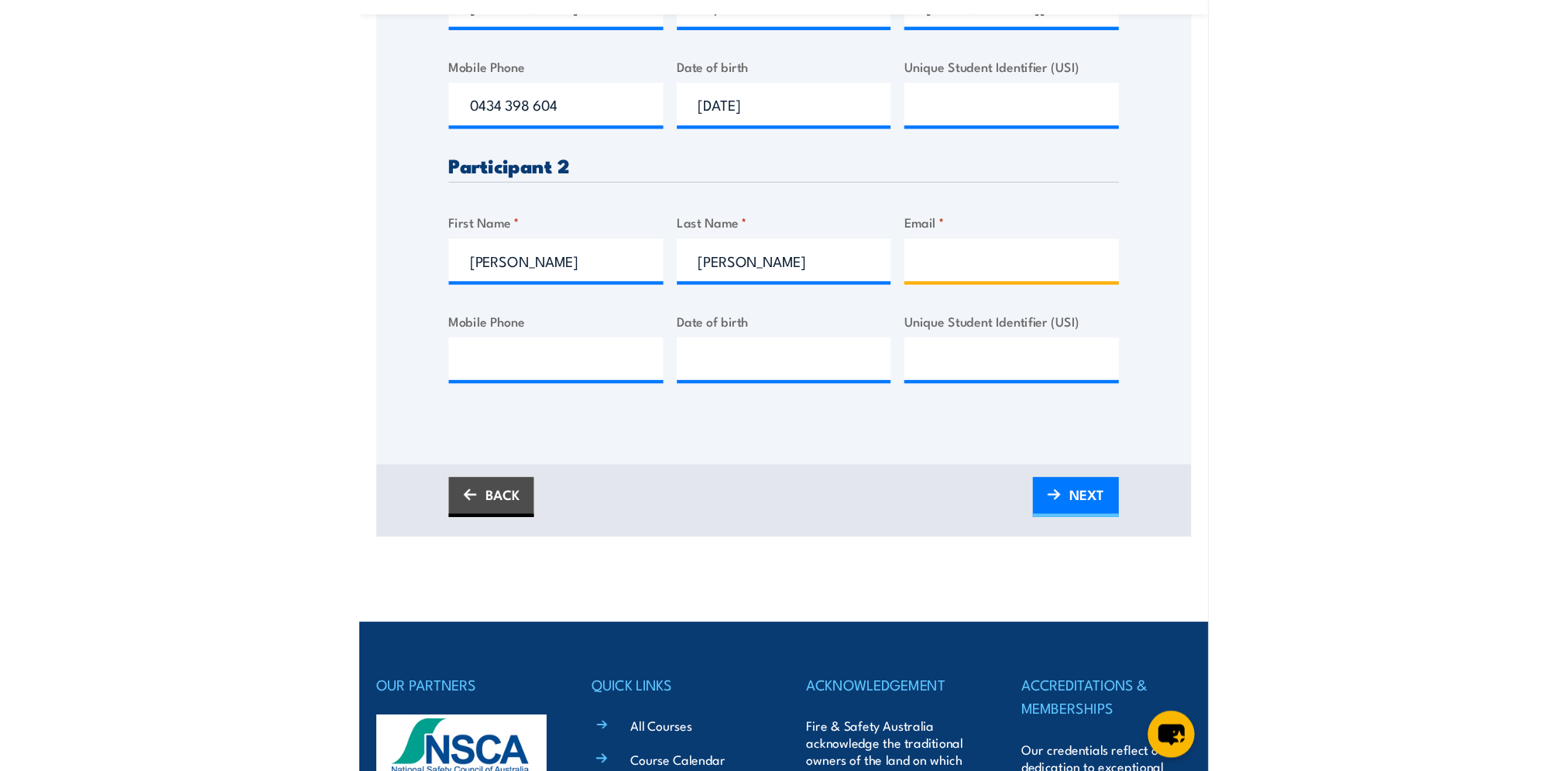
scroll to position [620, 0]
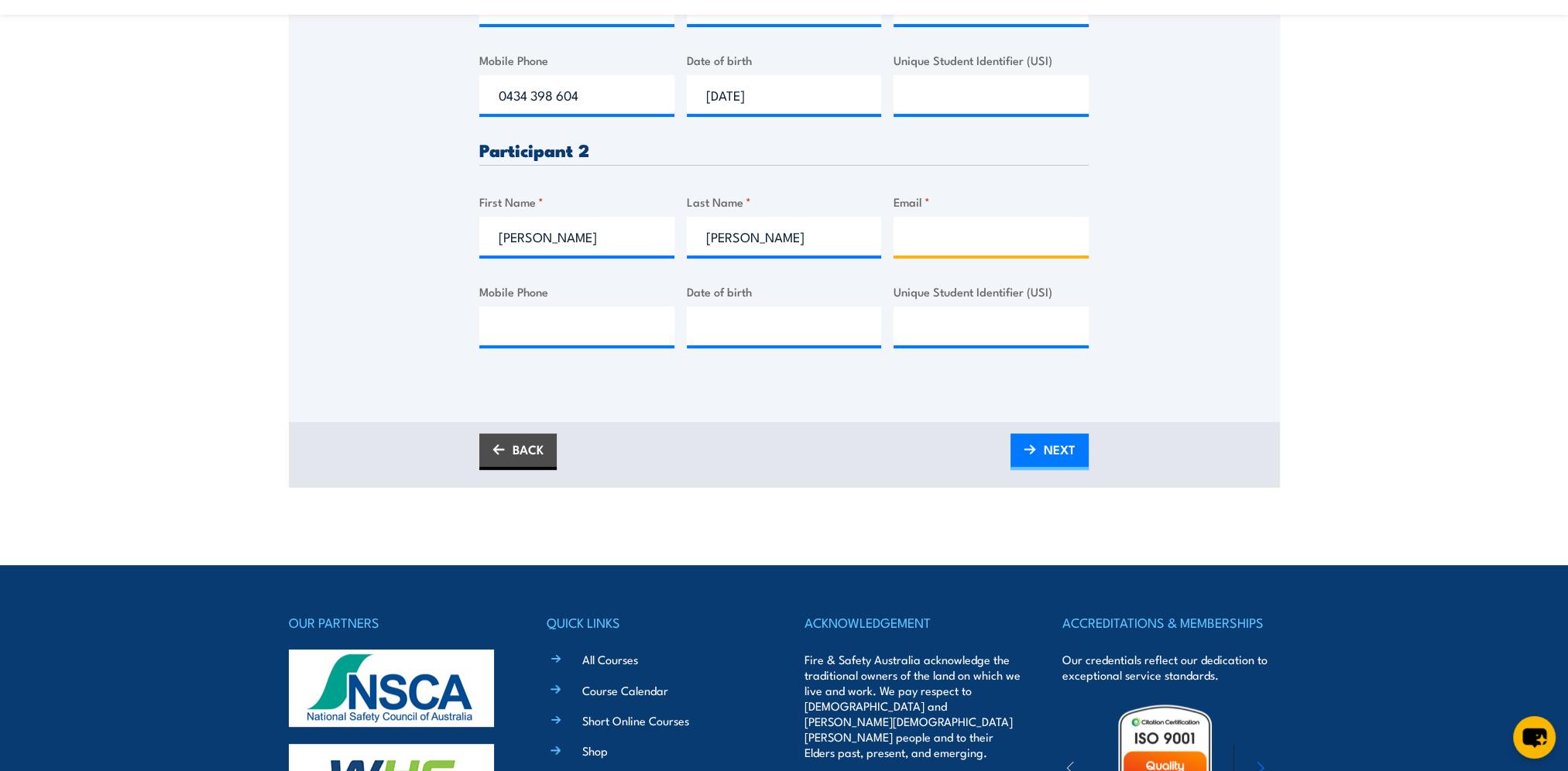
click at [924, 241] on input "Email *" at bounding box center [991, 236] width 195 height 39
type input "kristy.wright@bunnings.com.au"
click at [535, 326] on input "Mobile Phone" at bounding box center [577, 326] width 195 height 39
type input "0429176581"
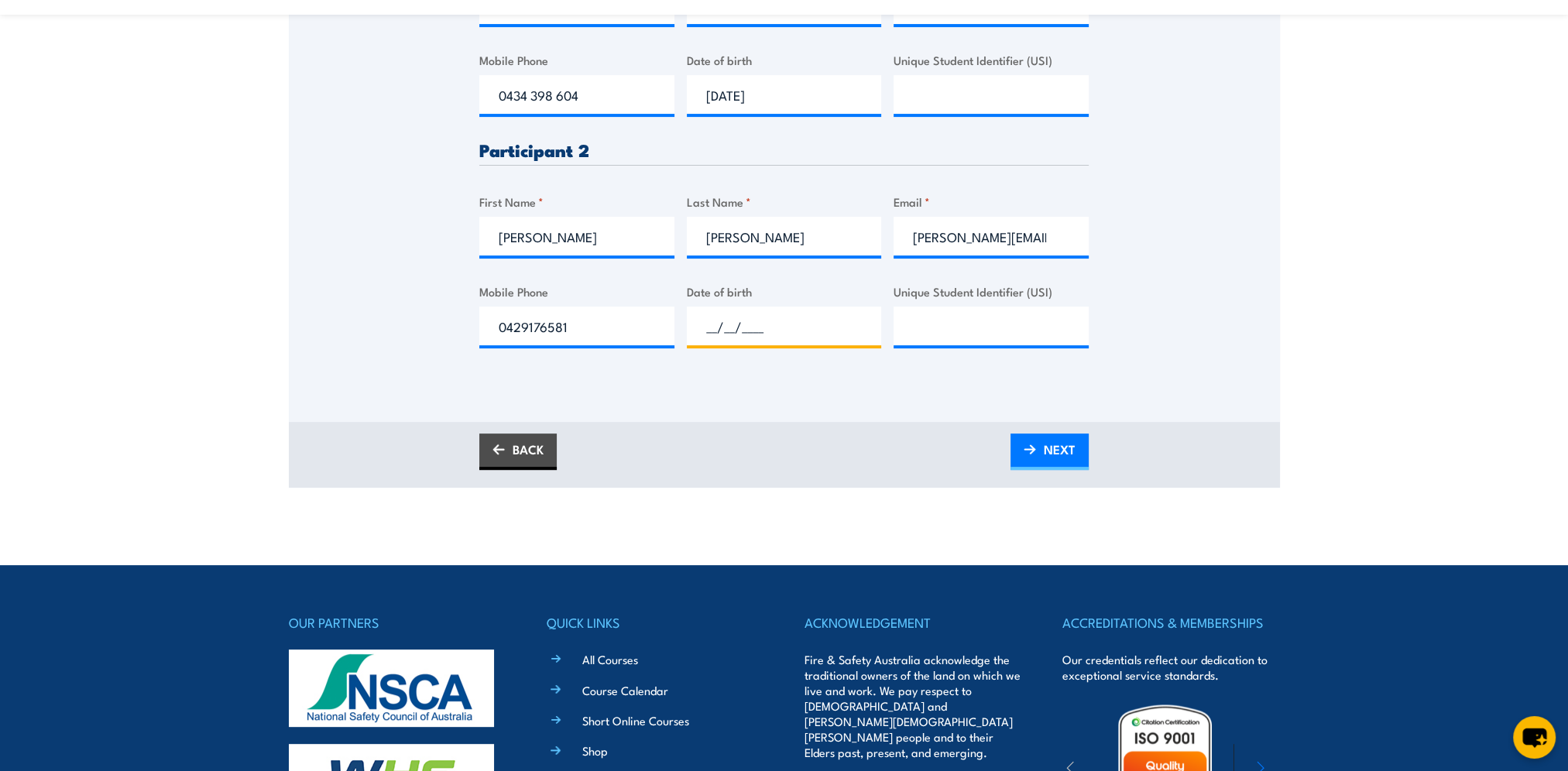
click at [729, 319] on input "__/__/____" at bounding box center [785, 326] width 195 height 39
click at [703, 319] on input "__/__/____" at bounding box center [785, 326] width 195 height 39
type input "18/03/1969"
click at [1057, 444] on span "NEXT" at bounding box center [1060, 449] width 32 height 41
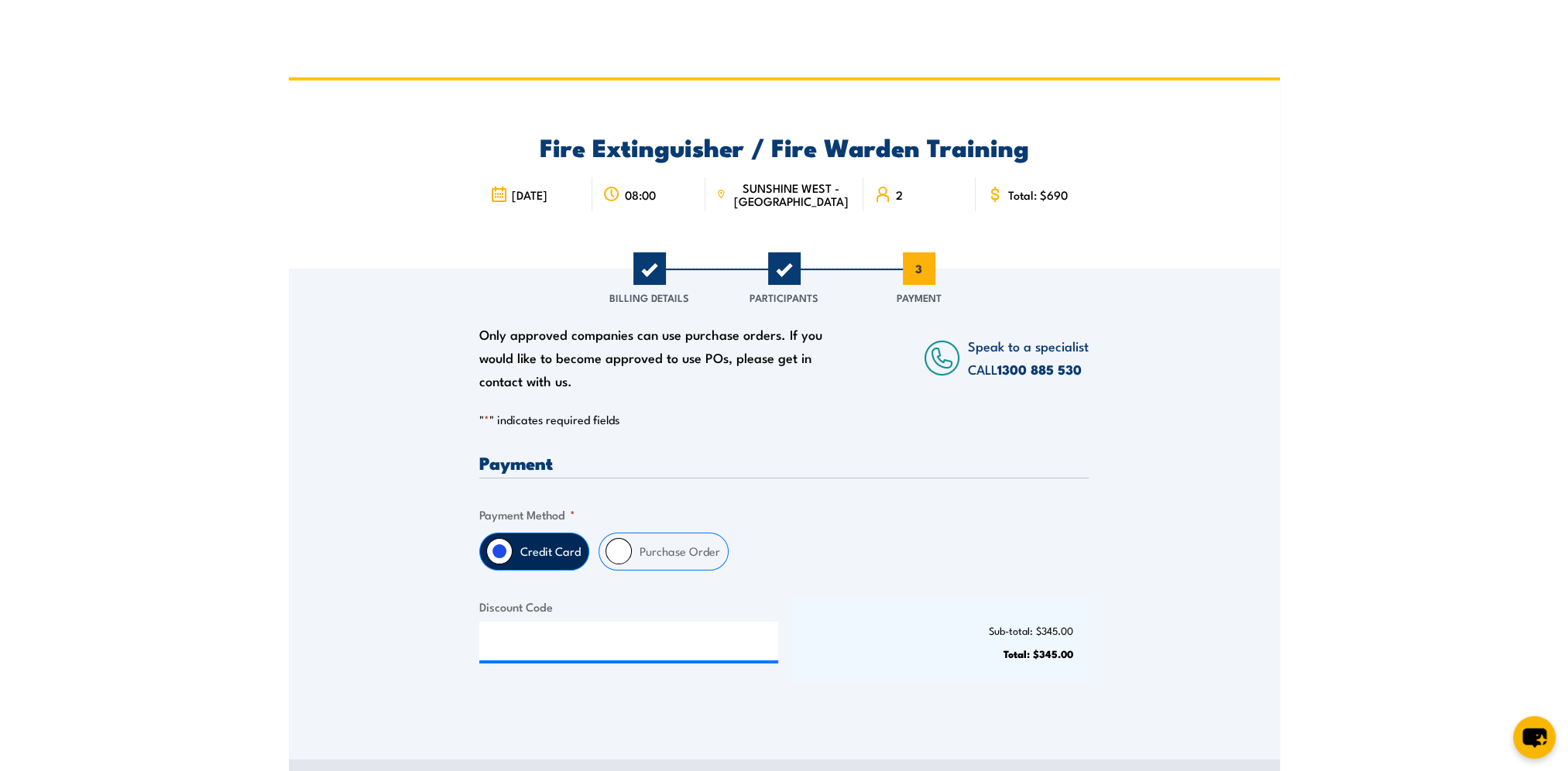
click at [623, 546] on input "Purchase Order" at bounding box center [619, 551] width 26 height 26
radio input "true"
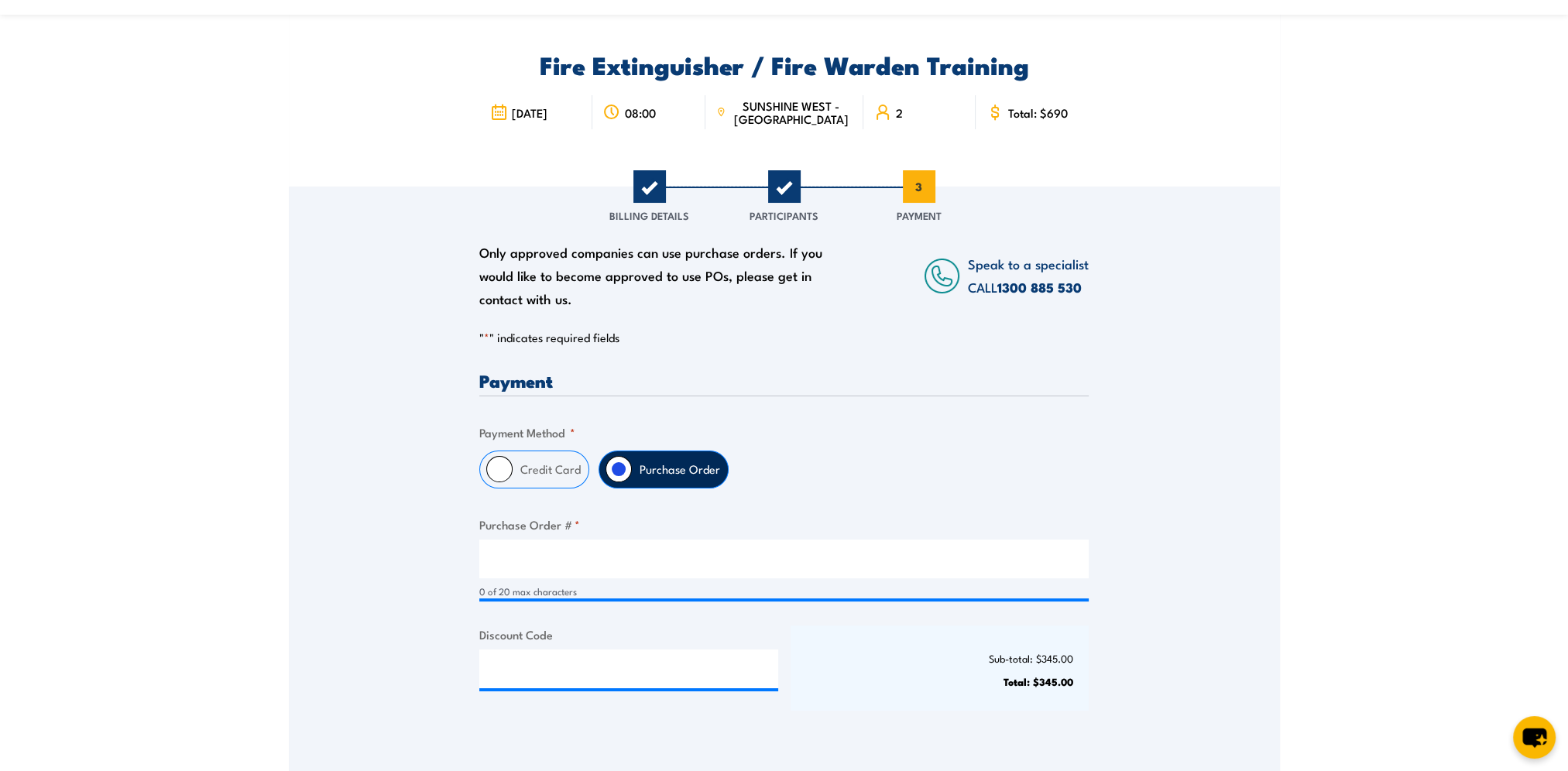
scroll to position [232, 0]
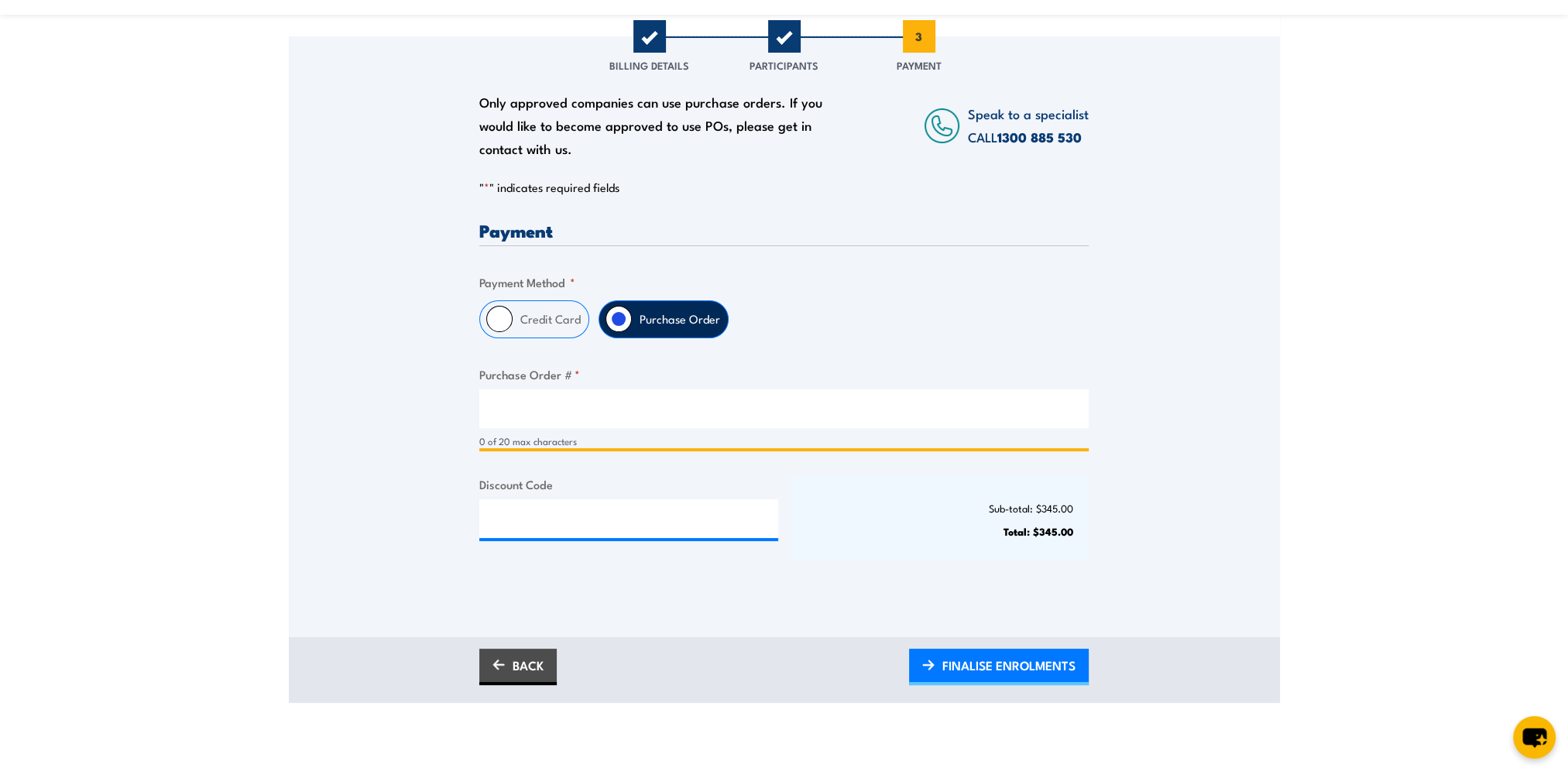
click at [510, 411] on input "Purchase Order # *" at bounding box center [784, 408] width 610 height 39
type input "656567"
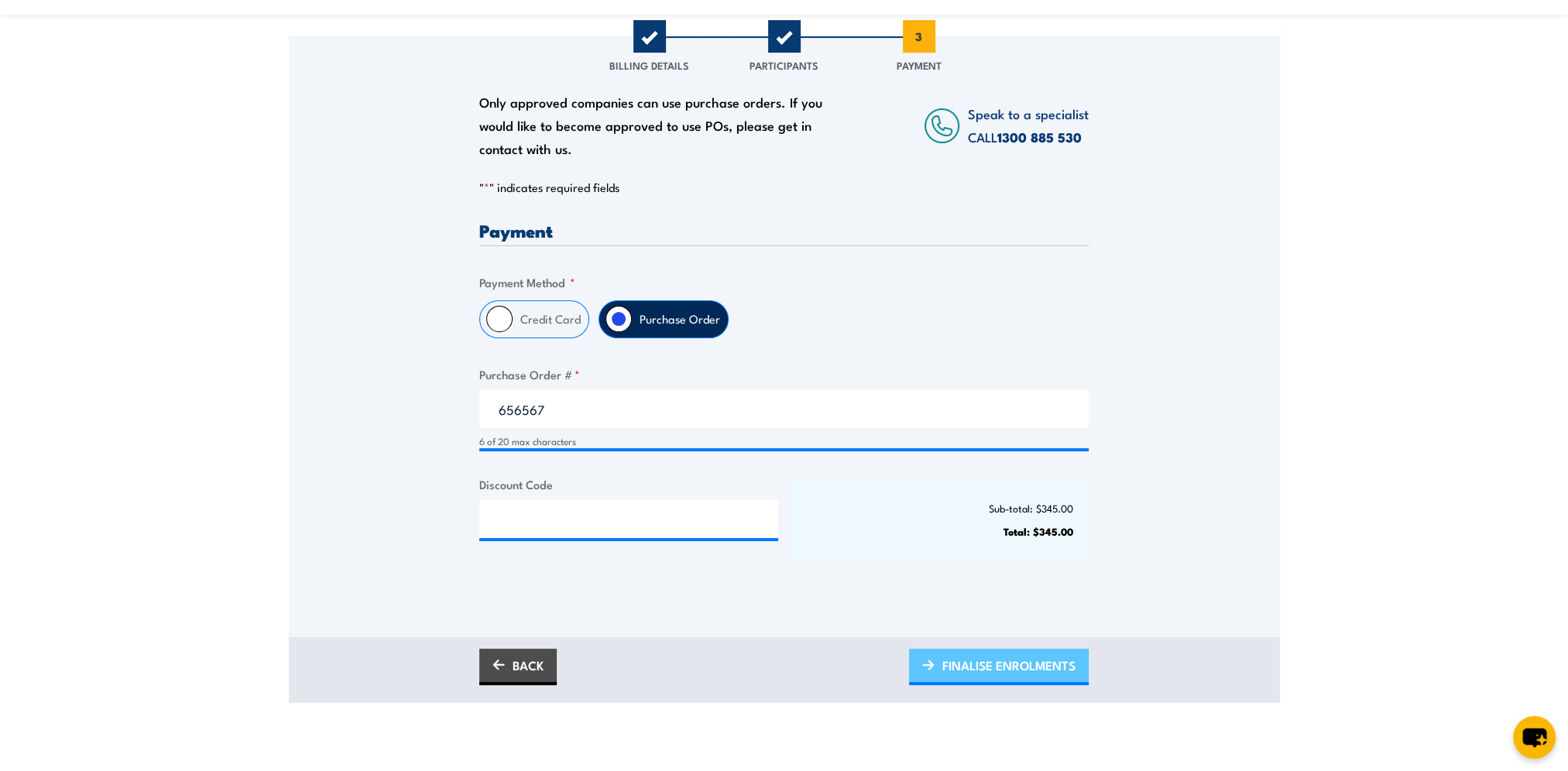
click at [1035, 666] on span "FINALISE ENROLMENTS" at bounding box center [1009, 665] width 133 height 41
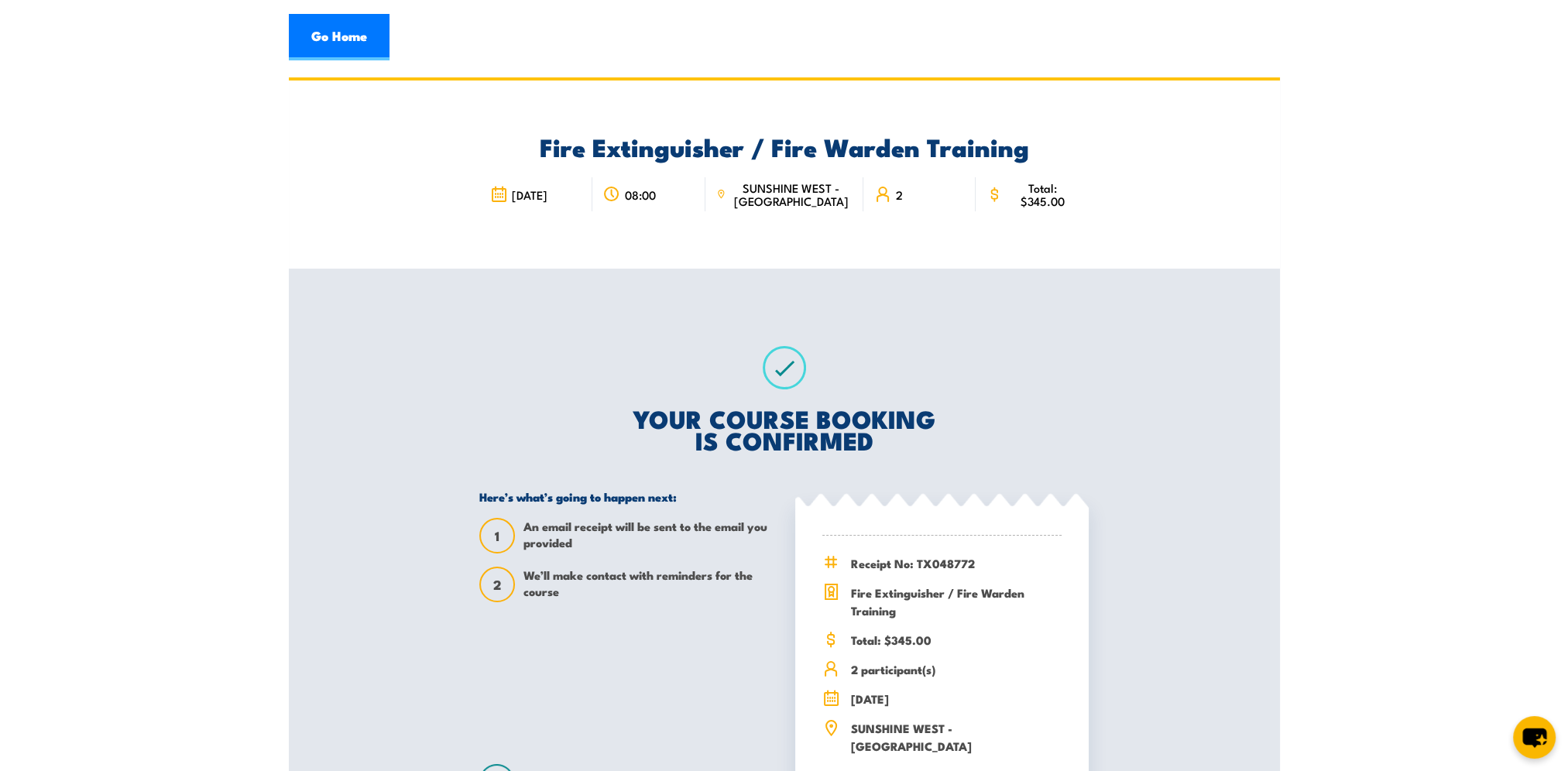
click at [1001, 399] on div "YOUR COURSE BOOKING IS CONFIRMED Here’s what’s going to happen next: 1 An email…" at bounding box center [784, 573] width 647 height 608
